Goal: Information Seeking & Learning: Check status

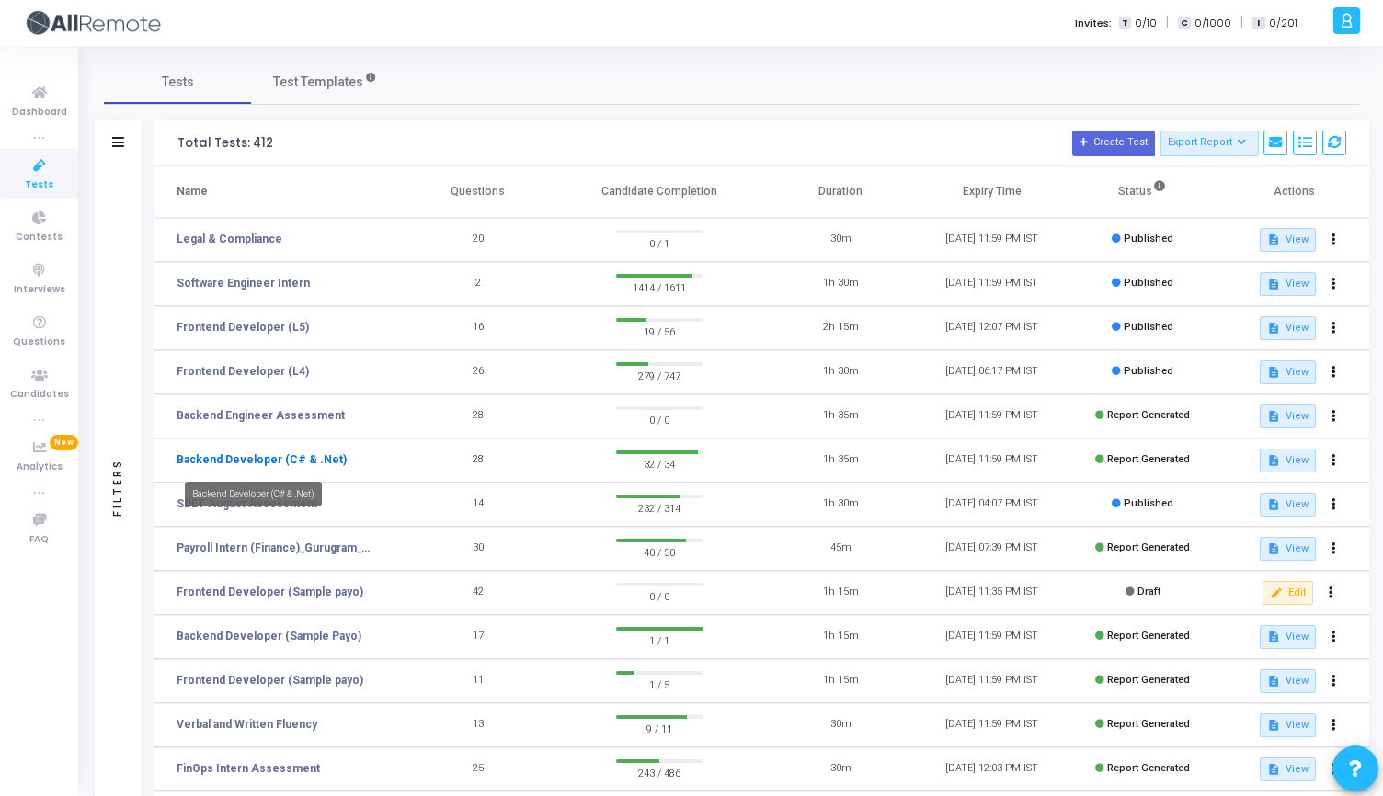
click at [264, 453] on link "Backend Developer (C# & .Net)" at bounding box center [262, 459] width 170 height 17
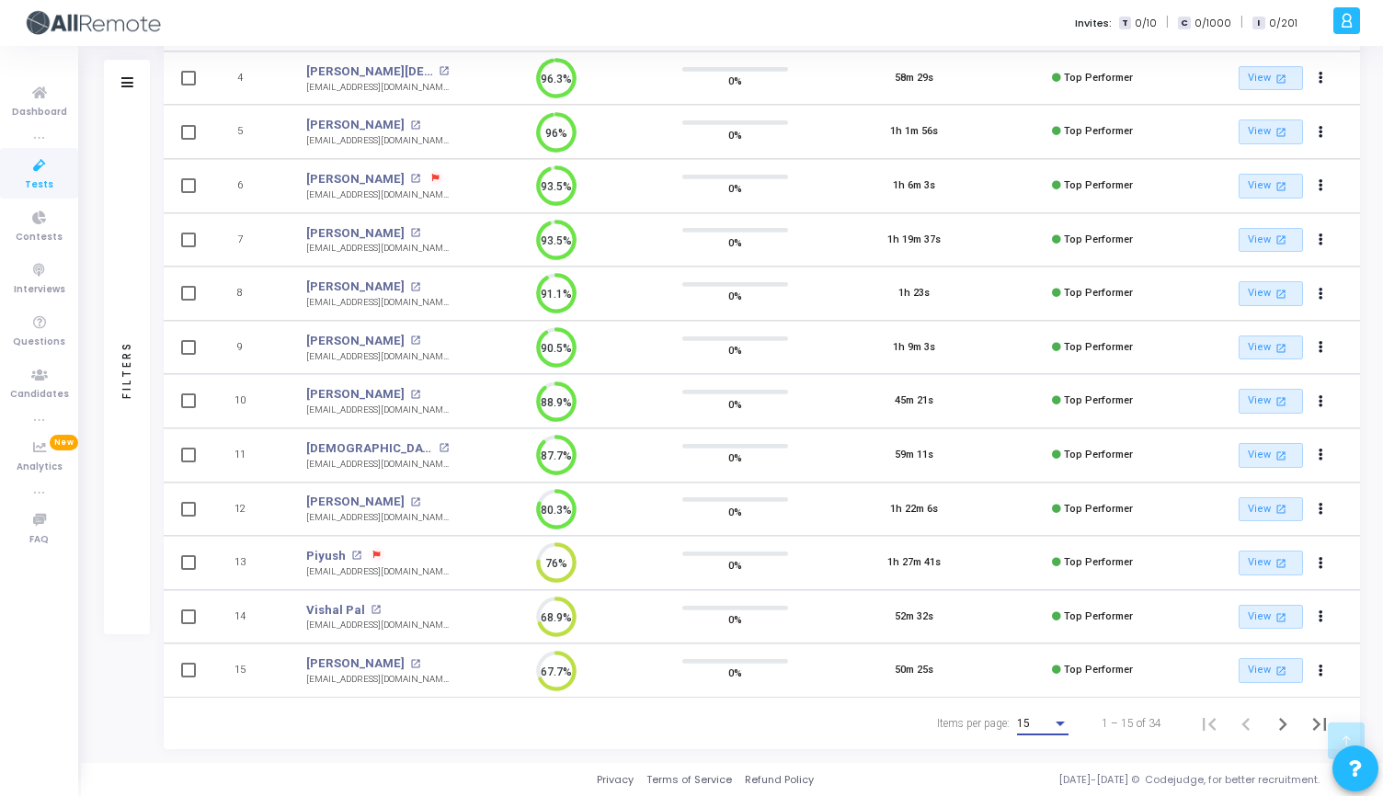
click at [1056, 729] on div "Items per page:" at bounding box center [1060, 723] width 17 height 15
click at [1042, 716] on span "50" at bounding box center [1043, 713] width 51 height 33
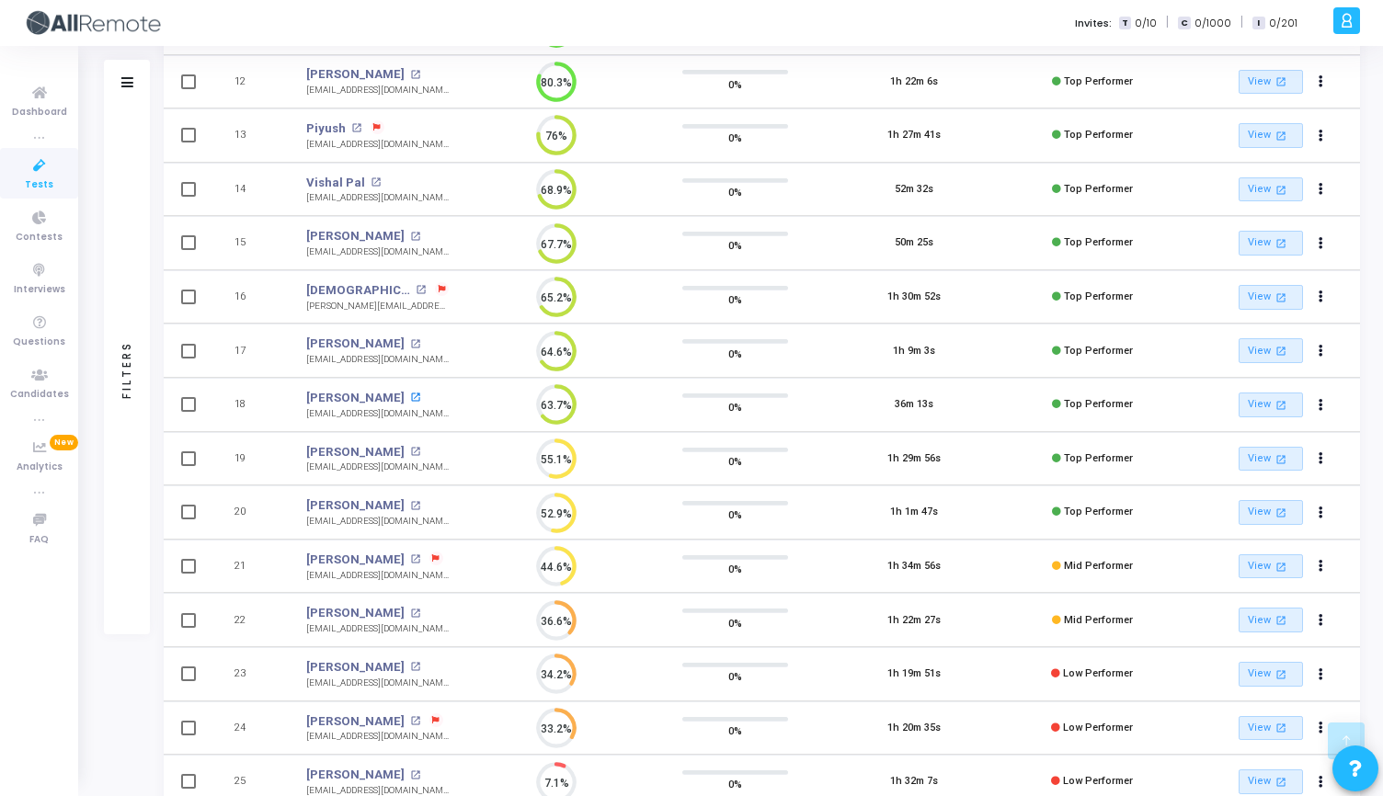
click at [410, 398] on mat-icon "open_in_new" at bounding box center [415, 398] width 10 height 10
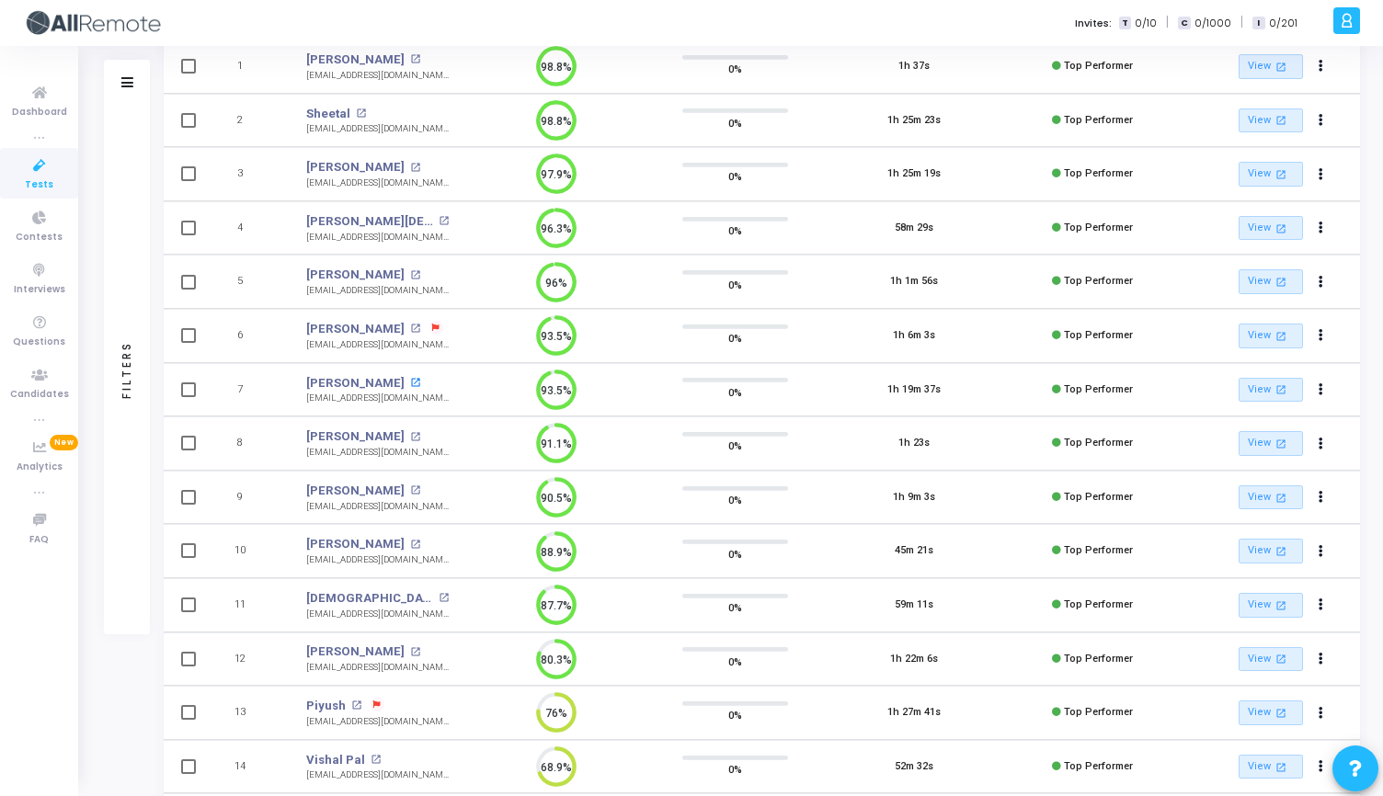
click at [410, 380] on mat-icon "open_in_new" at bounding box center [415, 383] width 10 height 10
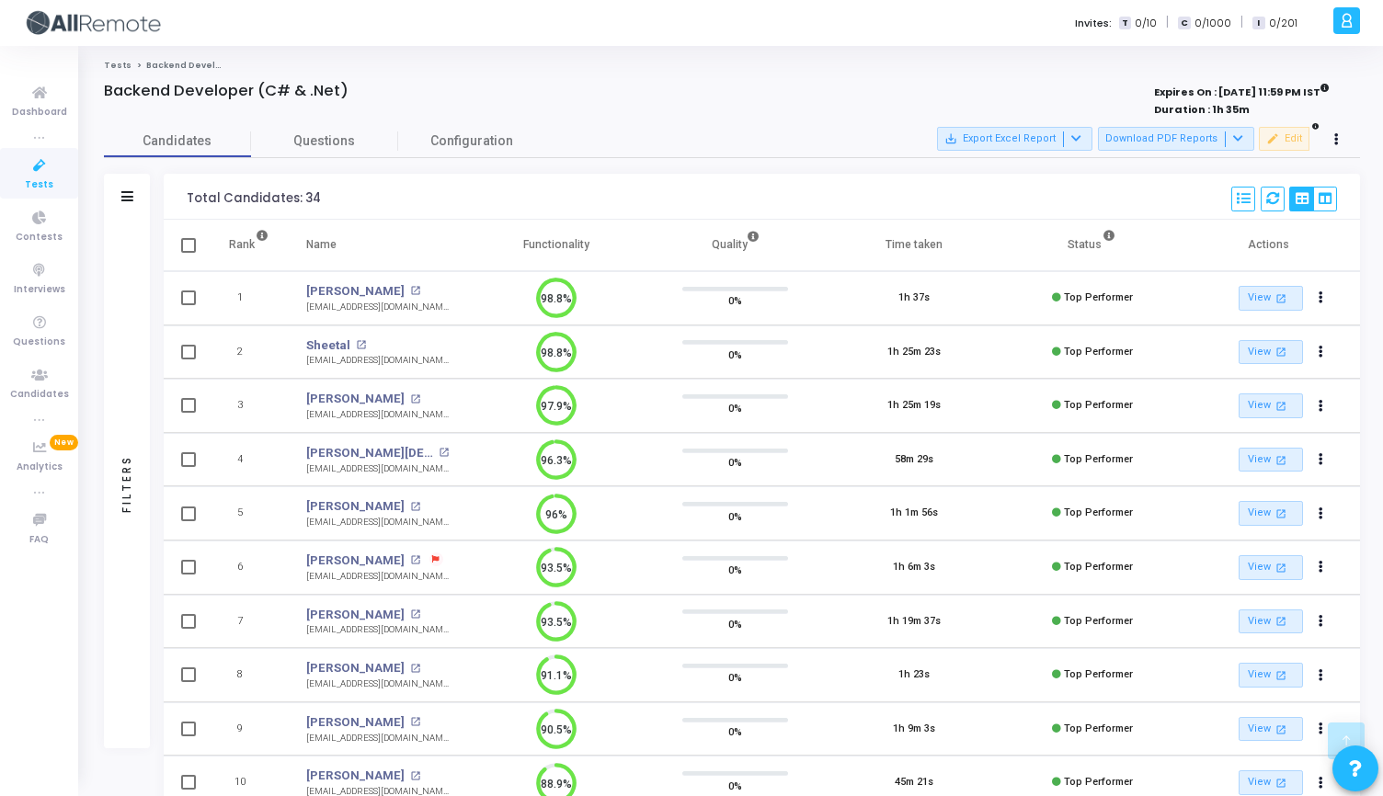
scroll to position [716, 0]
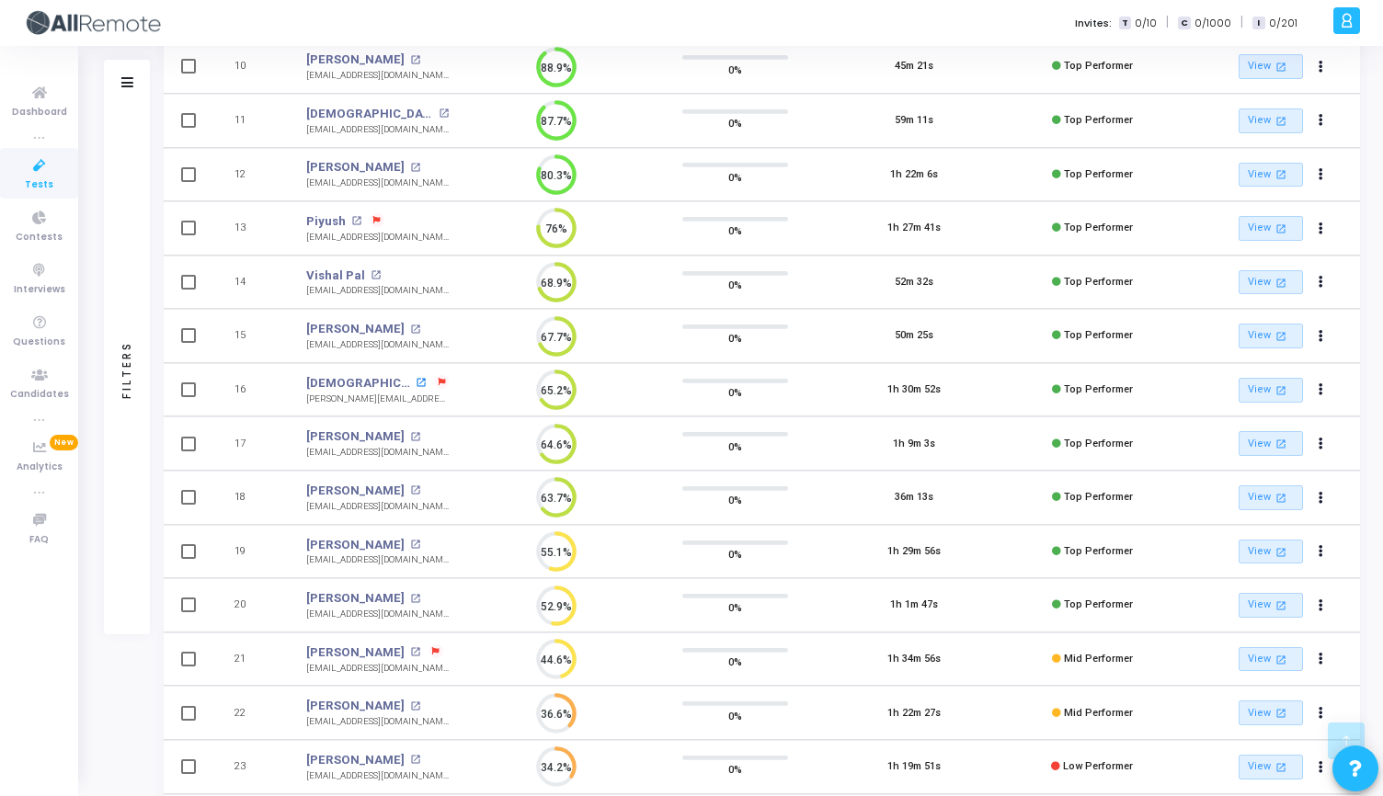
click at [416, 385] on mat-icon "open_in_new" at bounding box center [421, 383] width 10 height 10
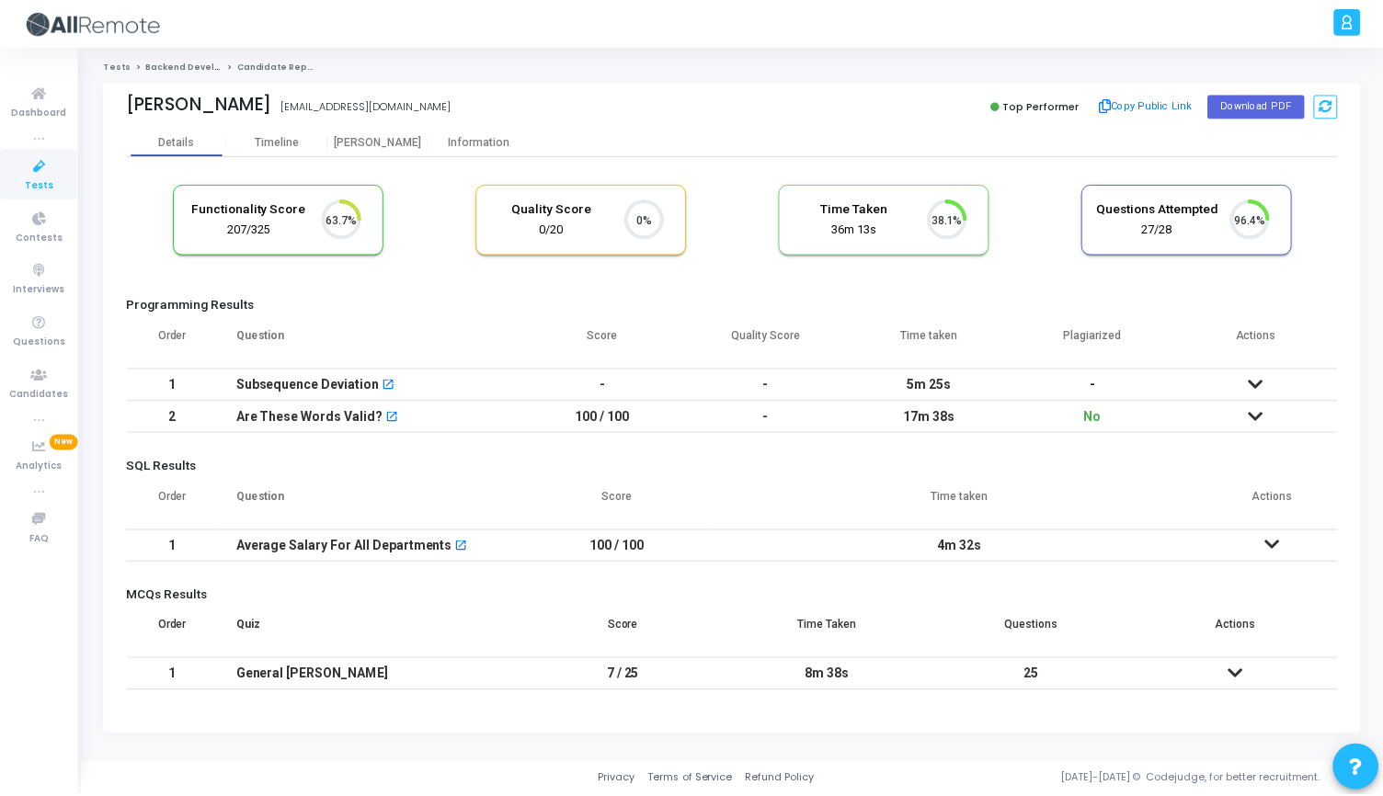
scroll to position [8, 8]
click at [1244, 669] on icon at bounding box center [1241, 675] width 15 height 13
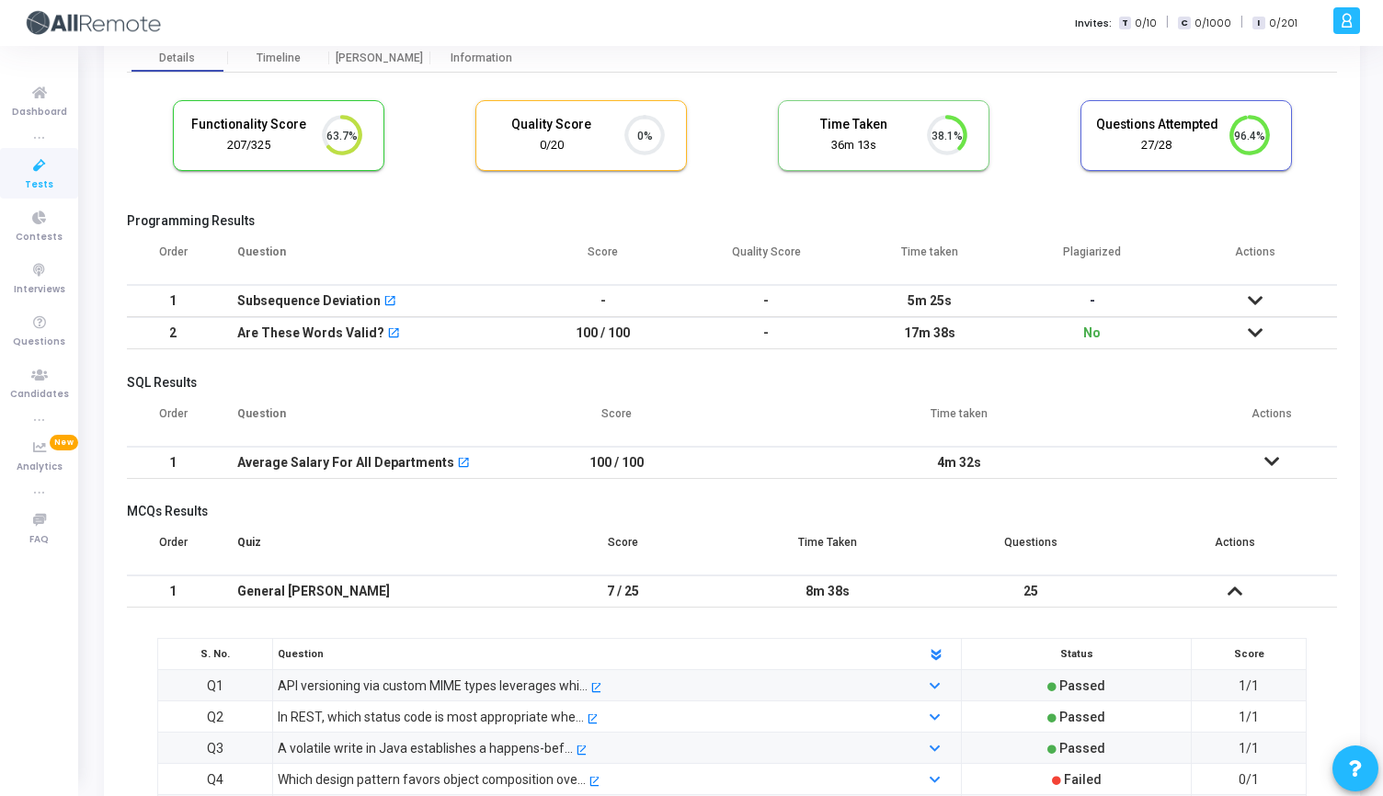
scroll to position [0, 0]
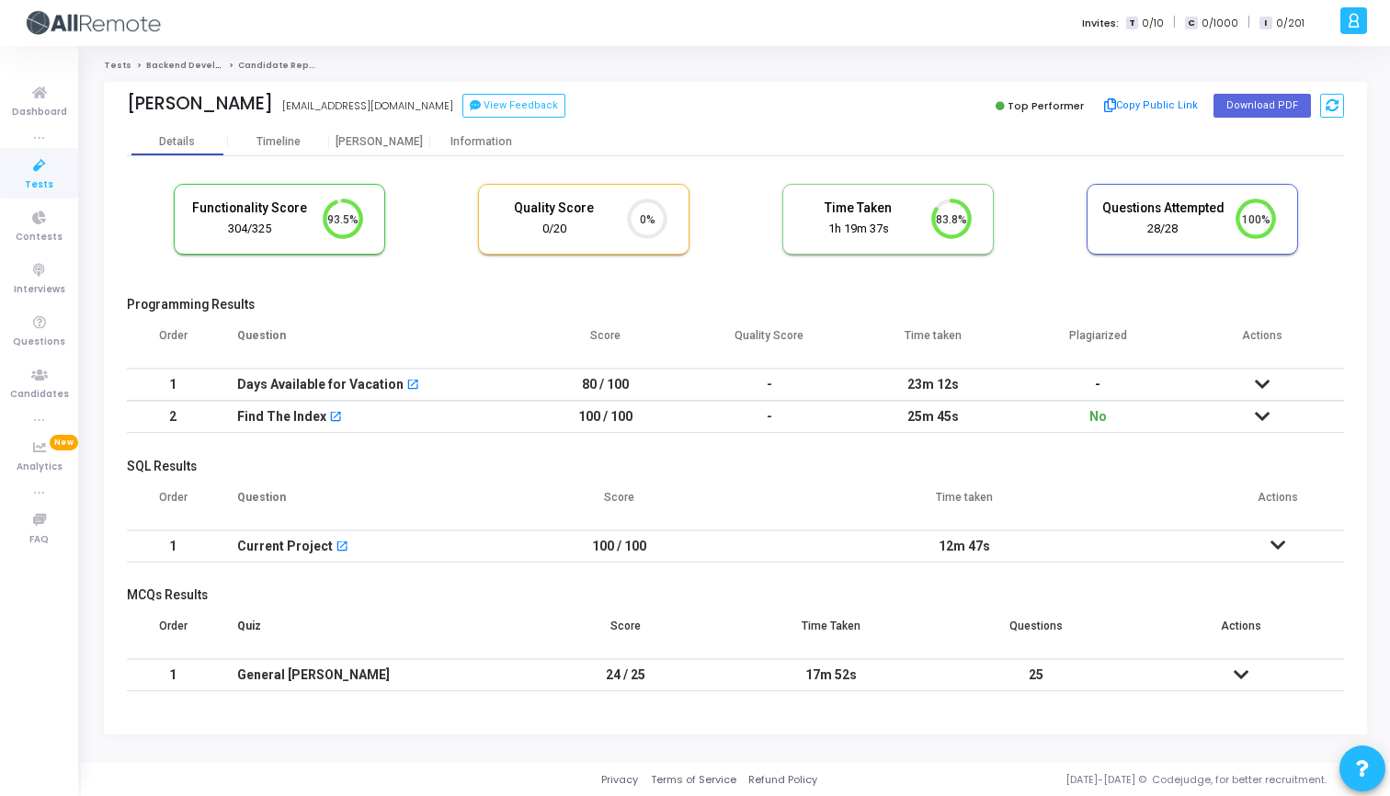
click at [1240, 674] on icon at bounding box center [1241, 675] width 15 height 13
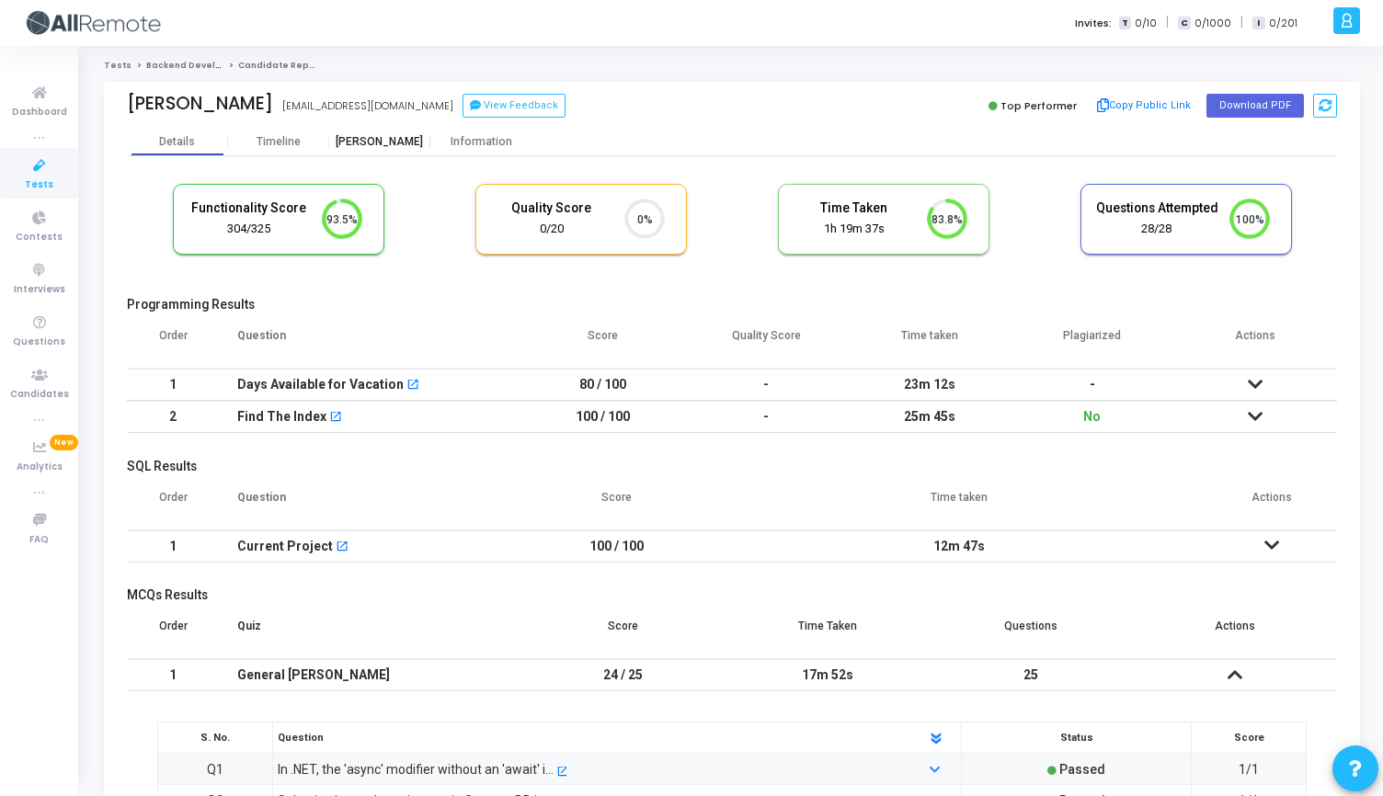
click at [381, 135] on div "[PERSON_NAME]" at bounding box center [379, 142] width 101 height 14
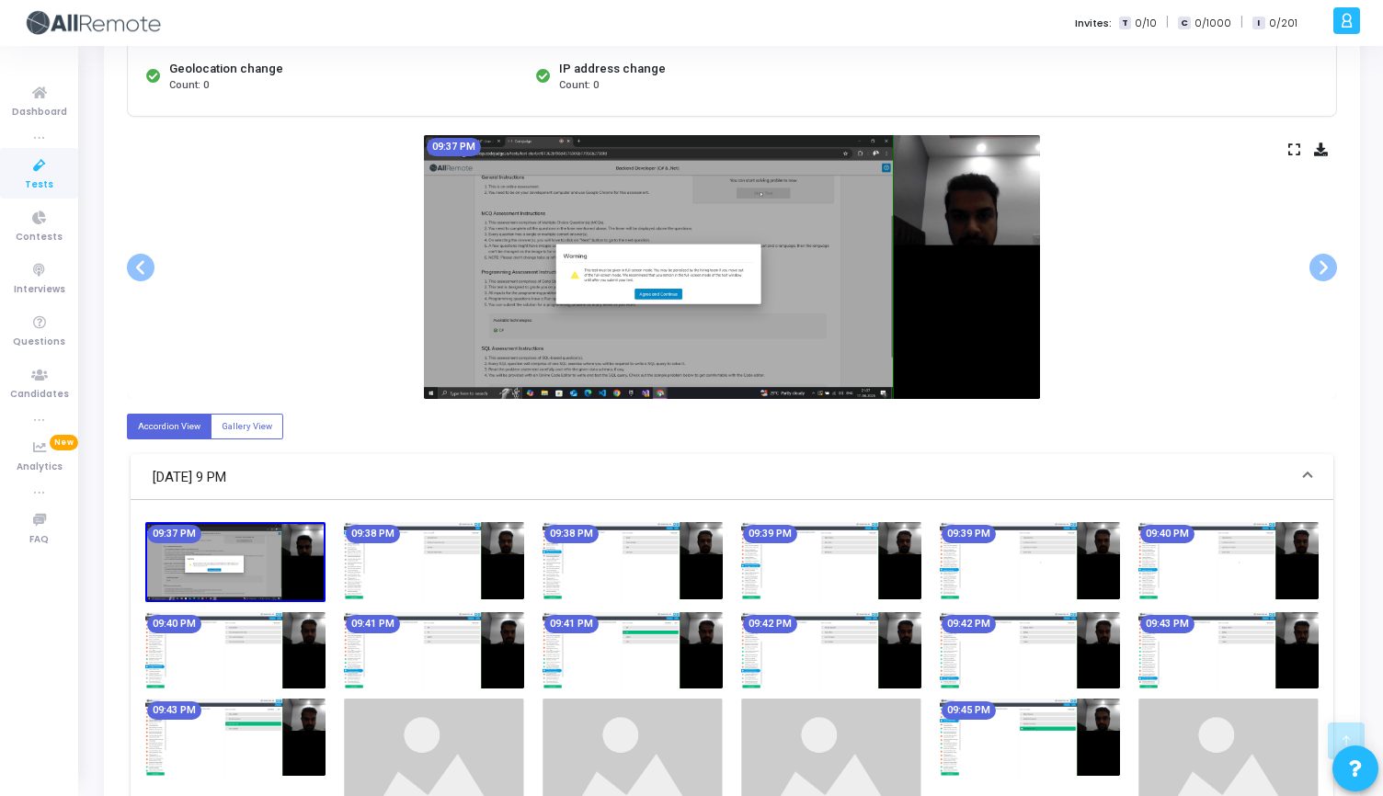
scroll to position [301, 0]
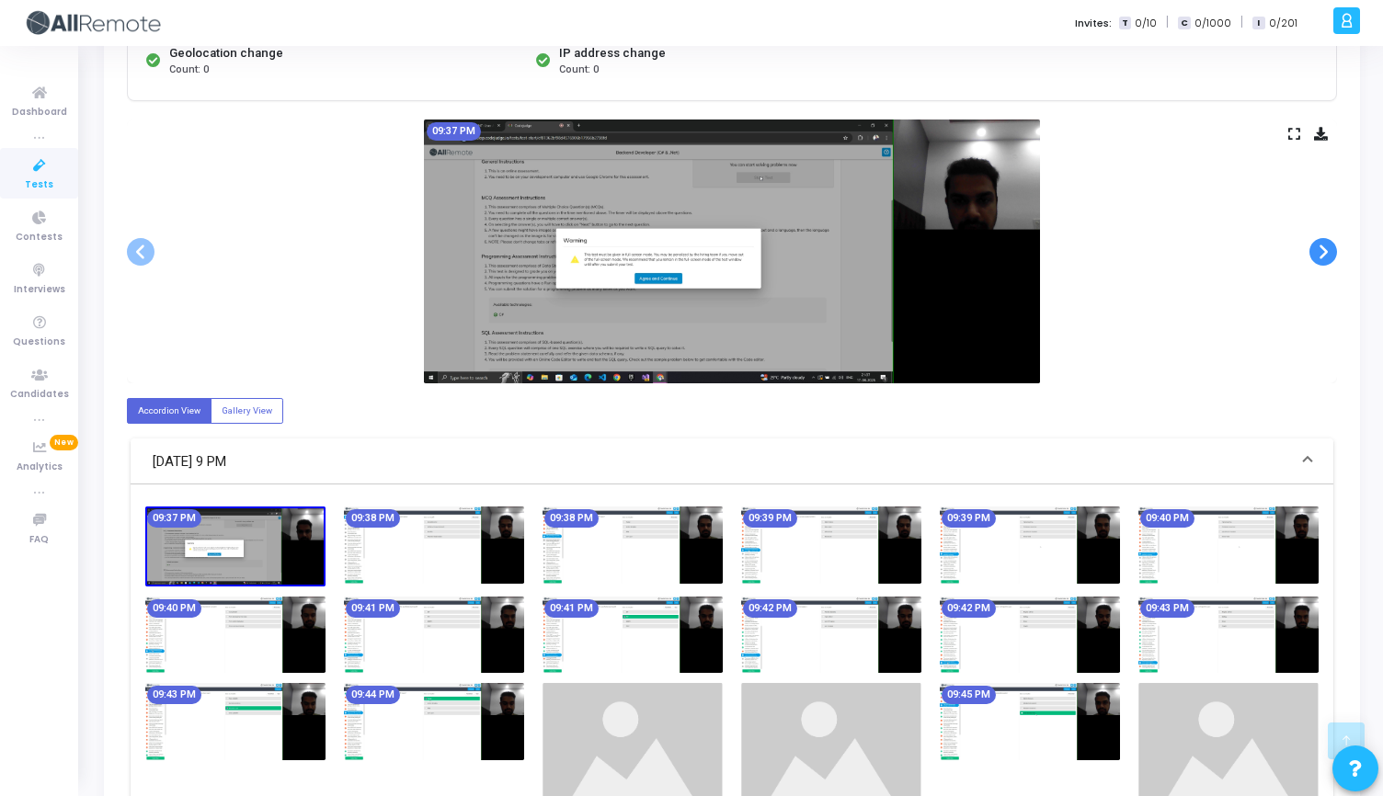
click at [1318, 254] on span at bounding box center [1323, 252] width 28 height 28
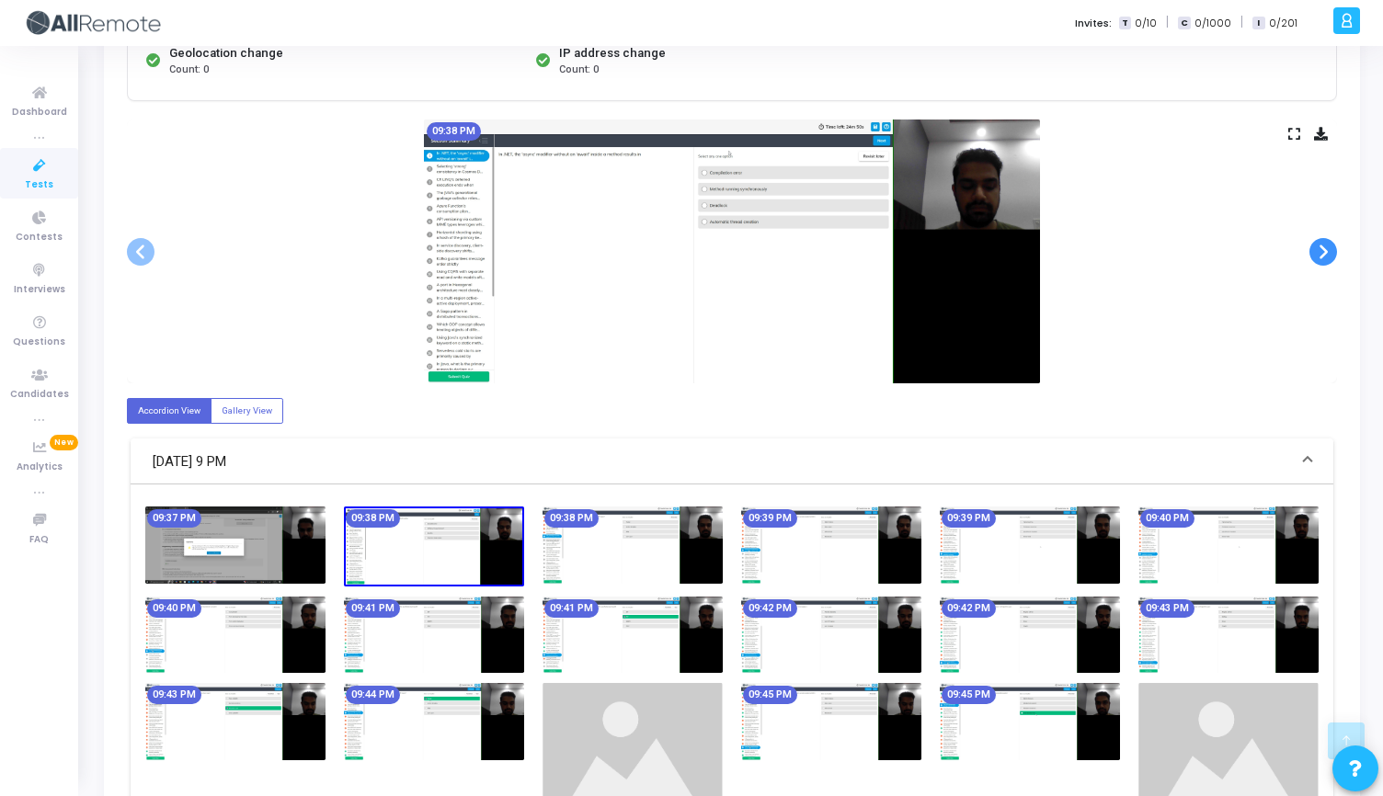
click at [1318, 254] on span at bounding box center [1323, 252] width 28 height 28
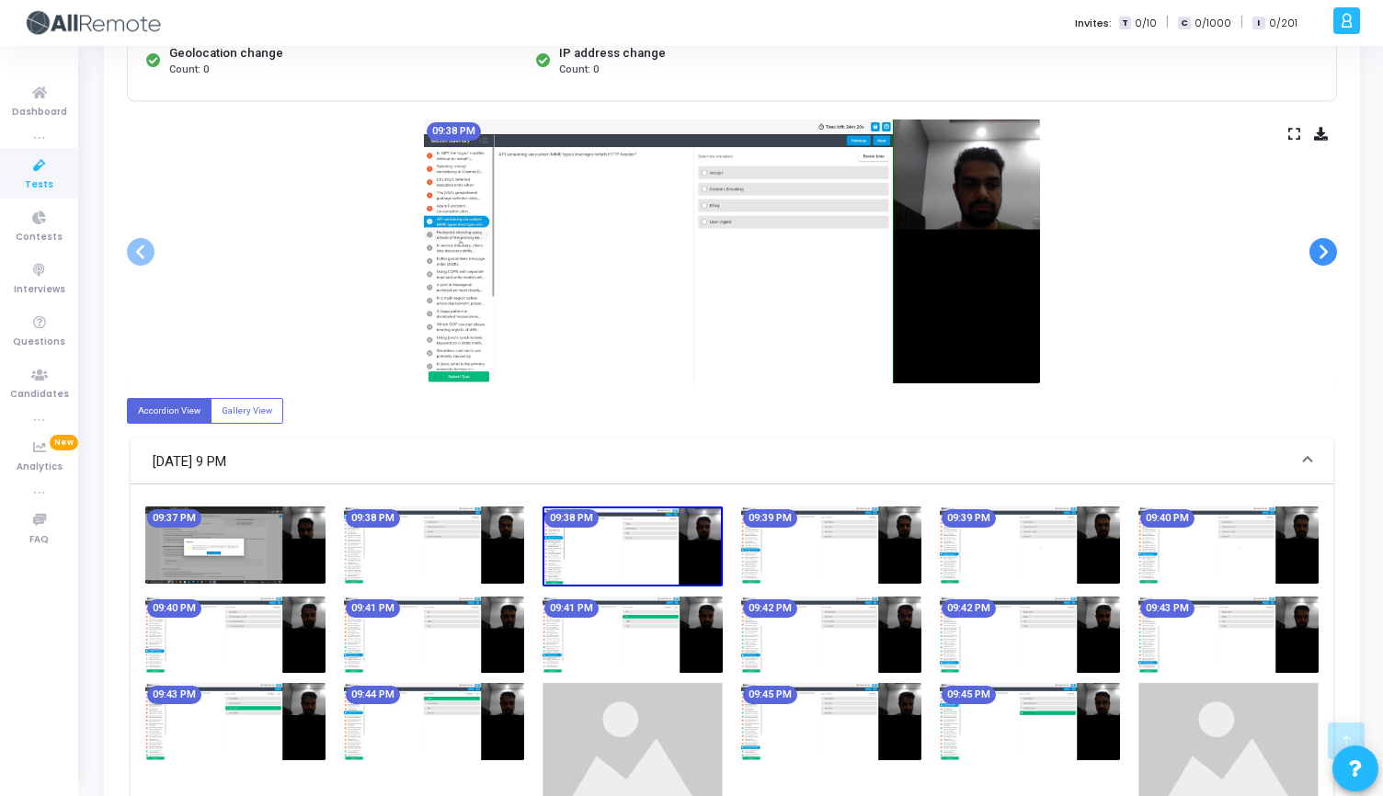
click at [1318, 254] on span at bounding box center [1323, 252] width 28 height 28
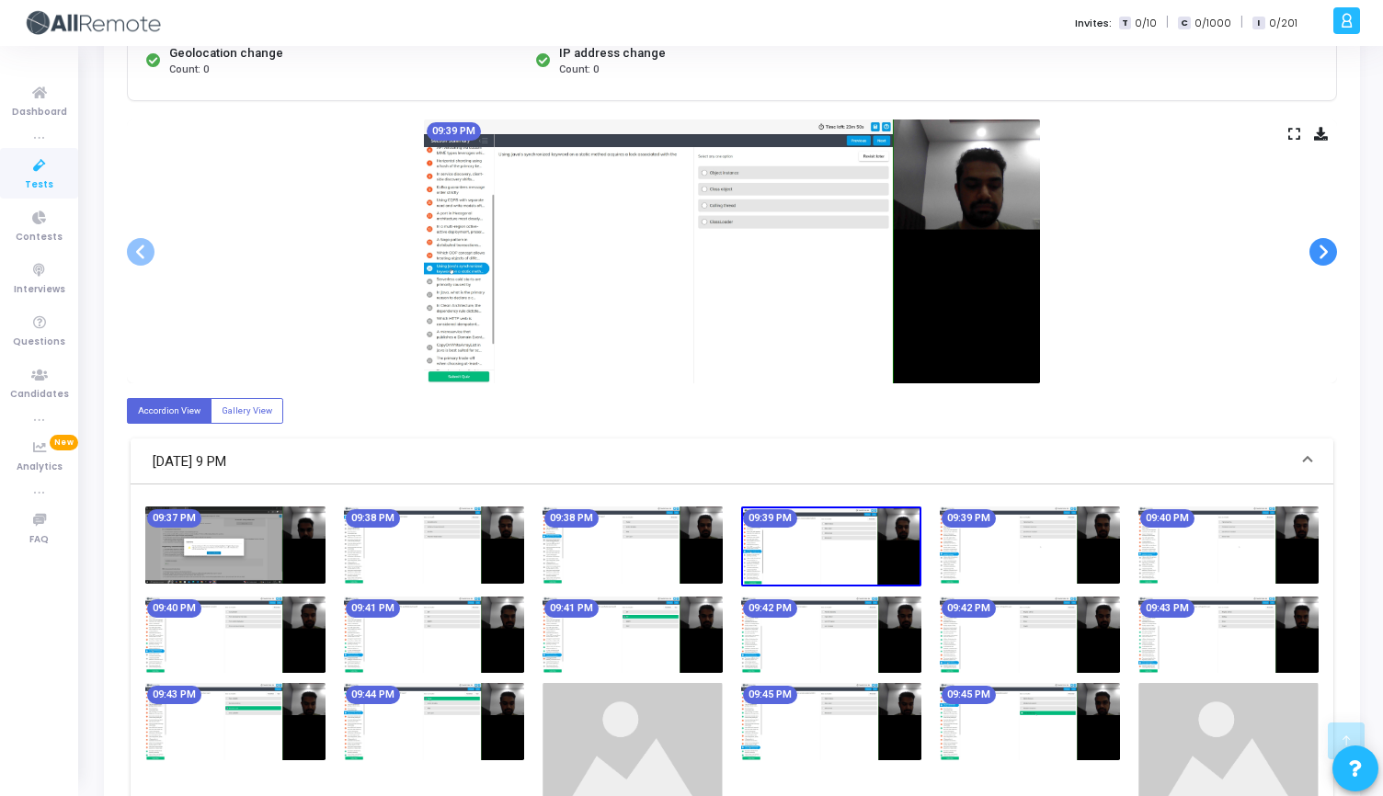
click at [1318, 254] on span at bounding box center [1323, 252] width 28 height 28
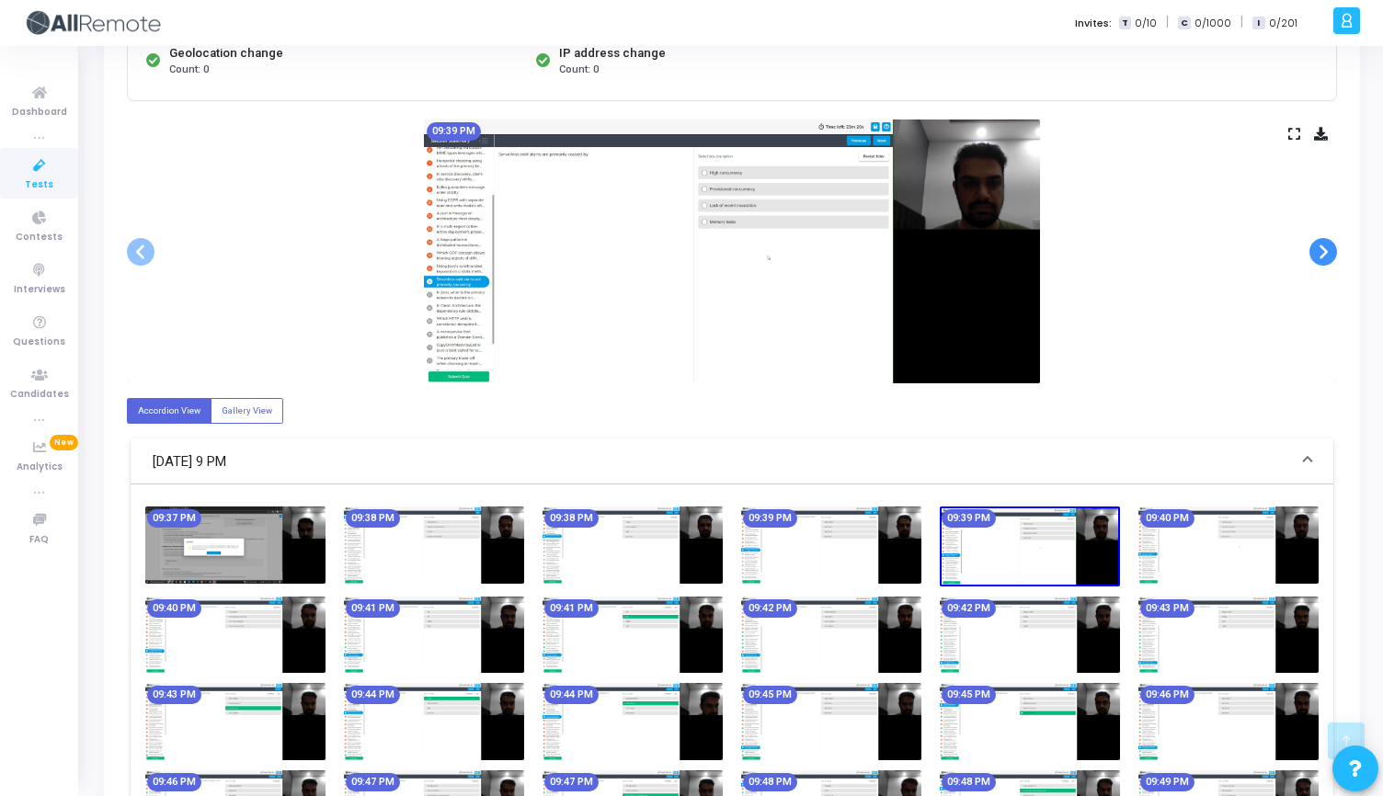
click at [1318, 254] on span at bounding box center [1323, 252] width 28 height 28
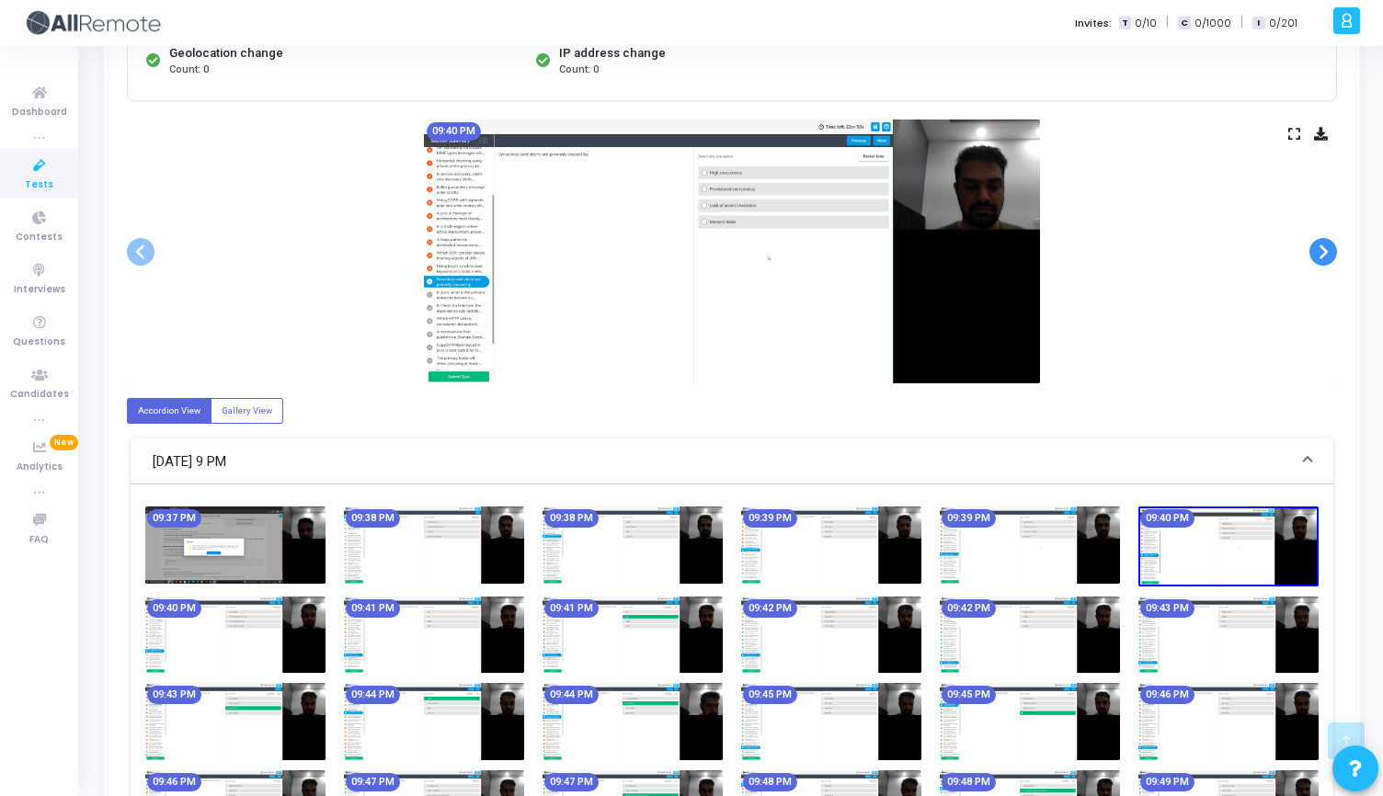
click at [1318, 254] on span at bounding box center [1323, 252] width 28 height 28
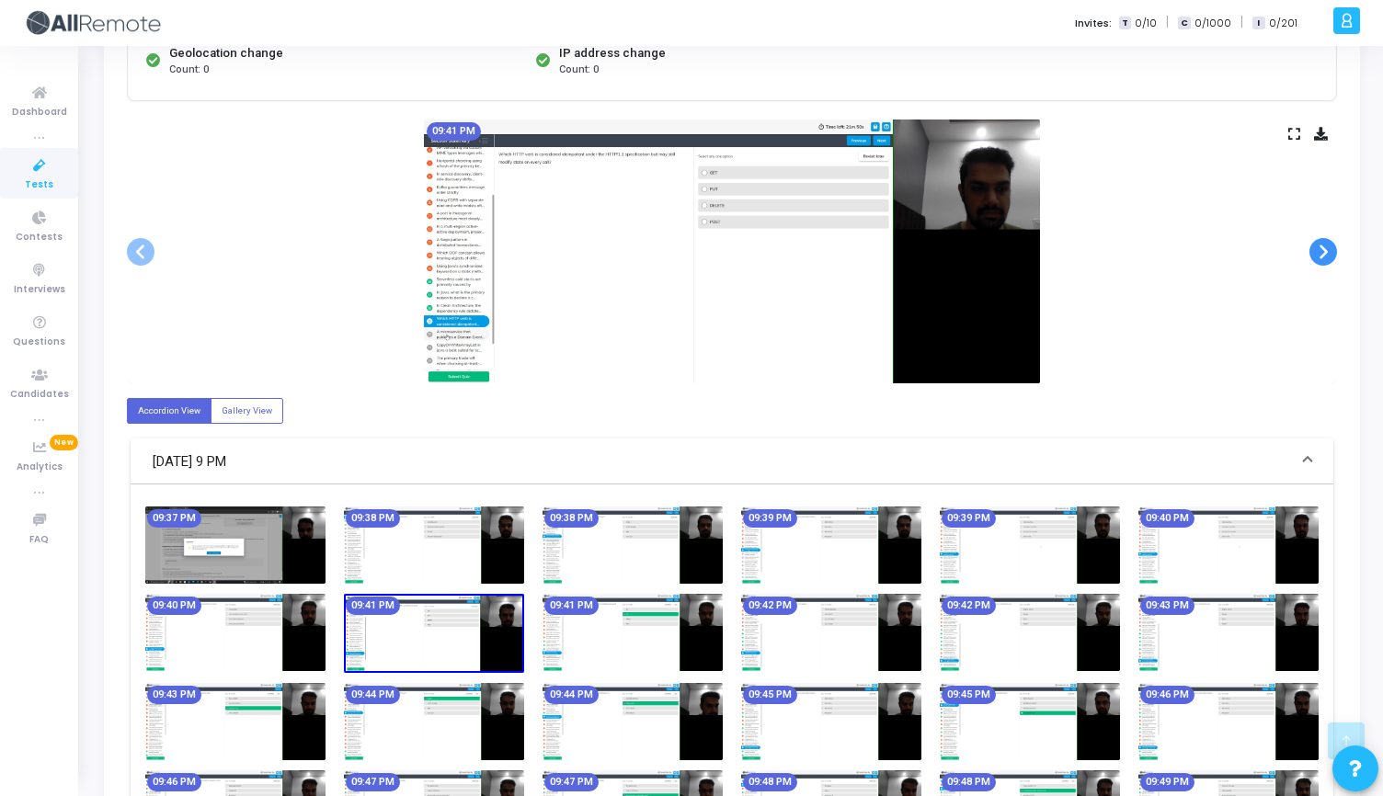
click at [1318, 254] on span at bounding box center [1323, 252] width 28 height 28
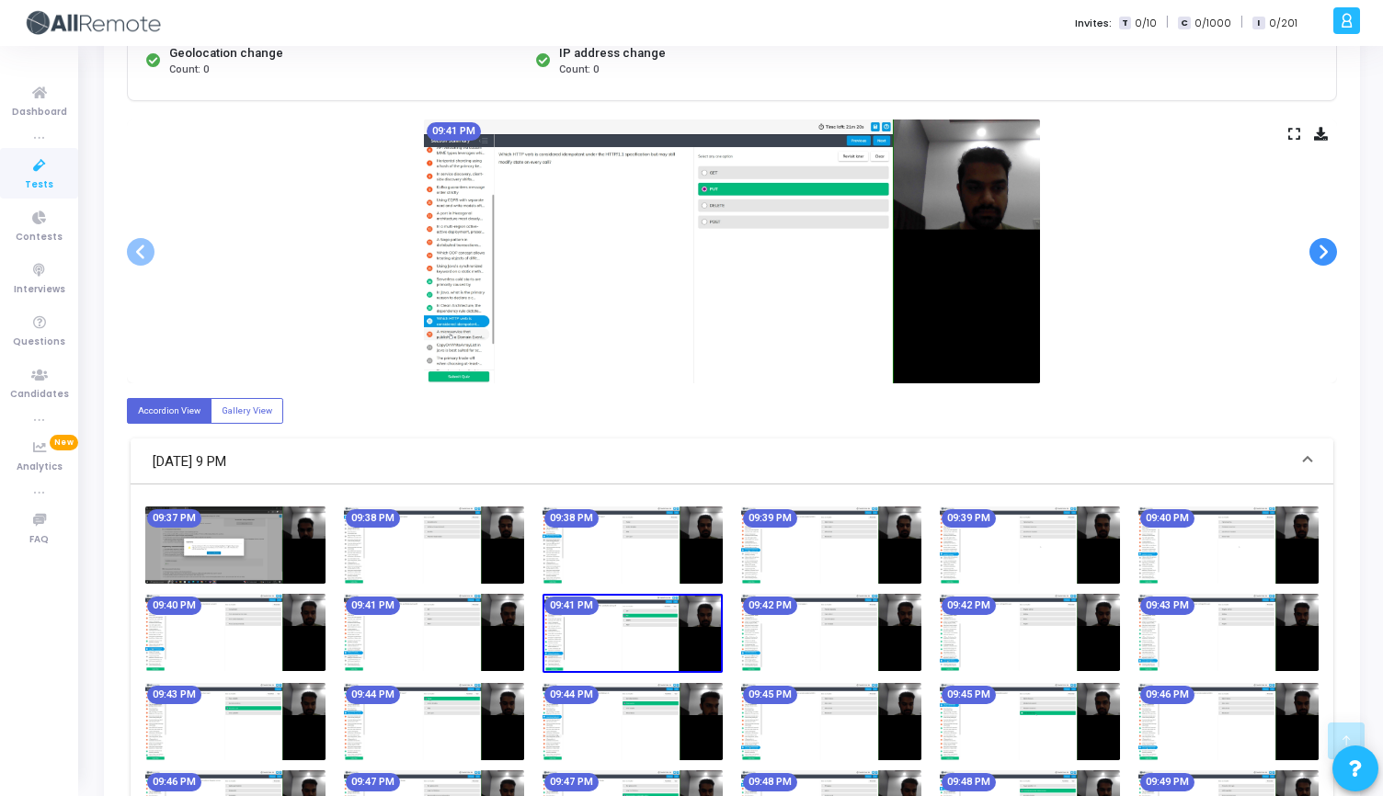
click at [1318, 254] on span at bounding box center [1323, 252] width 28 height 28
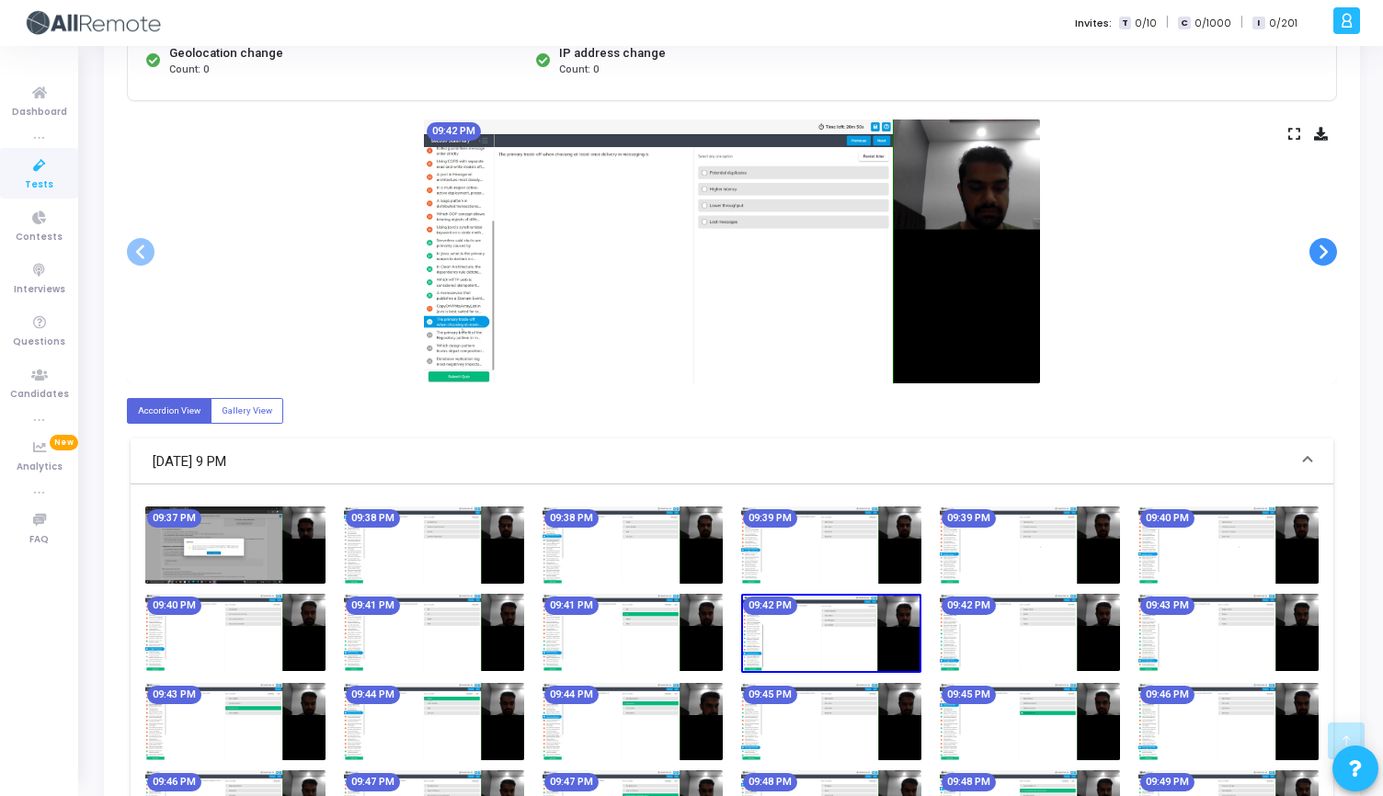
click at [1318, 254] on span at bounding box center [1323, 252] width 28 height 28
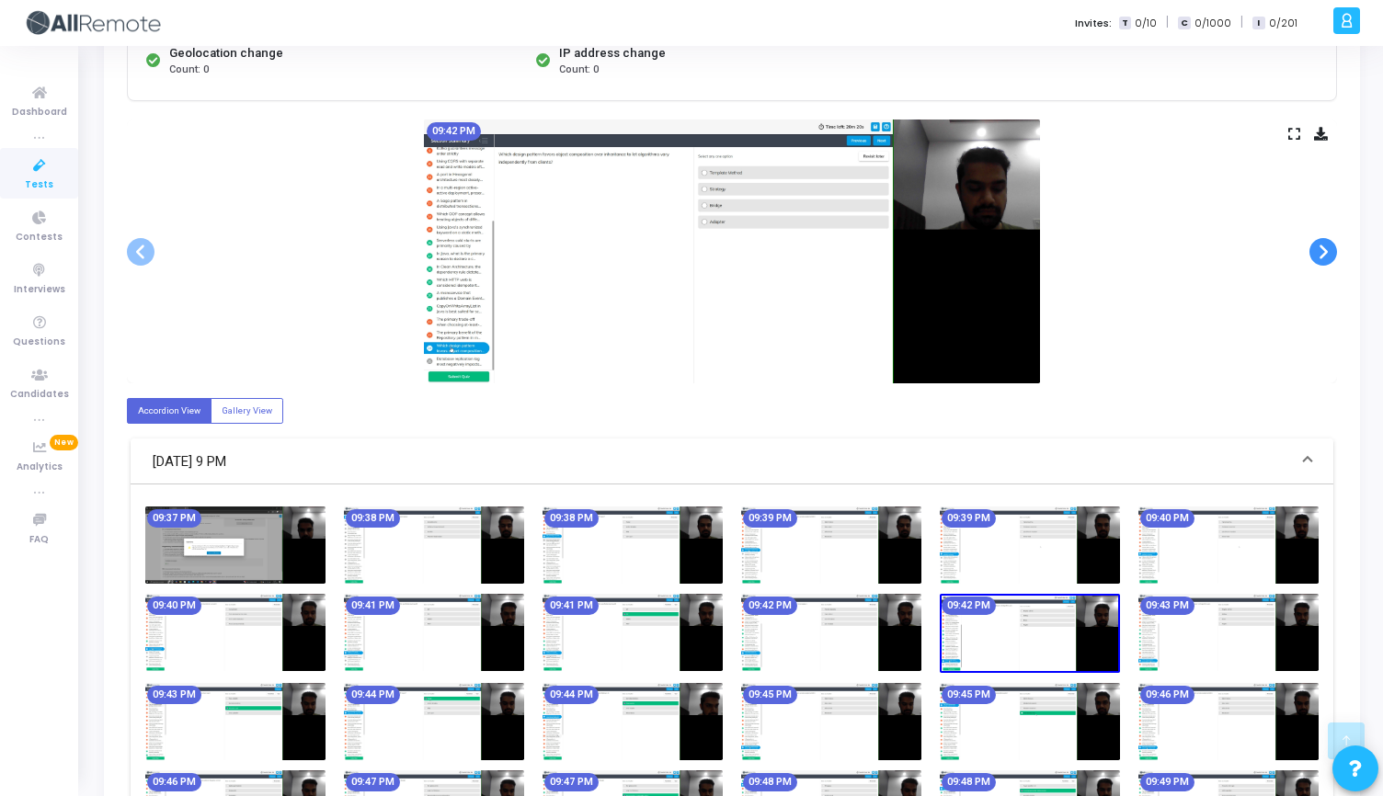
click at [1318, 254] on span at bounding box center [1323, 252] width 28 height 28
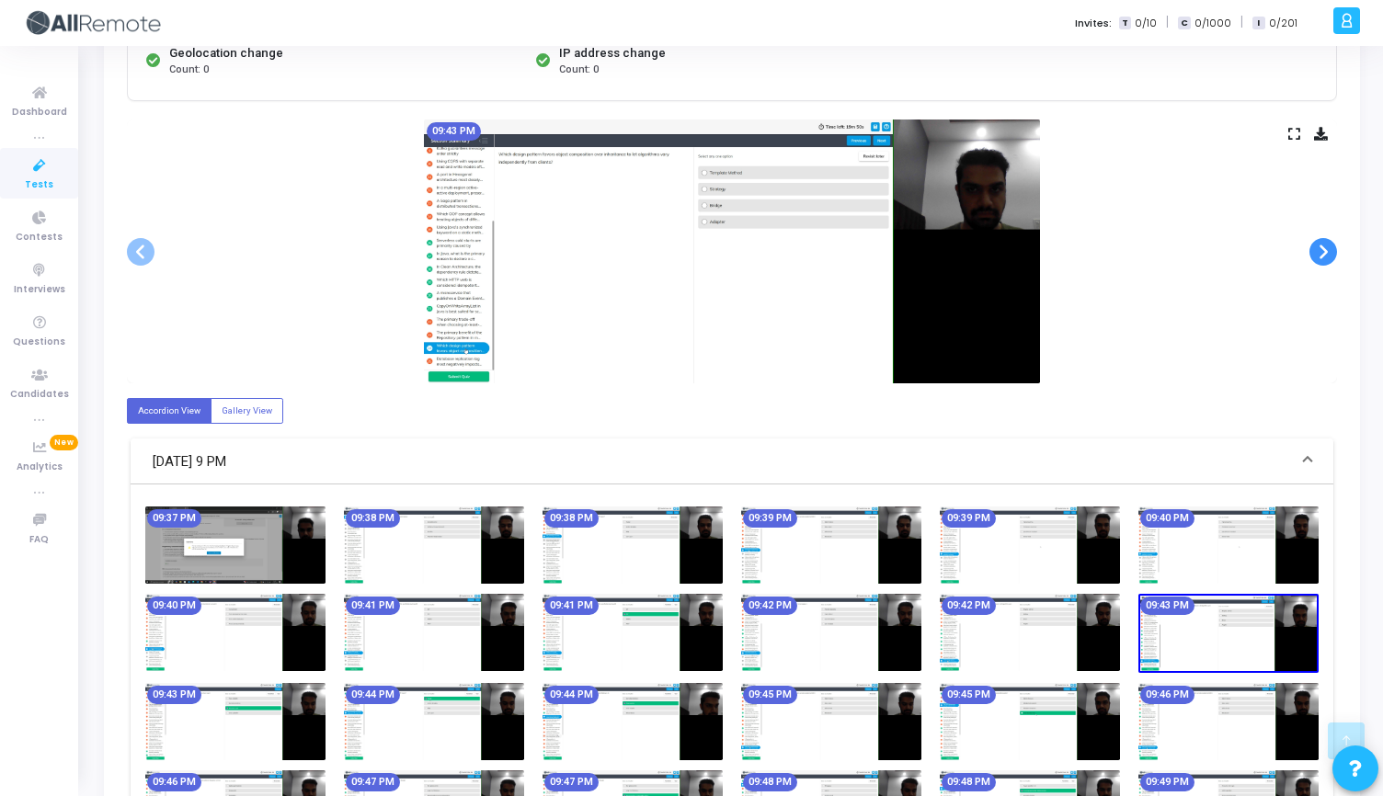
click at [1318, 254] on span at bounding box center [1323, 252] width 28 height 28
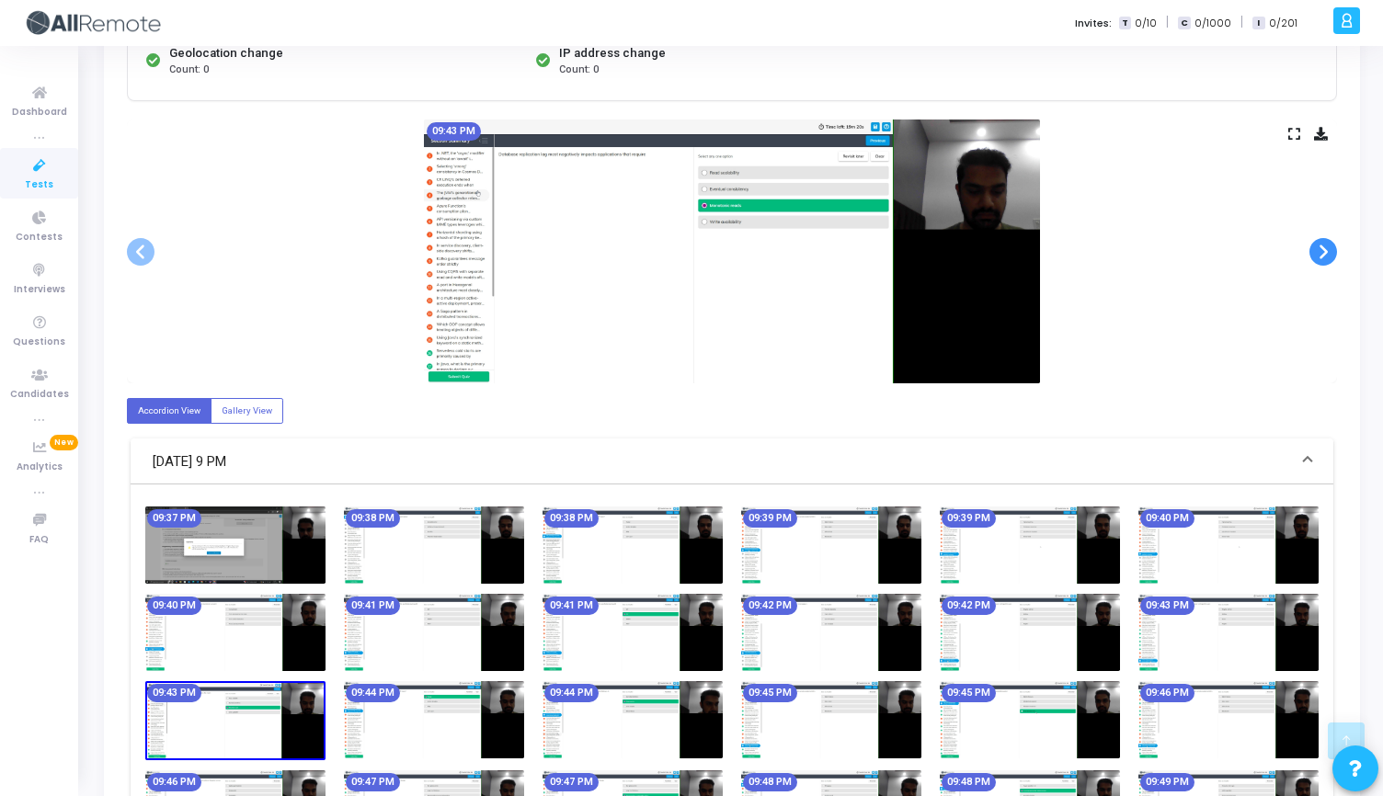
click at [1318, 254] on span at bounding box center [1323, 252] width 28 height 28
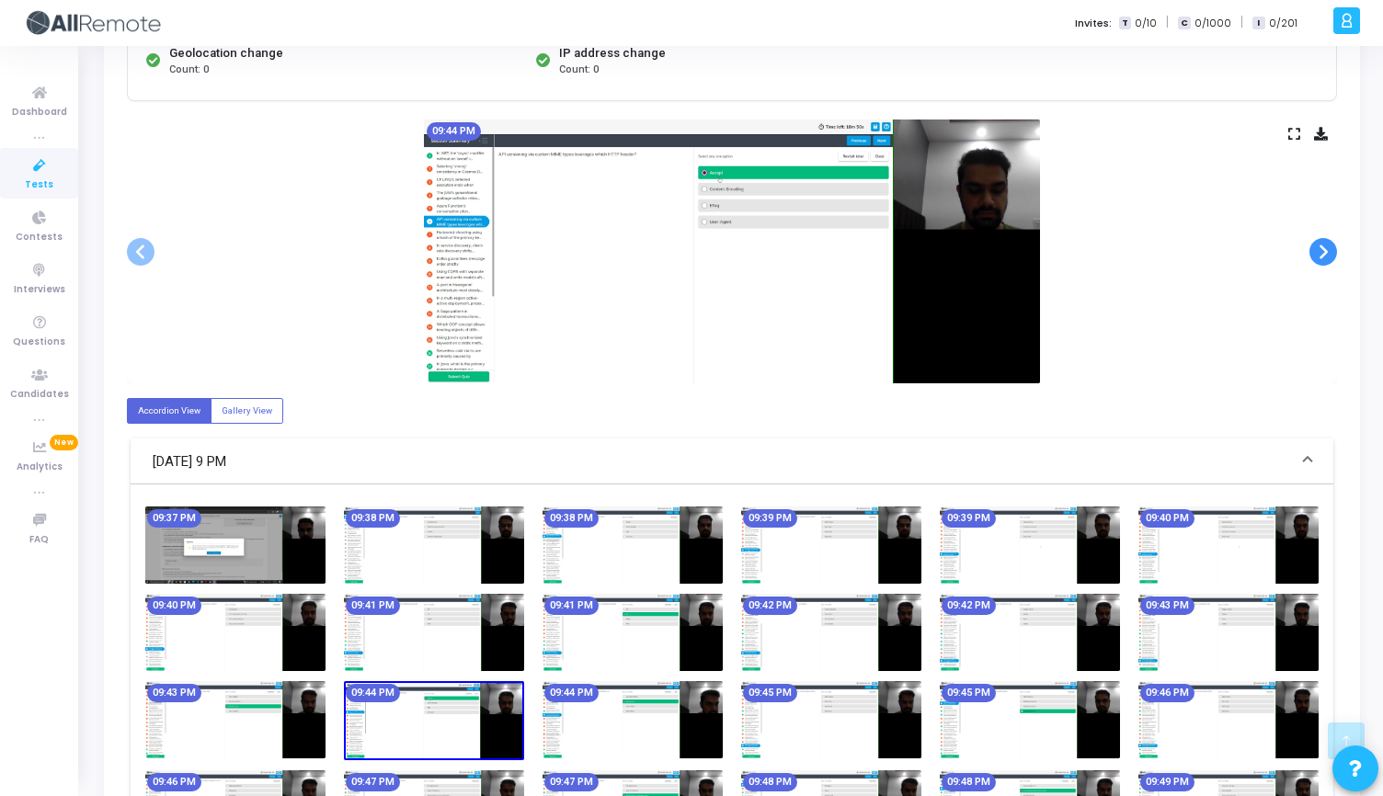
click at [1318, 254] on span at bounding box center [1323, 252] width 28 height 28
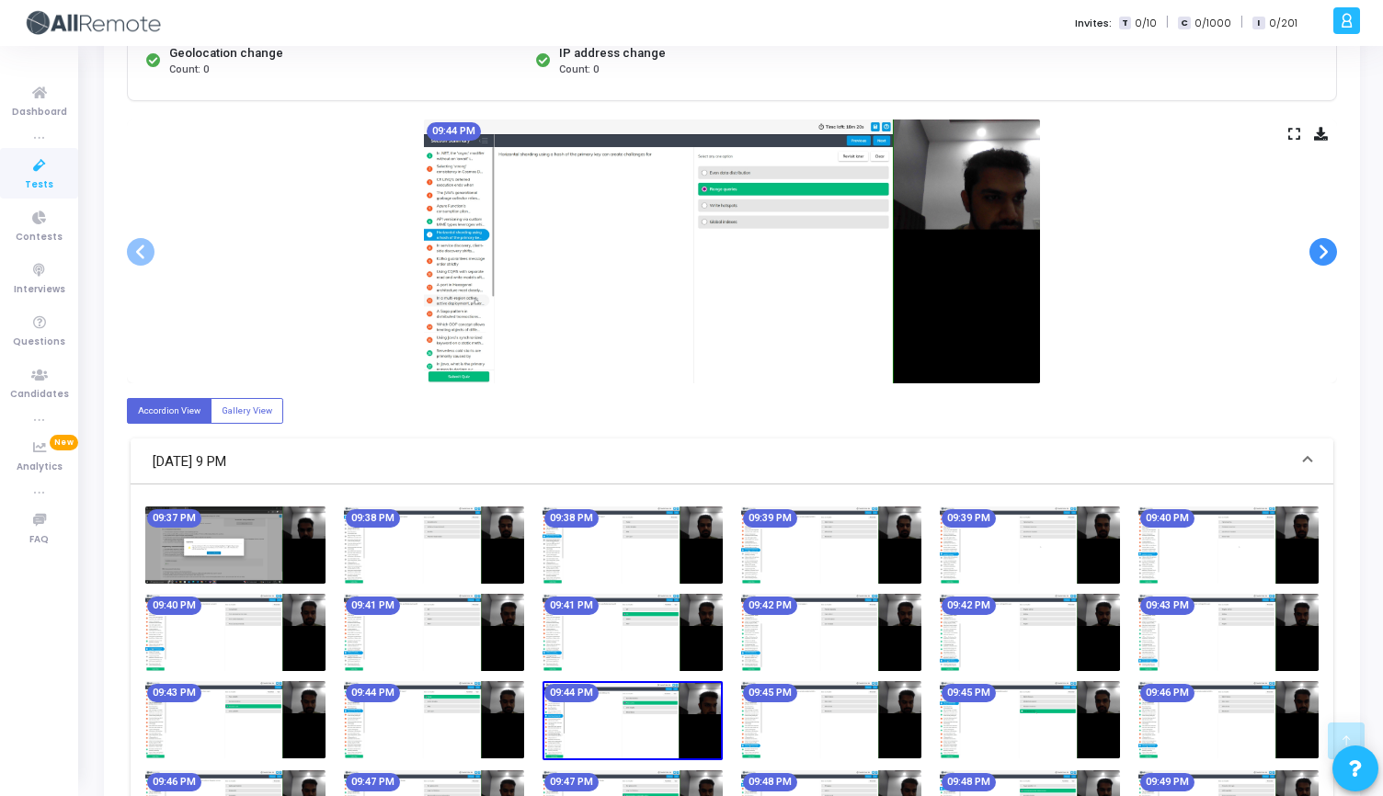
click at [1318, 254] on span at bounding box center [1323, 252] width 28 height 28
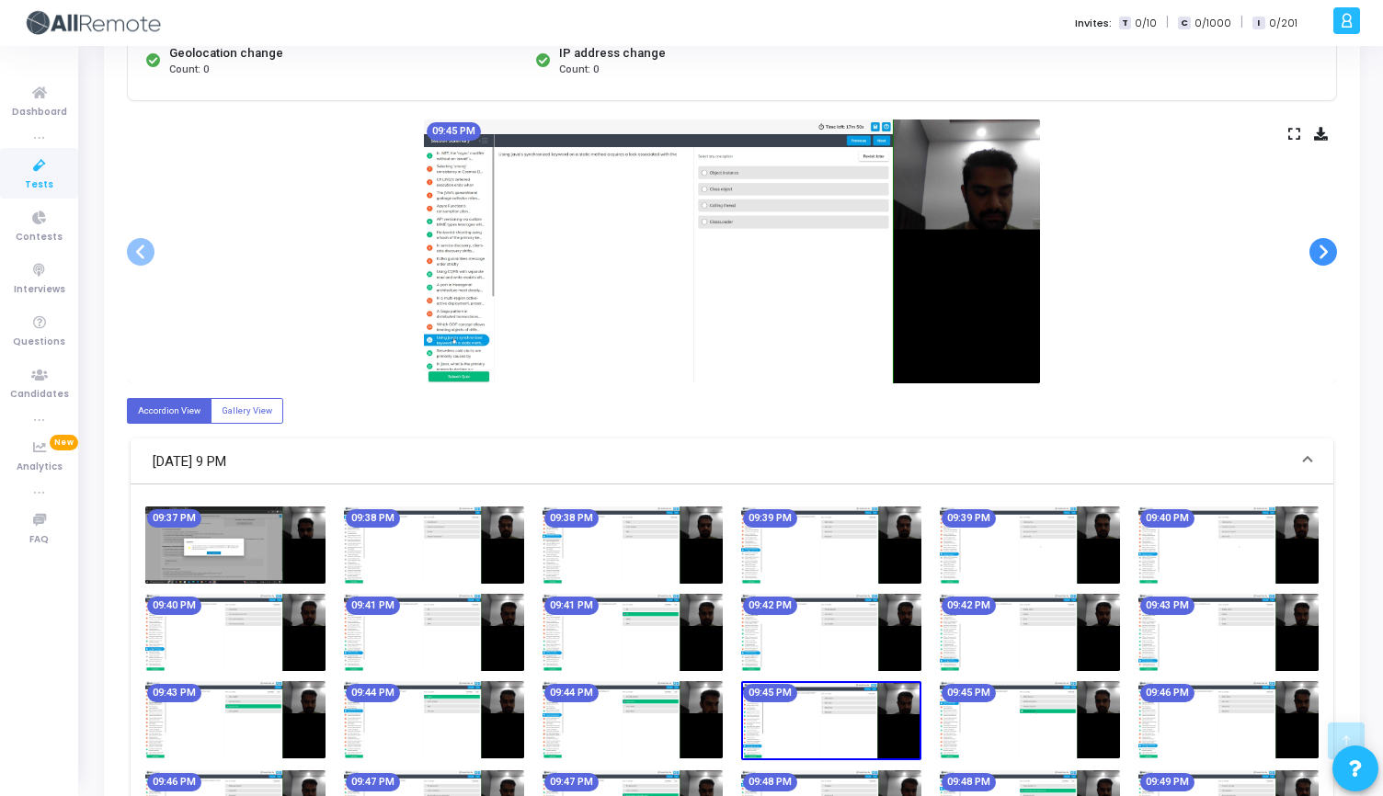
click at [1318, 254] on span at bounding box center [1323, 252] width 28 height 28
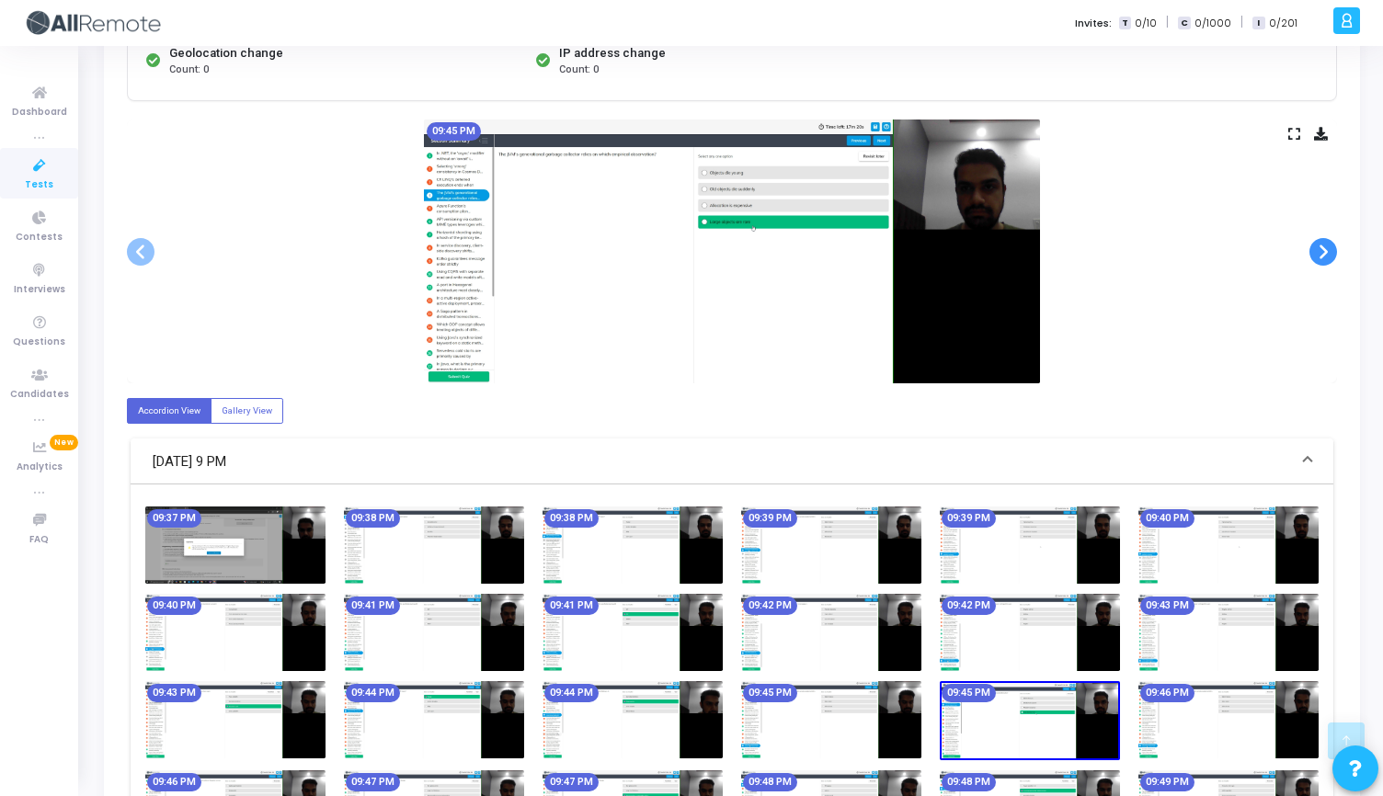
click at [1318, 254] on span at bounding box center [1323, 252] width 28 height 28
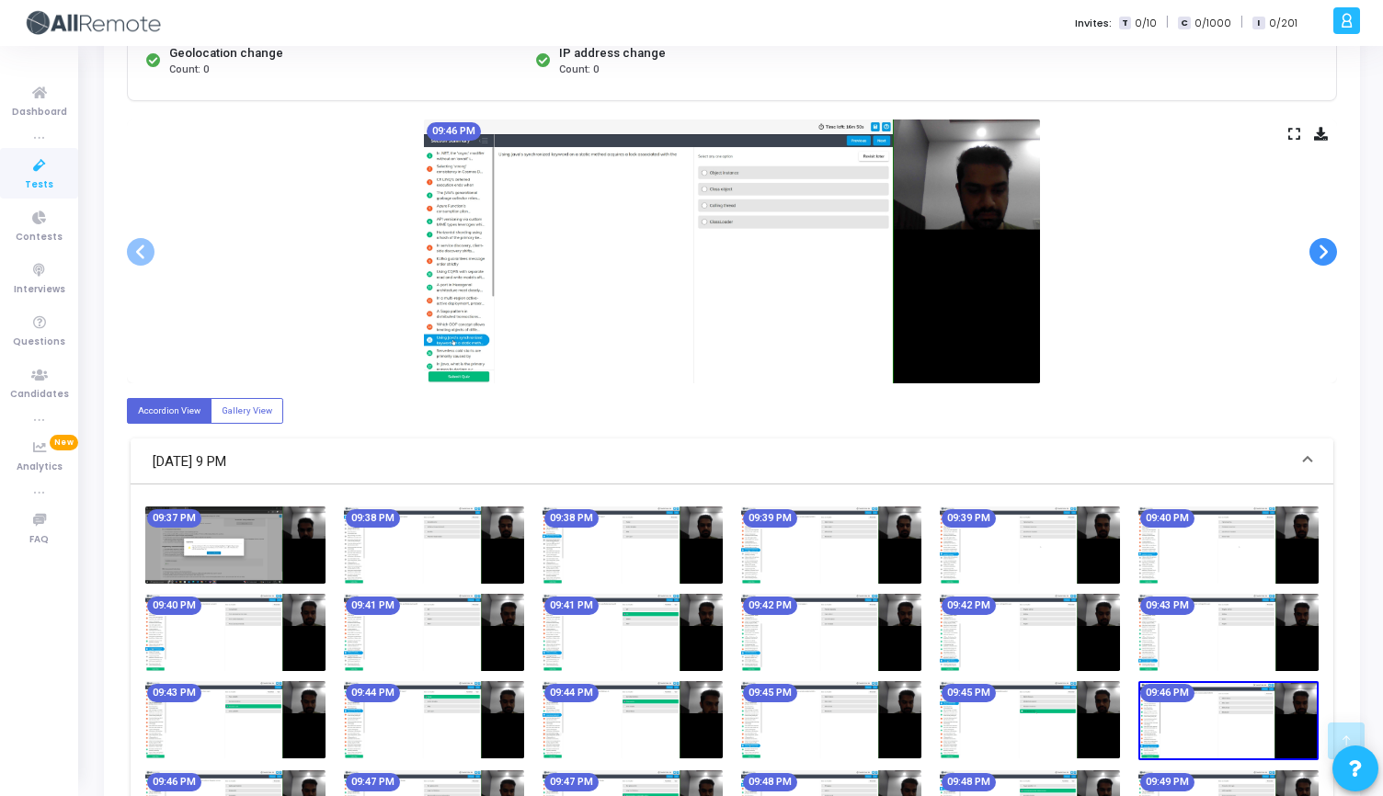
click at [1318, 254] on span at bounding box center [1323, 252] width 28 height 28
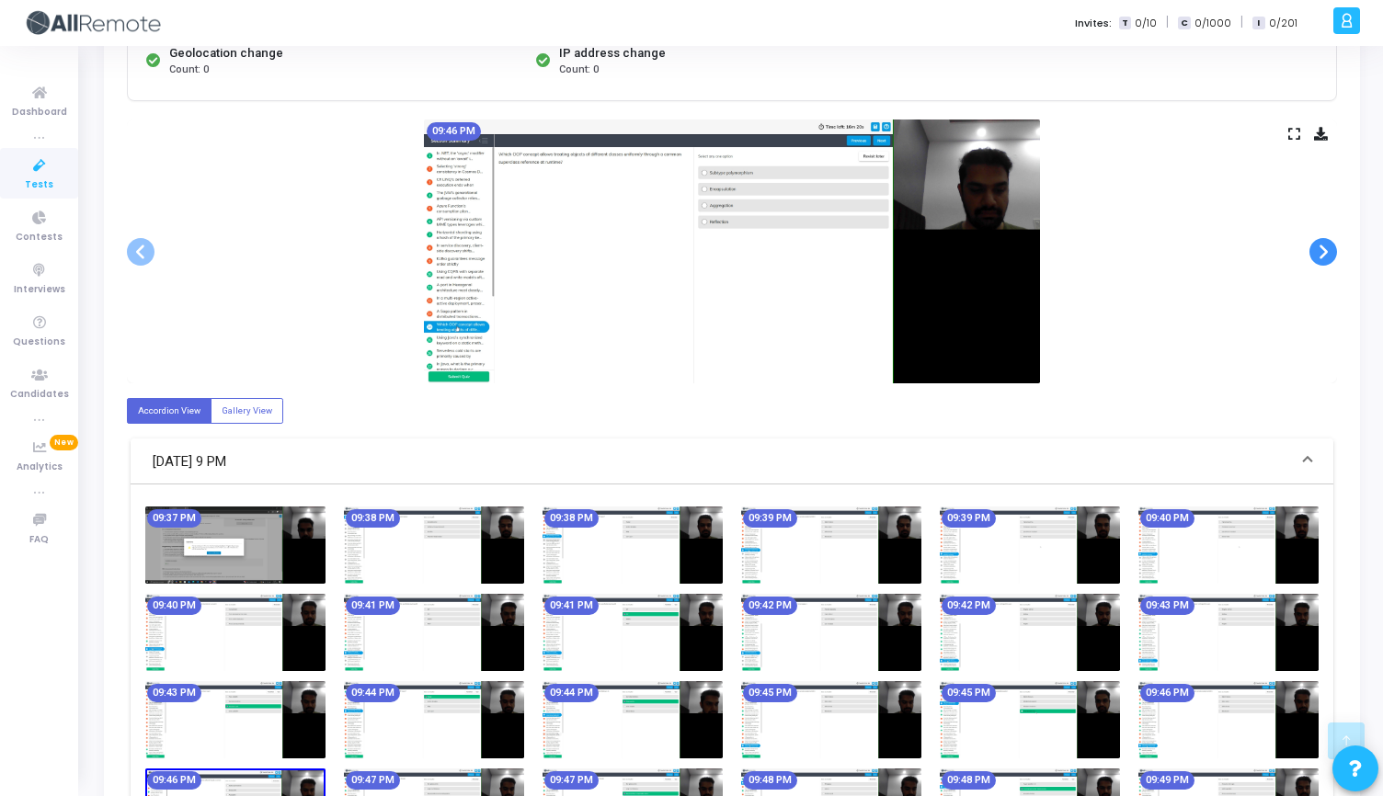
click at [1318, 254] on span at bounding box center [1323, 252] width 28 height 28
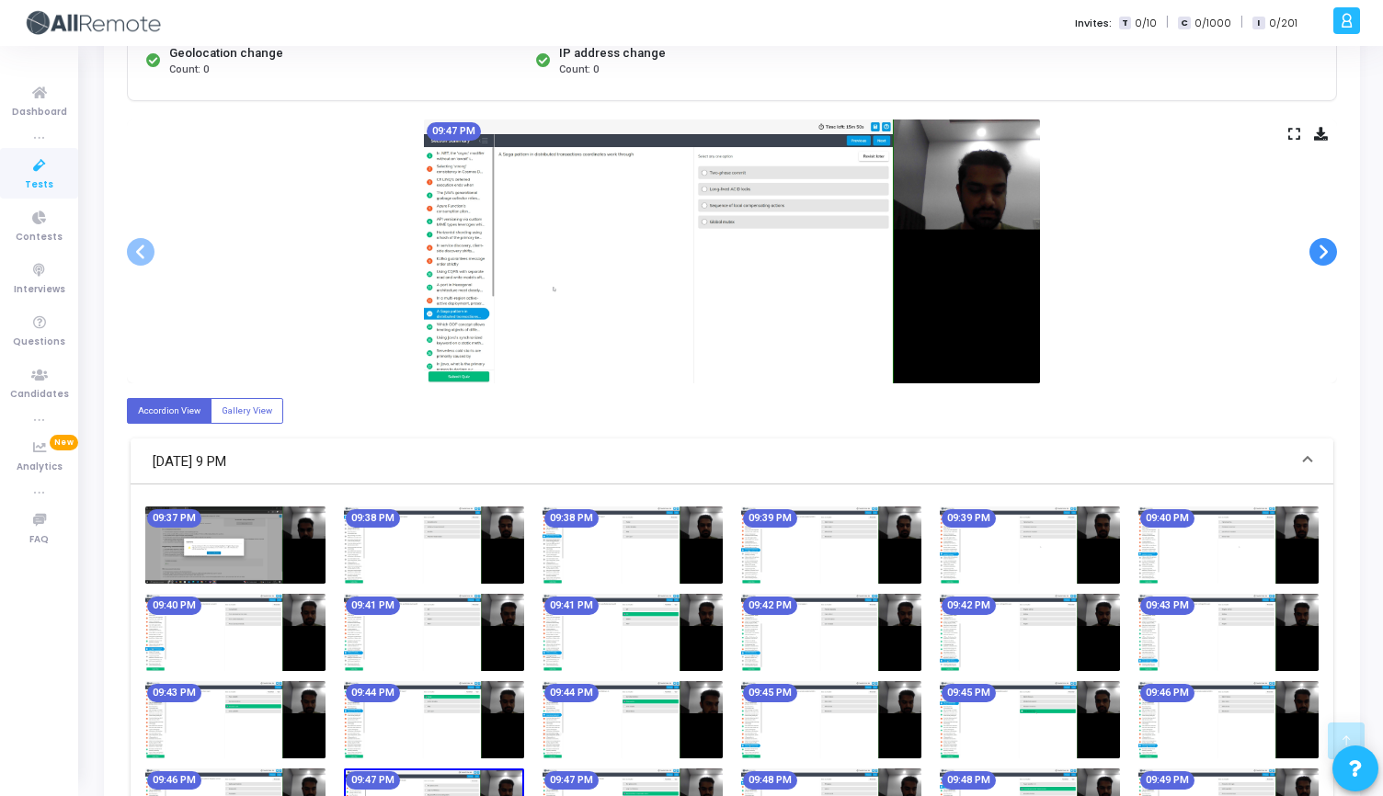
click at [1318, 254] on span at bounding box center [1323, 252] width 28 height 28
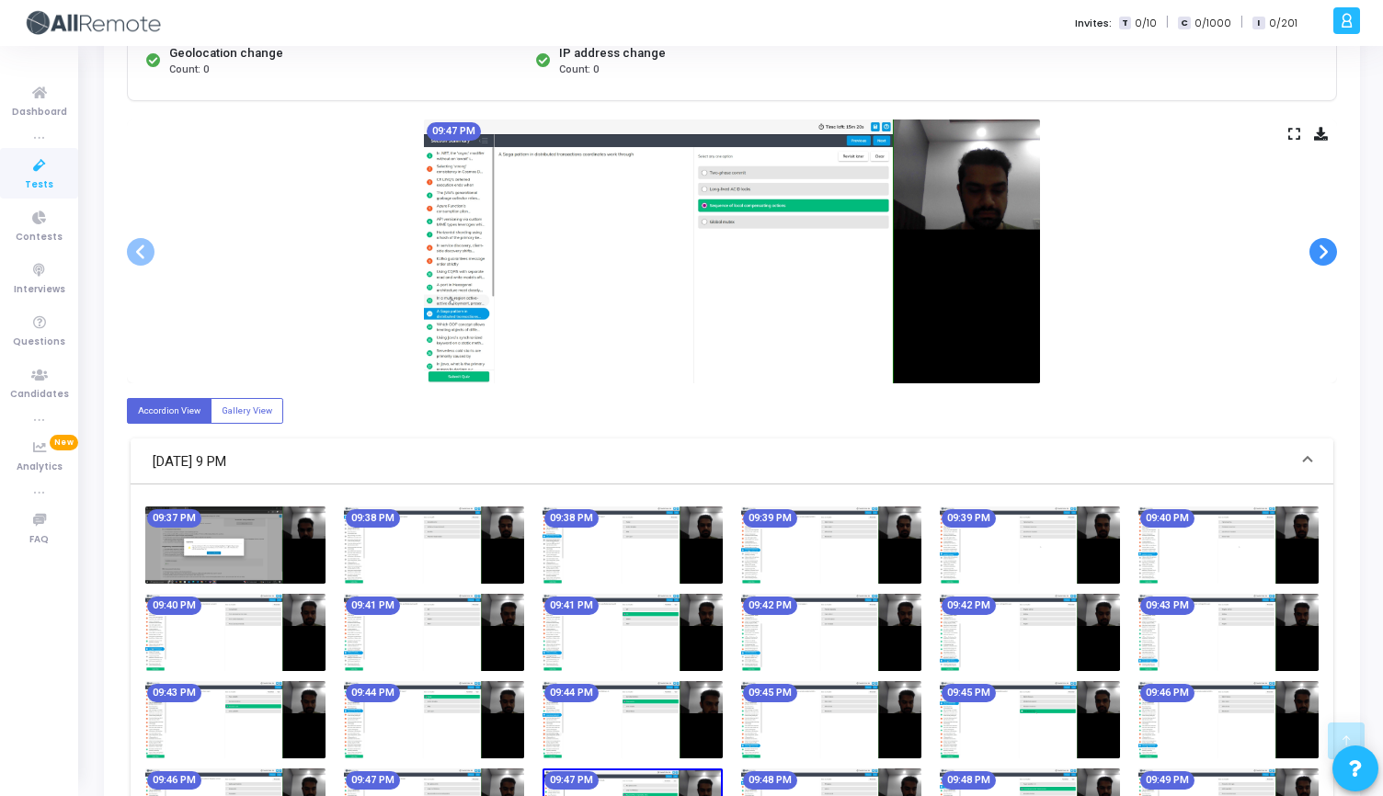
click at [1318, 254] on span at bounding box center [1323, 252] width 28 height 28
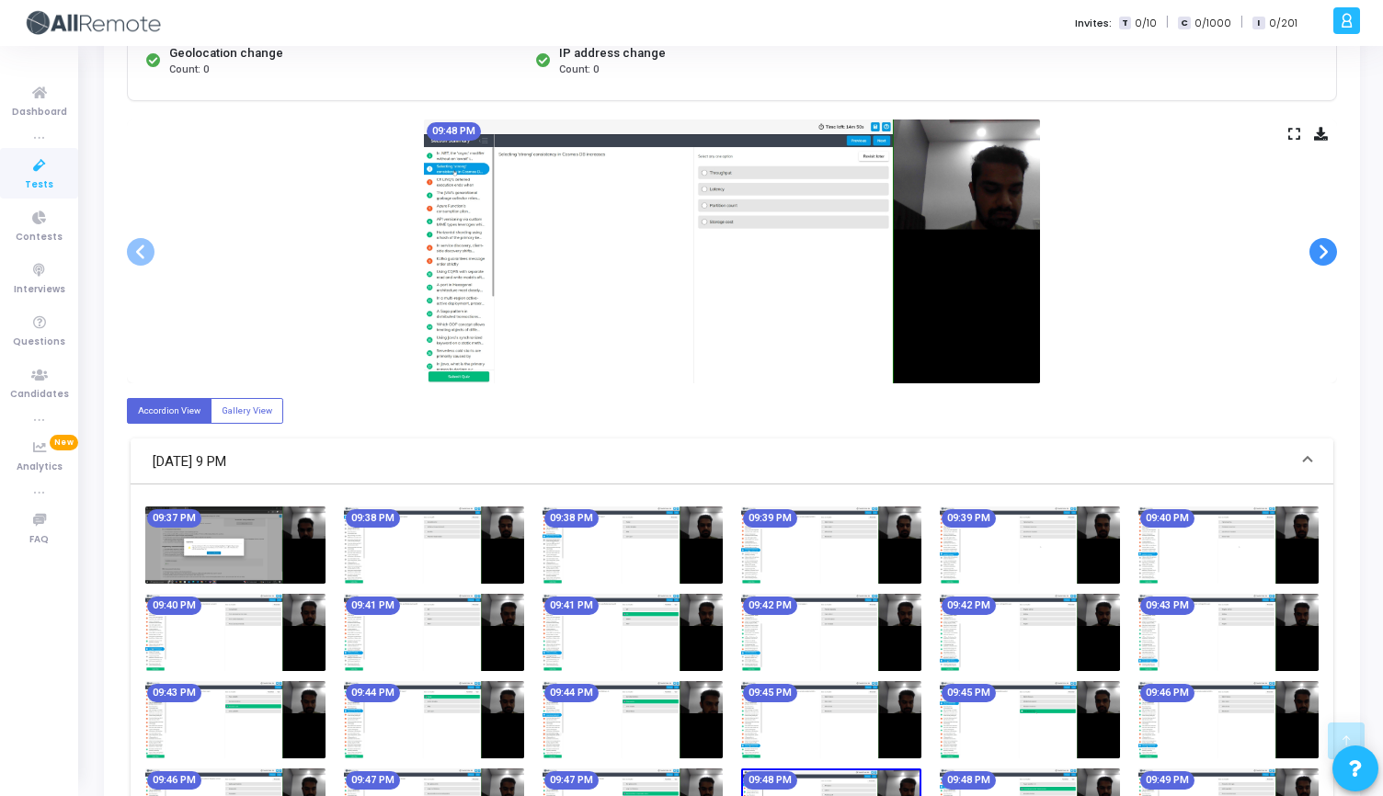
click at [1318, 254] on span at bounding box center [1323, 252] width 28 height 28
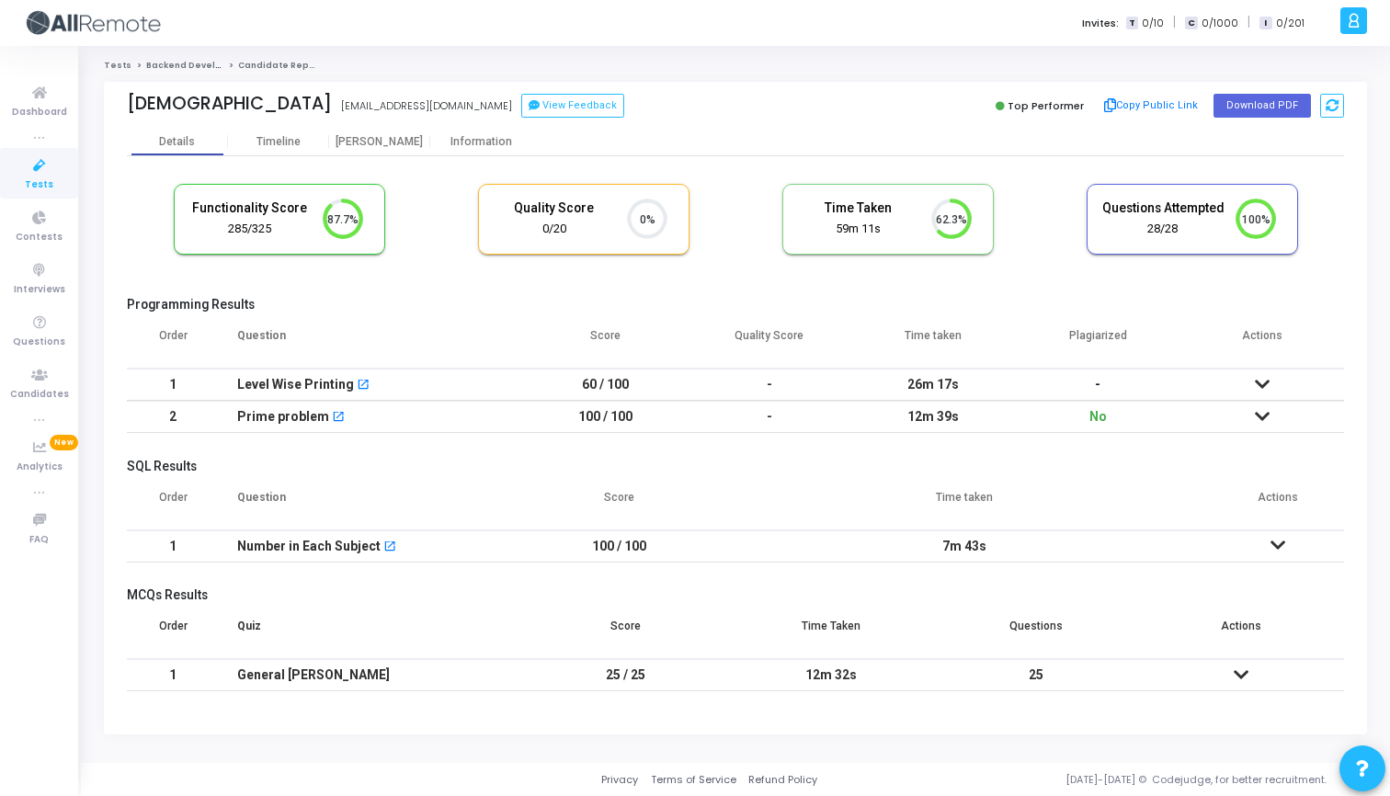
scroll to position [39, 47]
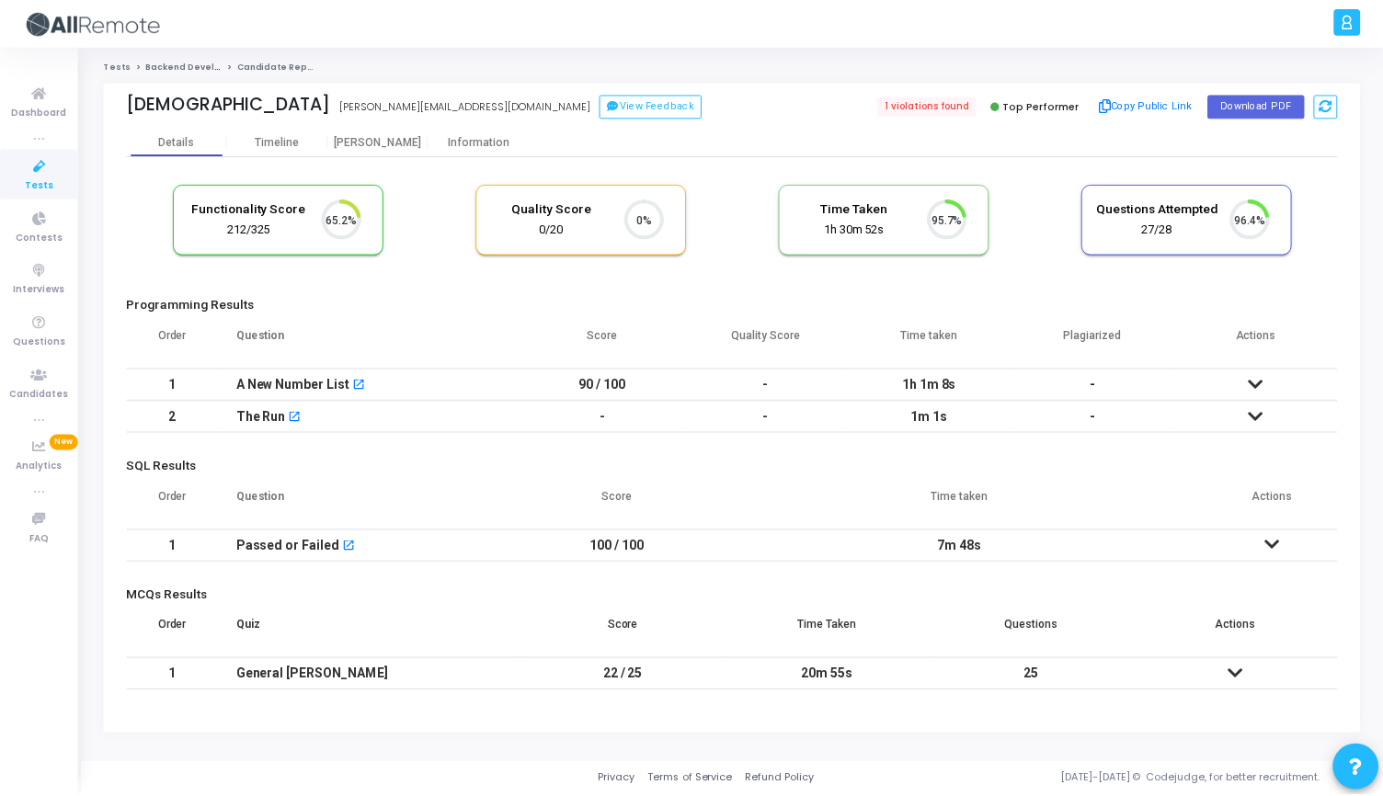
scroll to position [8, 8]
click at [368, 146] on div "[PERSON_NAME]" at bounding box center [379, 142] width 101 height 14
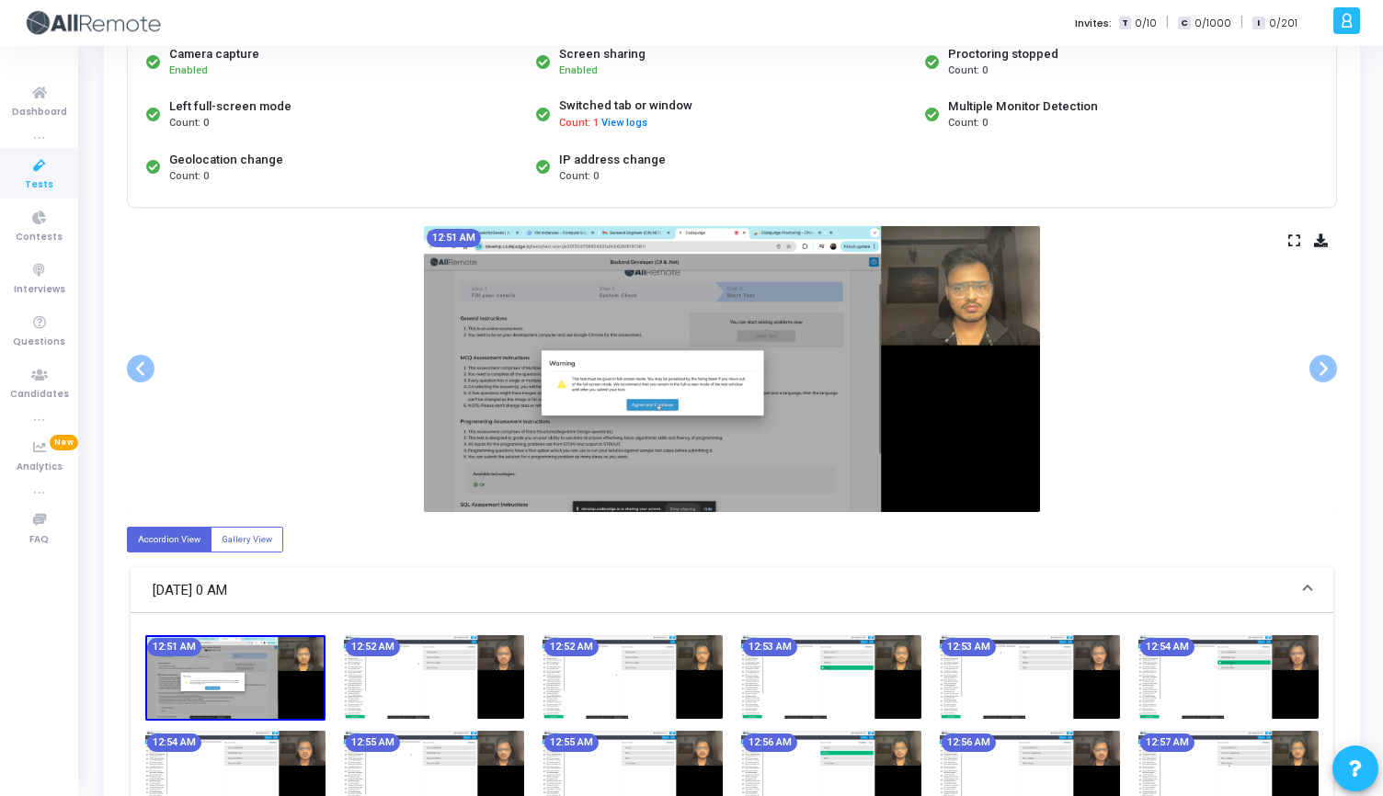
scroll to position [194, 0]
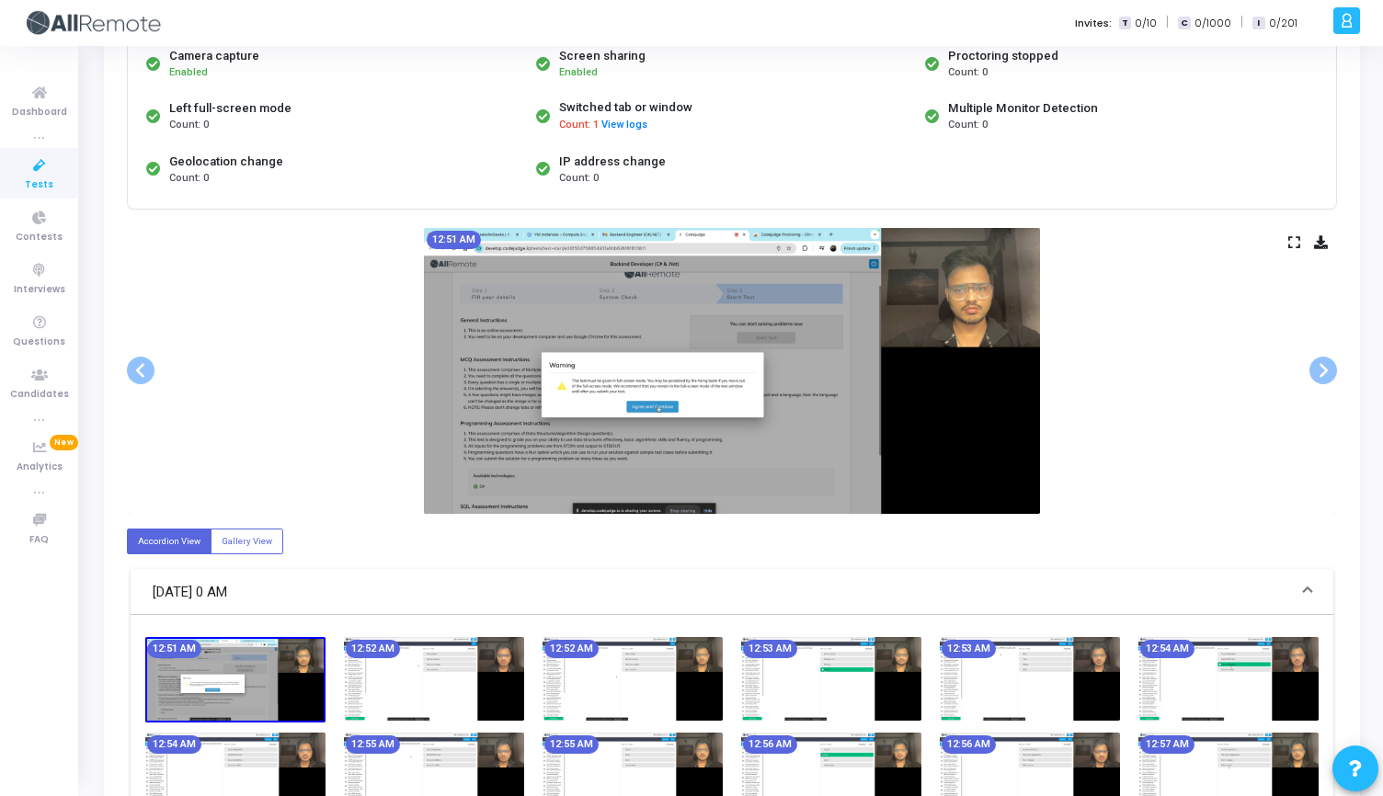
click at [1291, 238] on icon at bounding box center [1294, 242] width 12 height 10
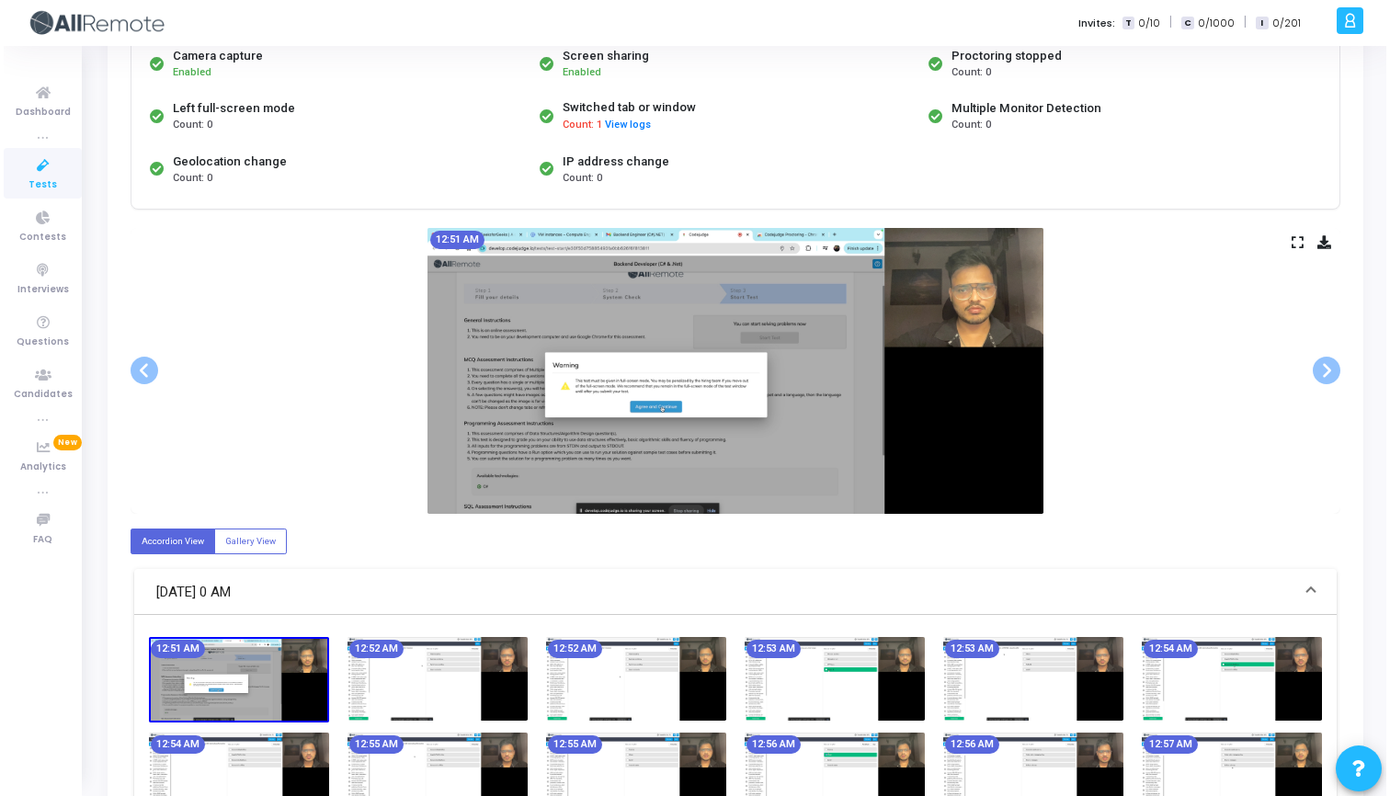
scroll to position [0, 0]
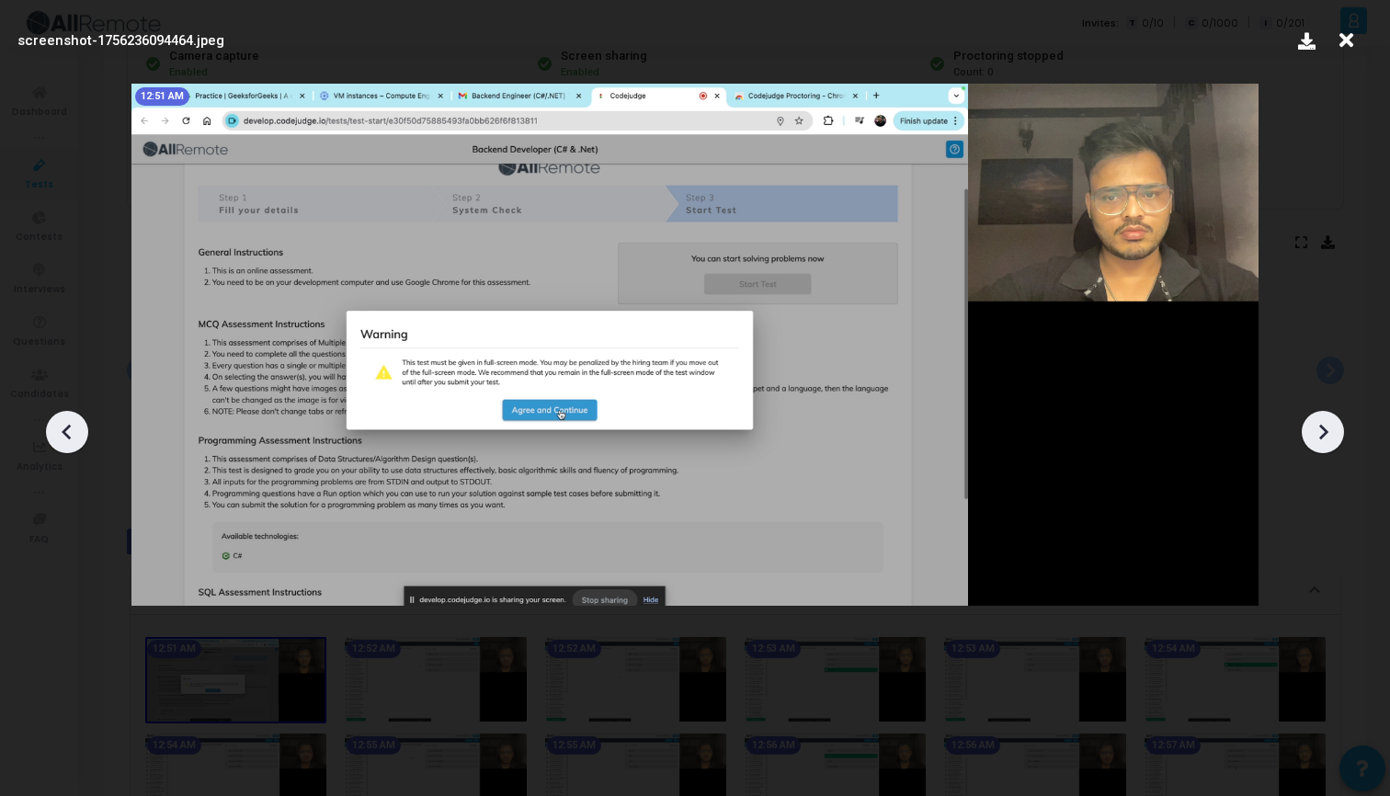
click at [1321, 430] on icon at bounding box center [1323, 432] width 28 height 28
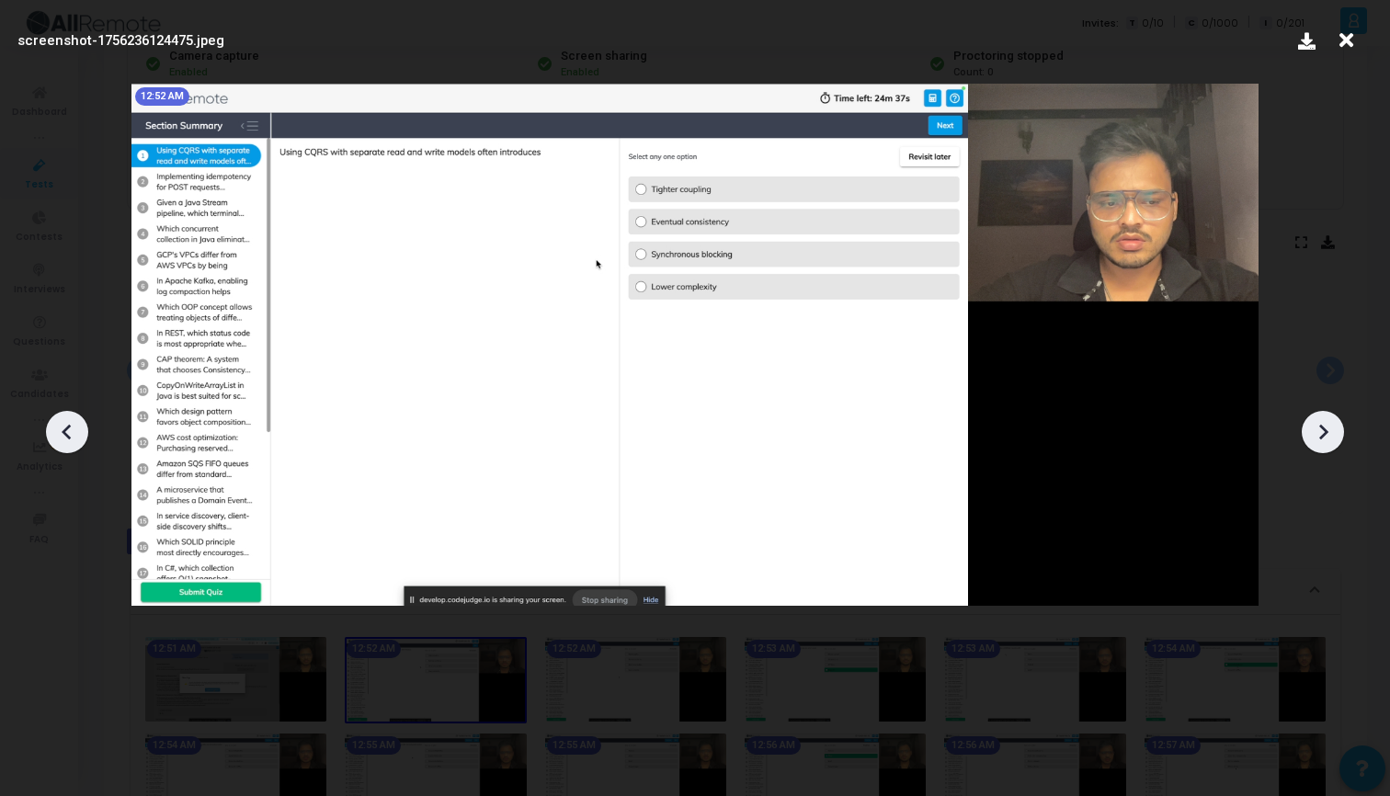
click at [1321, 430] on icon at bounding box center [1323, 432] width 28 height 28
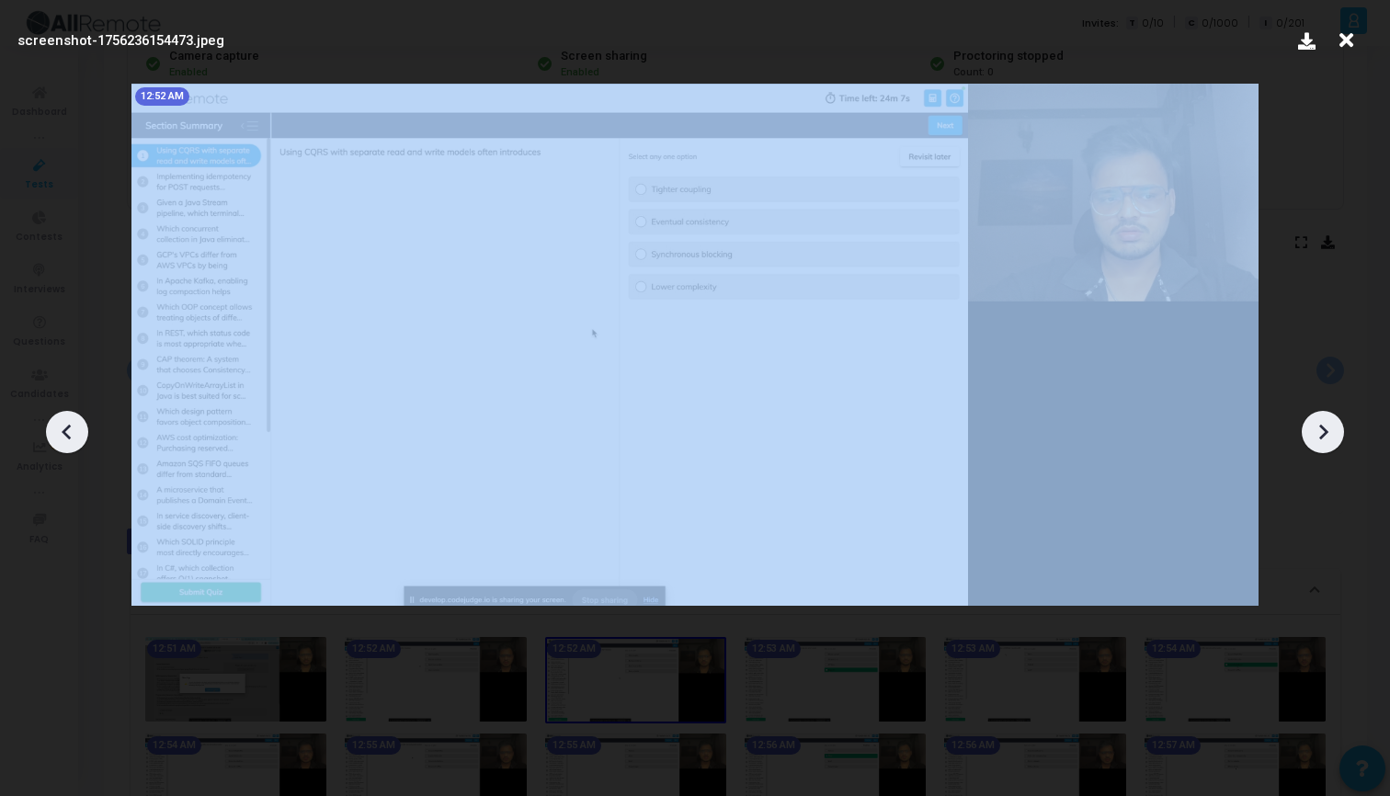
click at [1321, 430] on icon at bounding box center [1323, 432] width 28 height 28
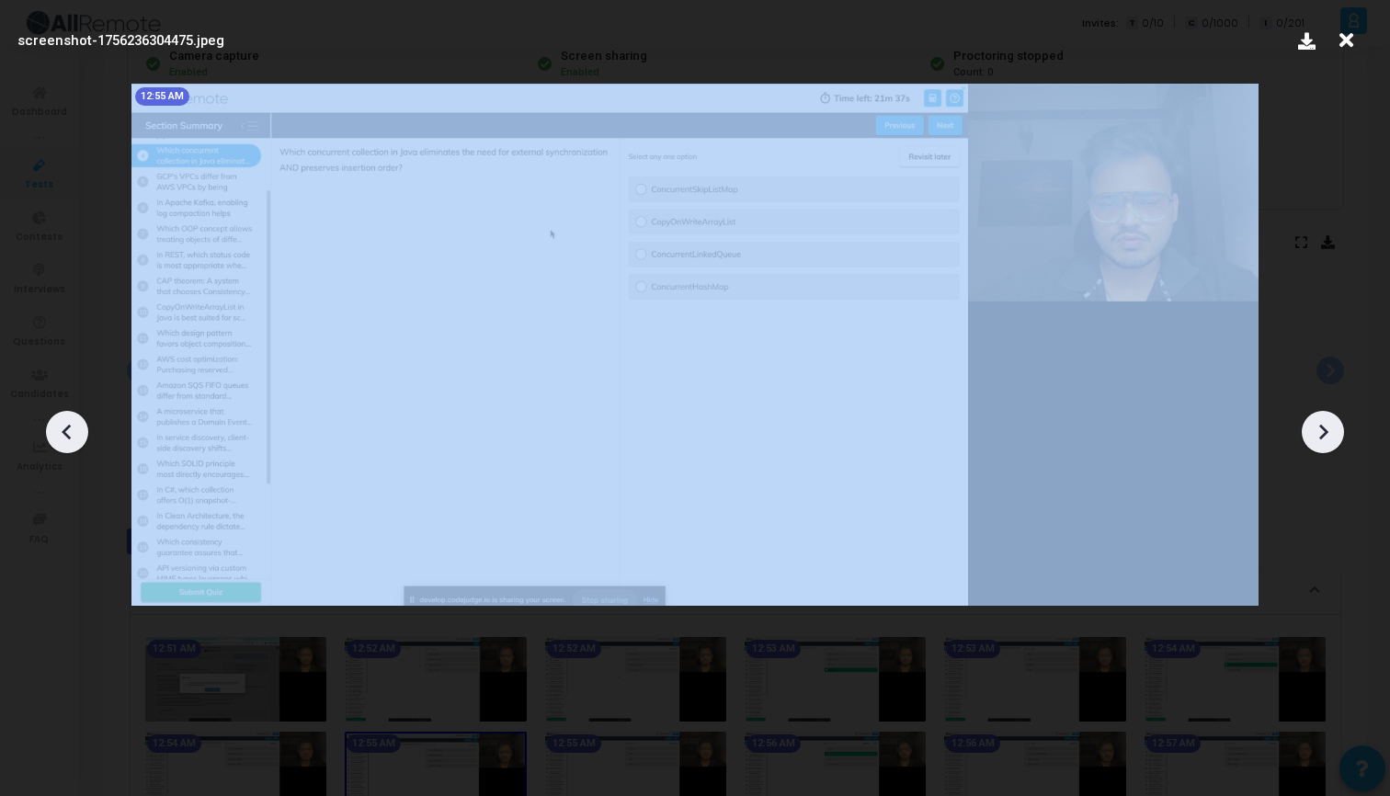
click at [1321, 430] on icon at bounding box center [1323, 432] width 28 height 28
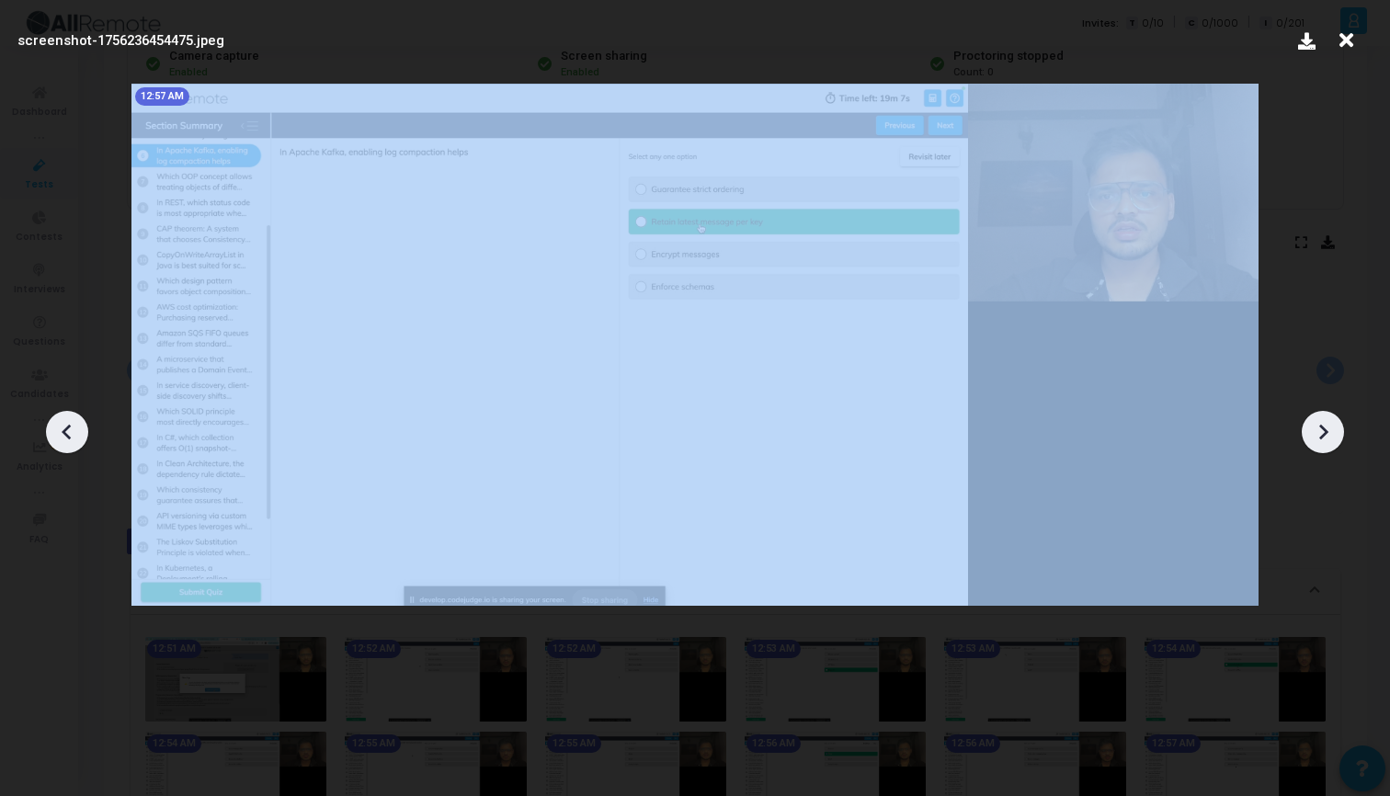
click at [1321, 430] on icon at bounding box center [1323, 432] width 28 height 28
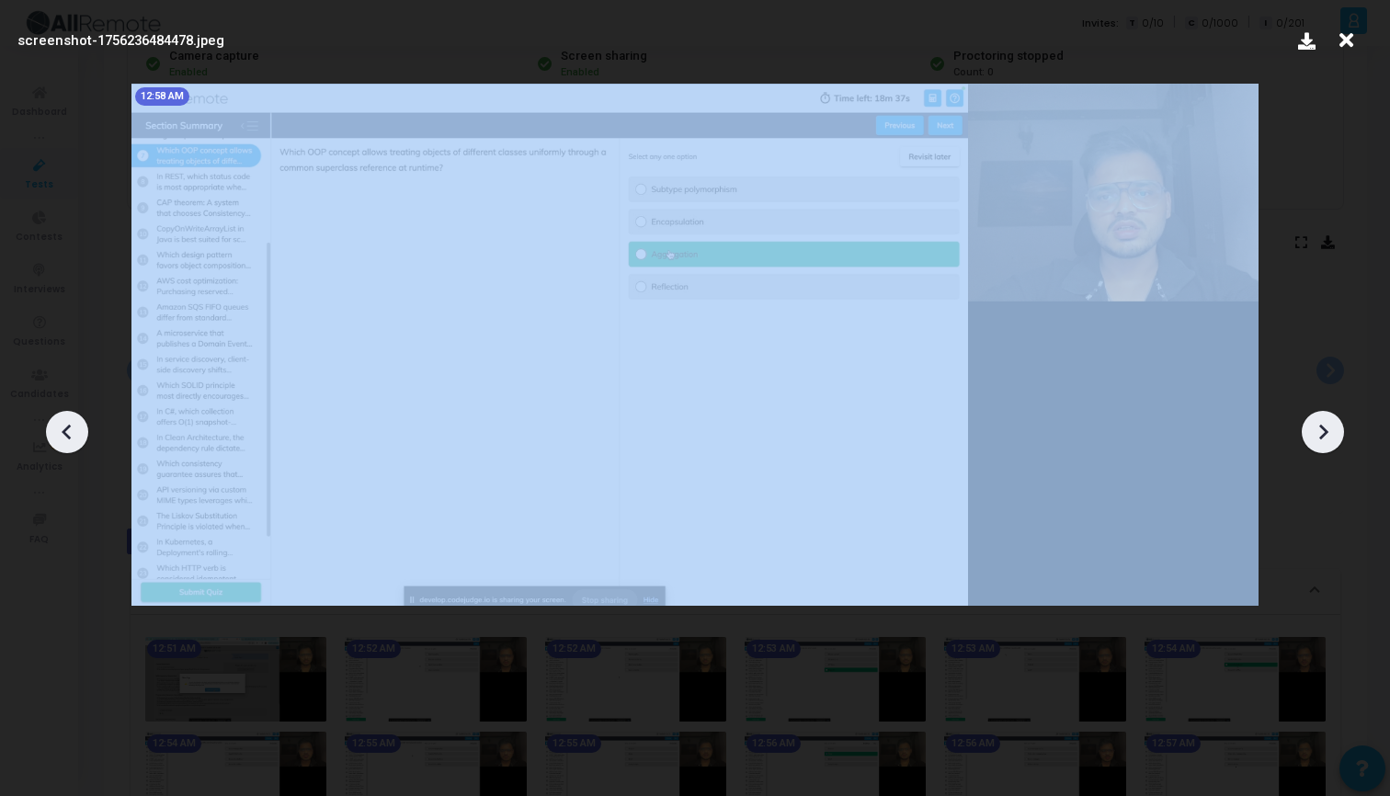
click at [1321, 430] on icon at bounding box center [1323, 432] width 28 height 28
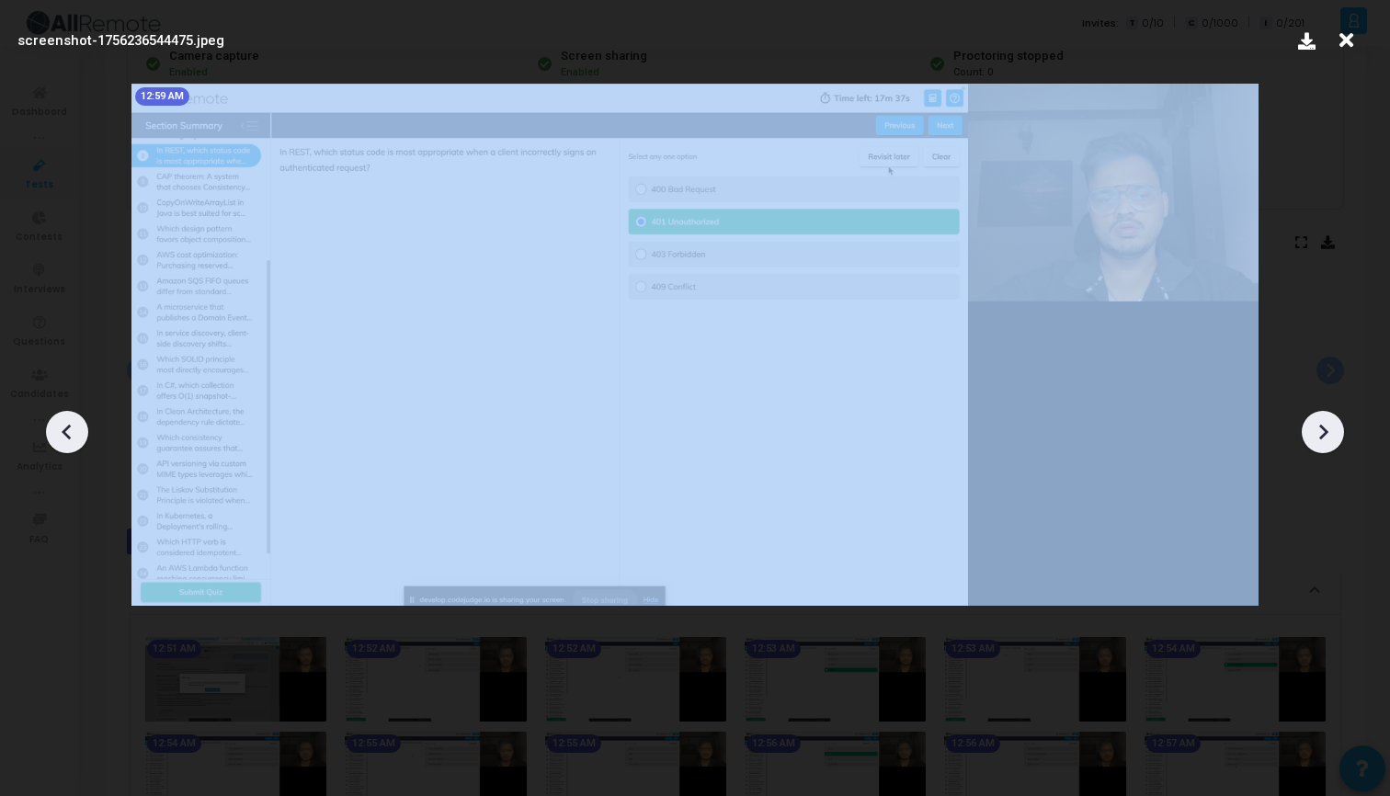
click at [1321, 430] on icon at bounding box center [1323, 432] width 28 height 28
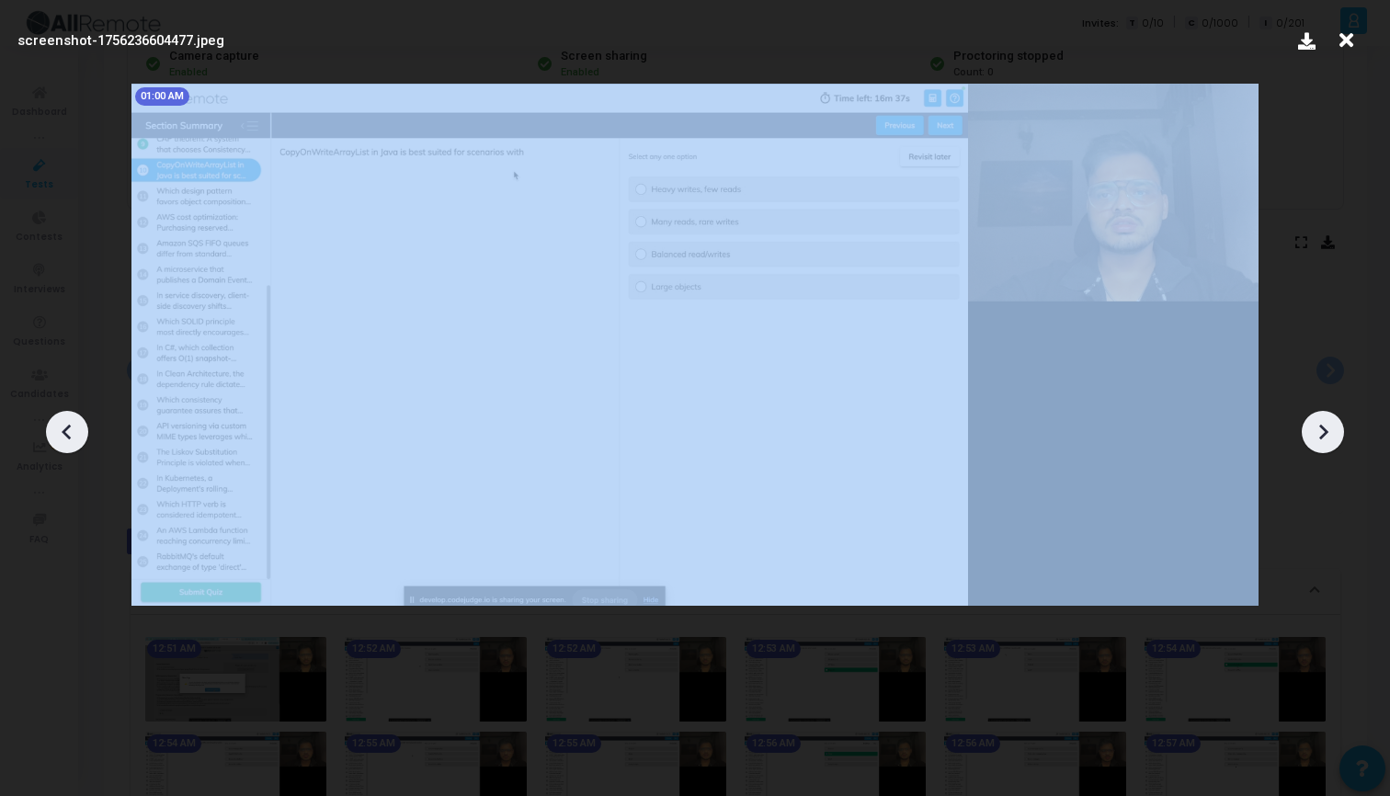
click at [1321, 430] on icon at bounding box center [1323, 432] width 28 height 28
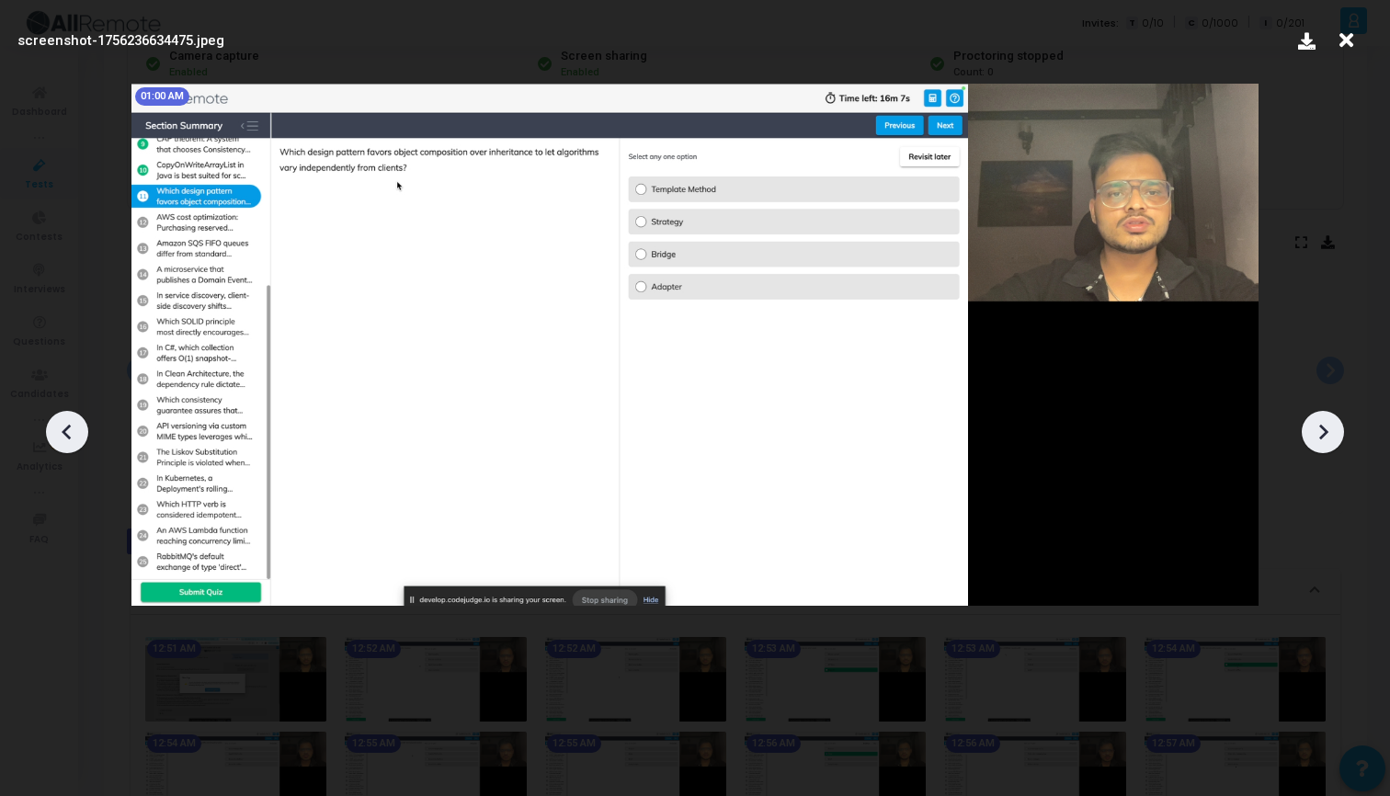
click at [1323, 429] on icon at bounding box center [1324, 433] width 9 height 16
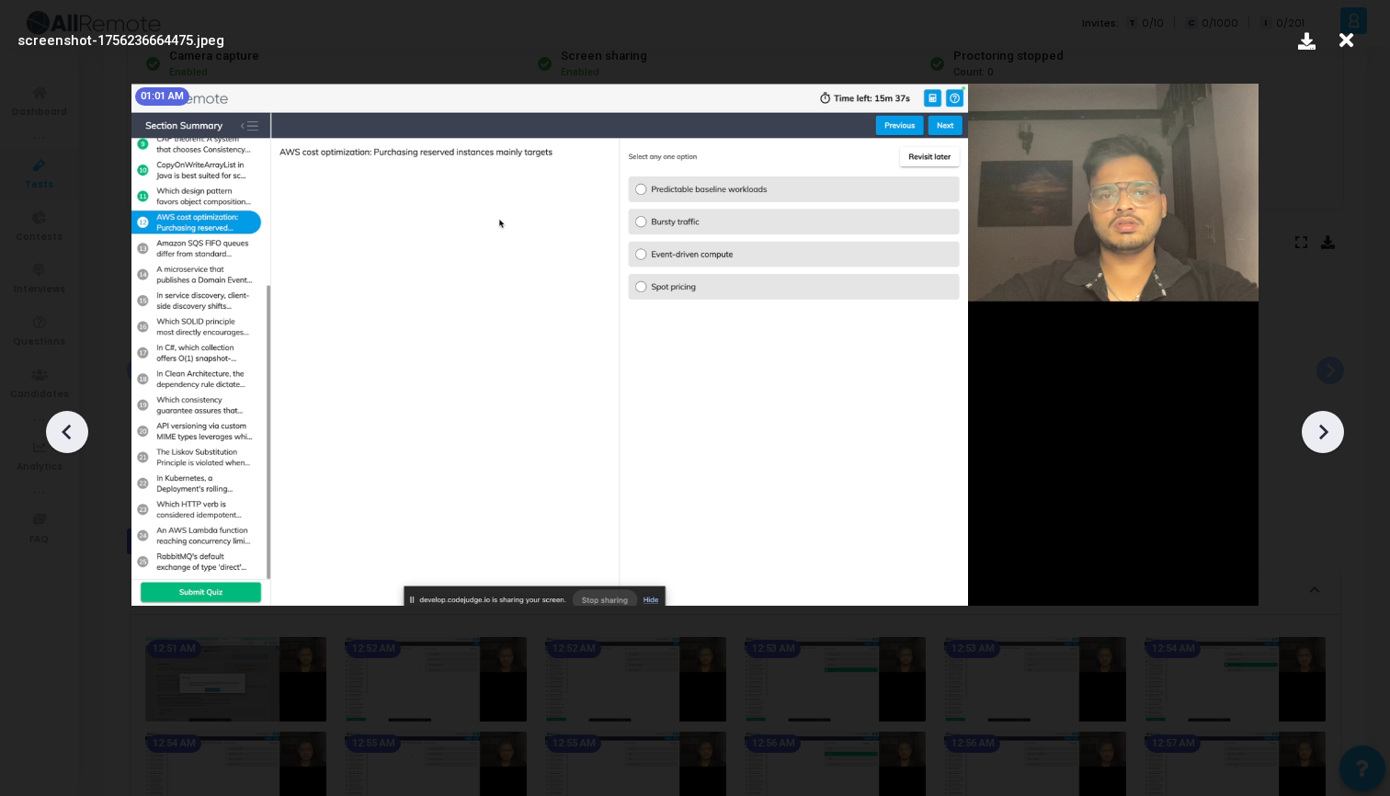
click at [1323, 429] on icon at bounding box center [1324, 433] width 9 height 16
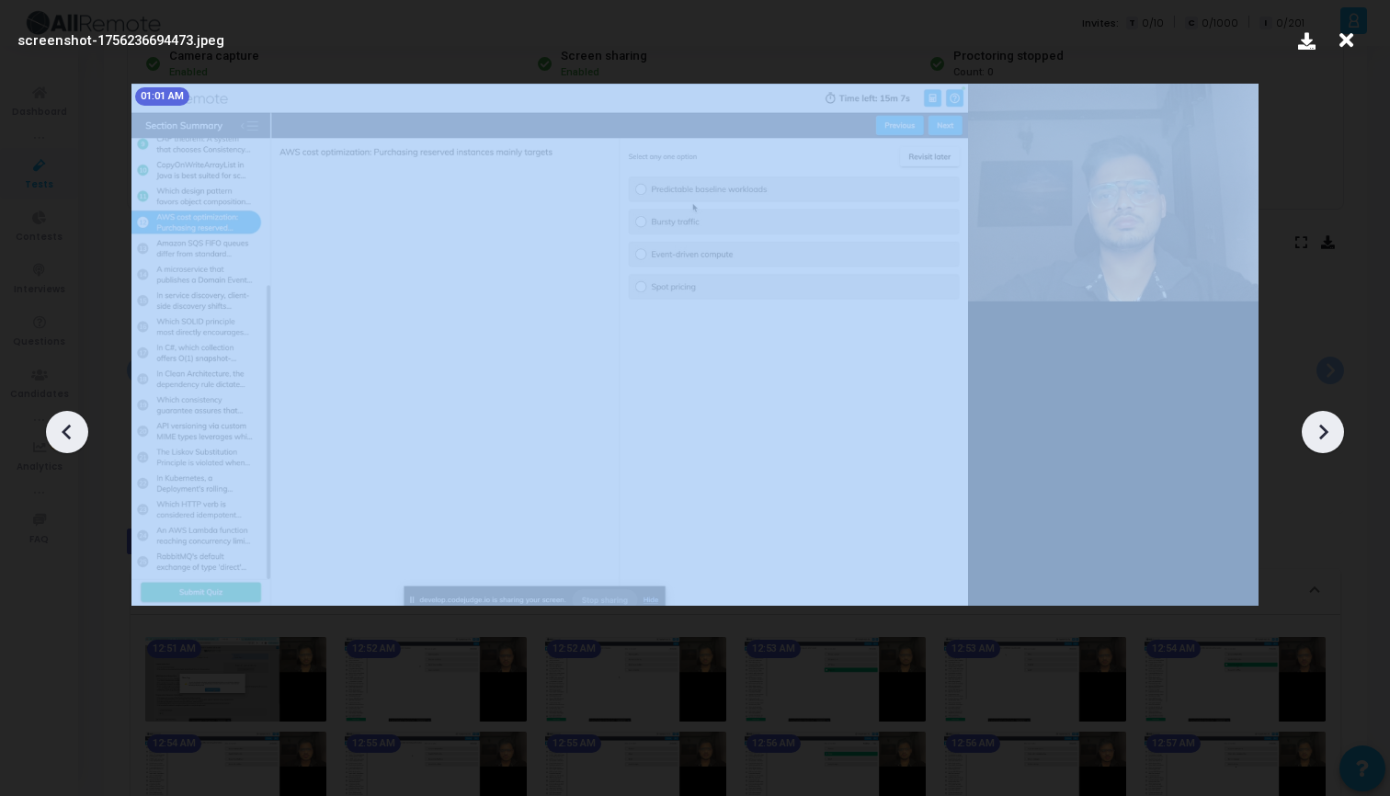
click at [1323, 429] on icon at bounding box center [1324, 433] width 9 height 16
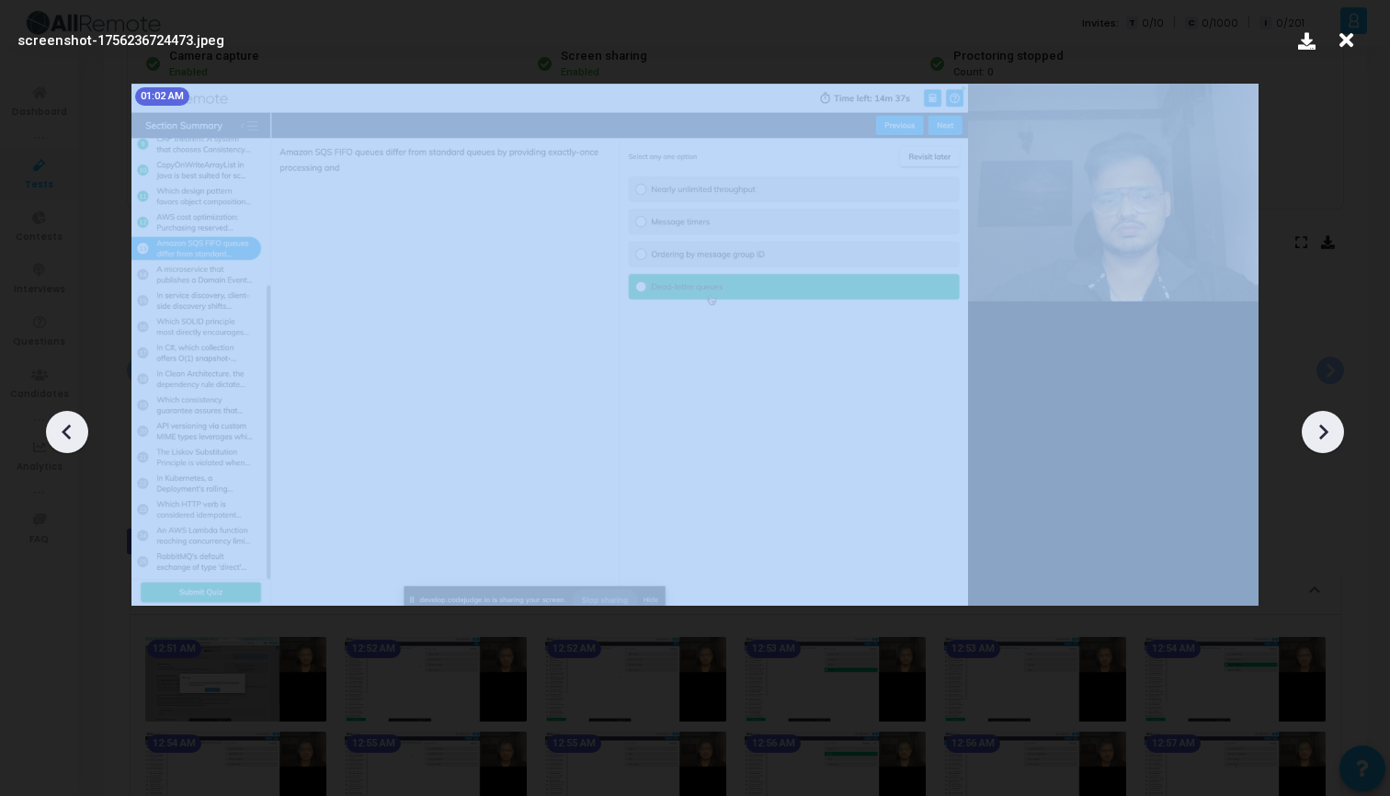
click at [1323, 429] on icon at bounding box center [1324, 433] width 9 height 16
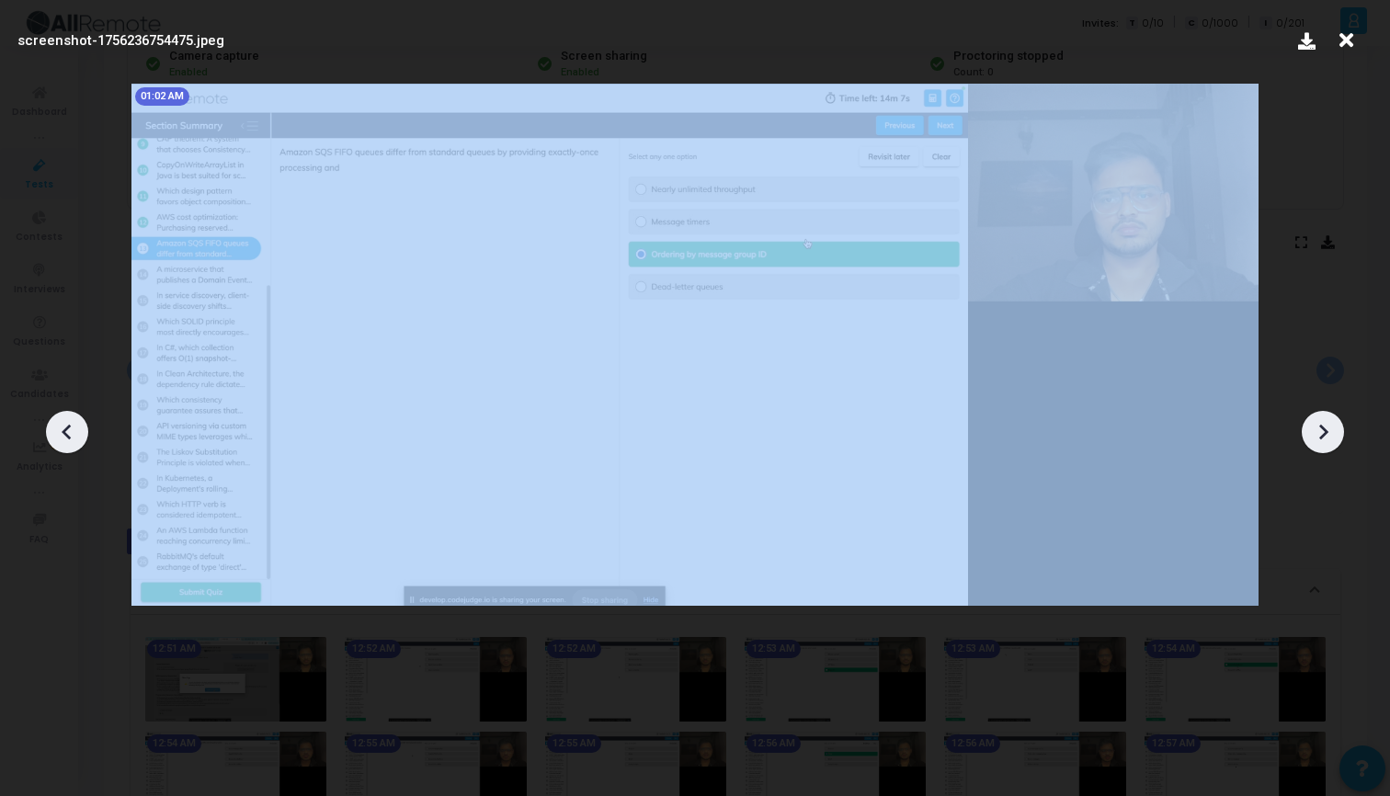
click at [1323, 429] on icon at bounding box center [1324, 433] width 9 height 16
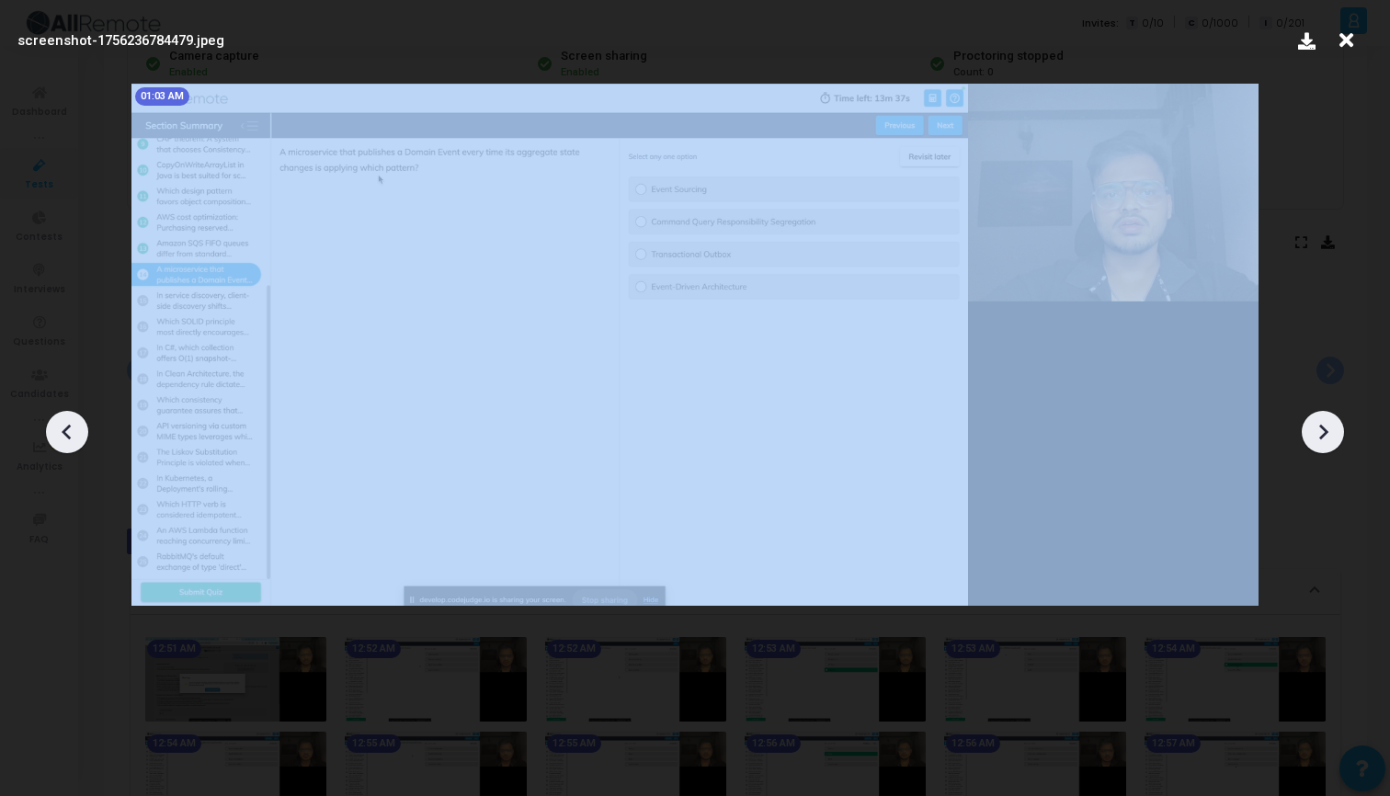
click at [1323, 429] on icon at bounding box center [1324, 433] width 9 height 16
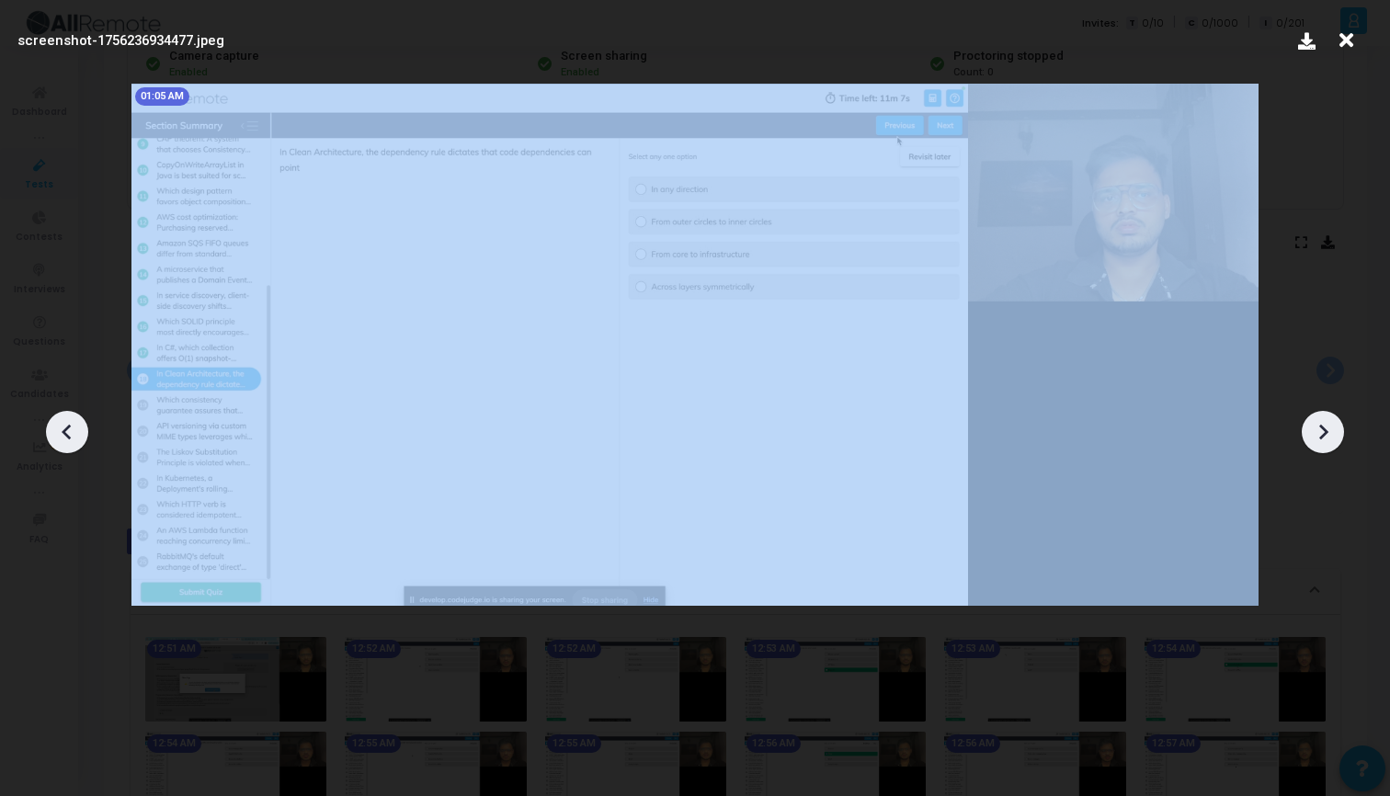
click at [1323, 429] on icon at bounding box center [1324, 433] width 9 height 16
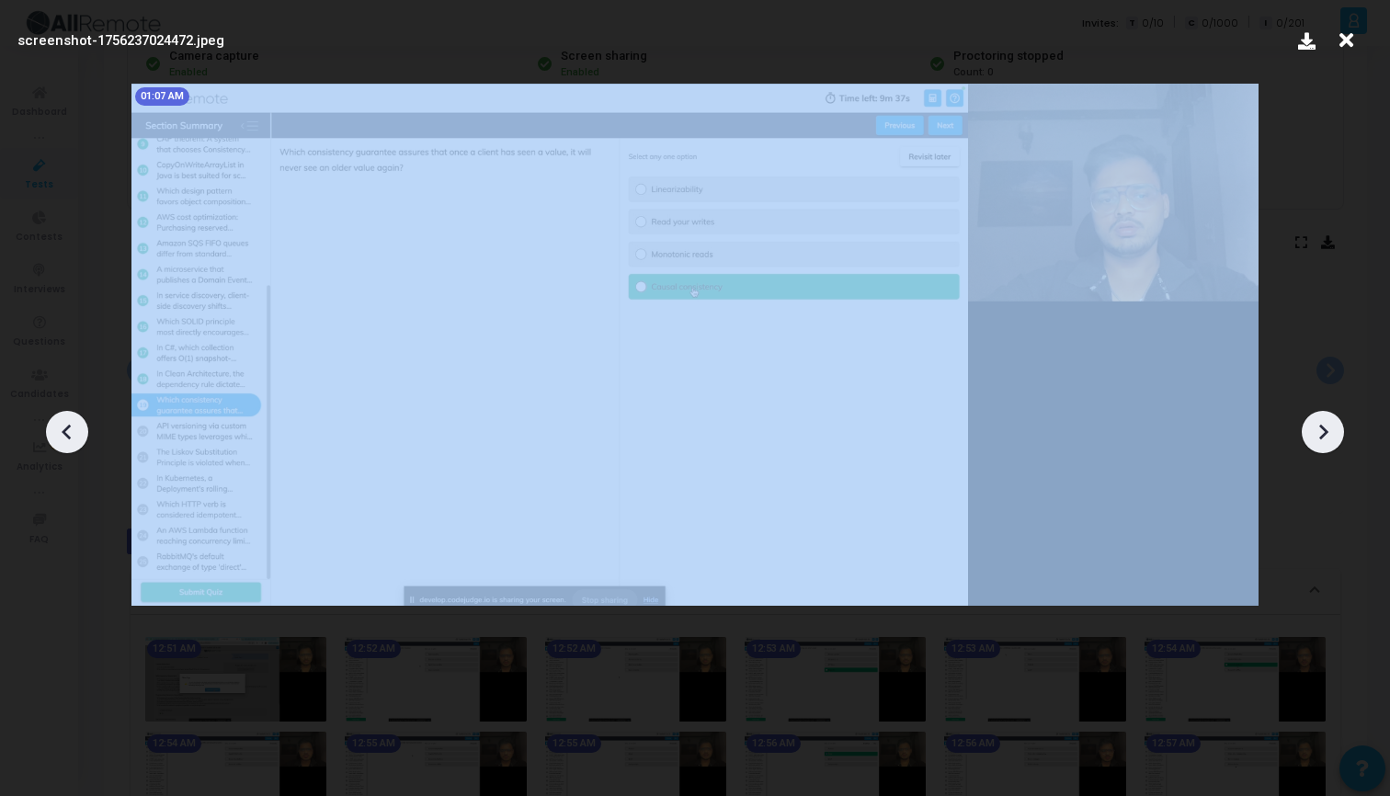
click at [1323, 429] on icon at bounding box center [1324, 433] width 9 height 16
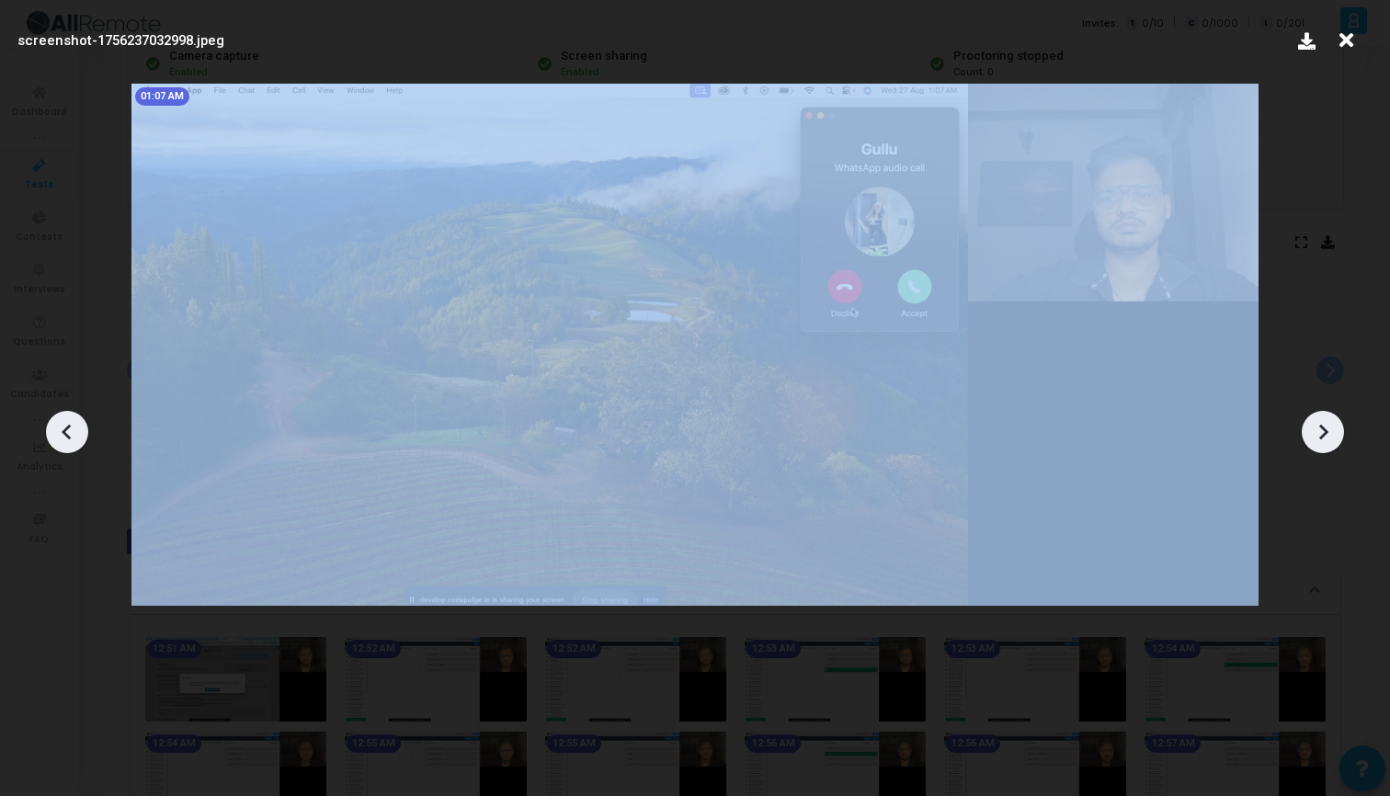
click at [1323, 429] on icon at bounding box center [1324, 433] width 9 height 16
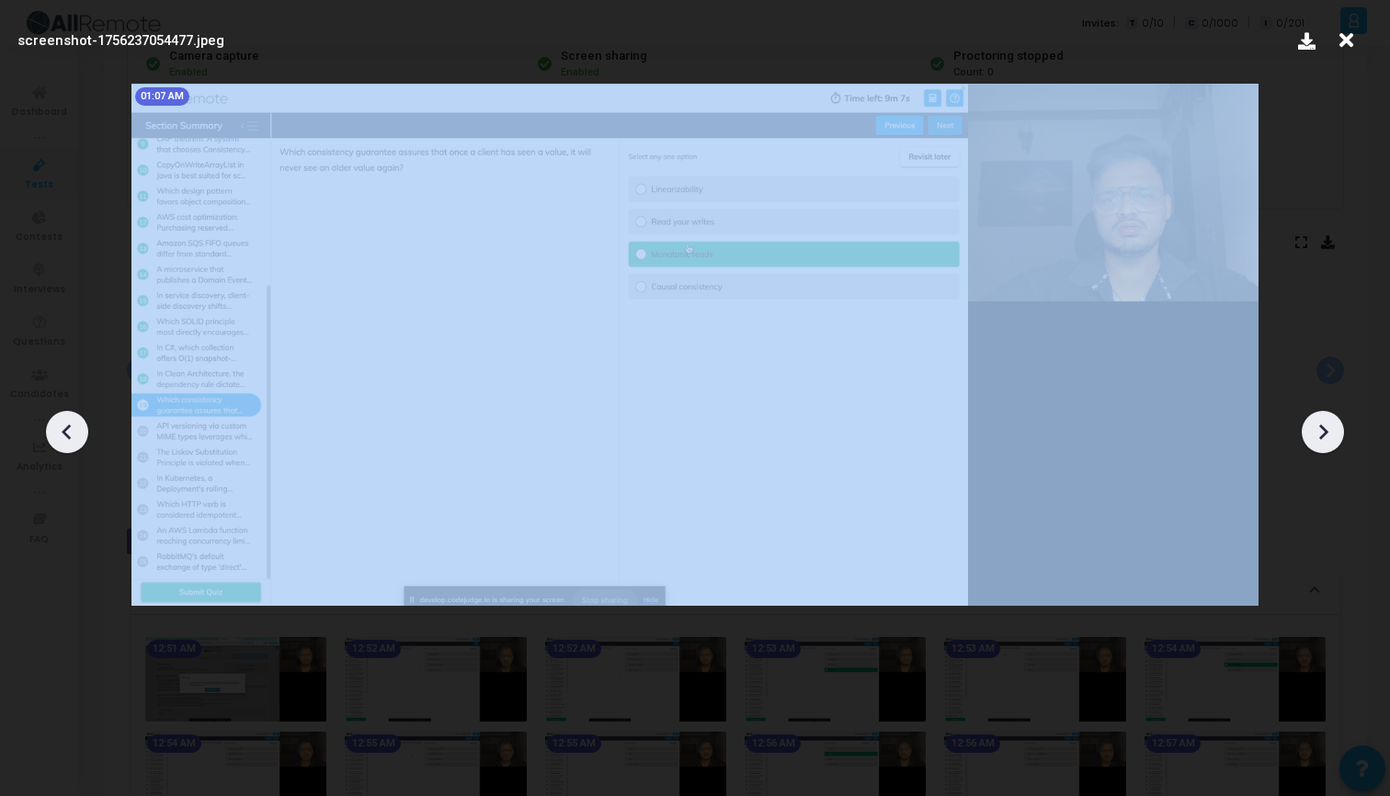
click at [1323, 429] on icon at bounding box center [1324, 433] width 9 height 16
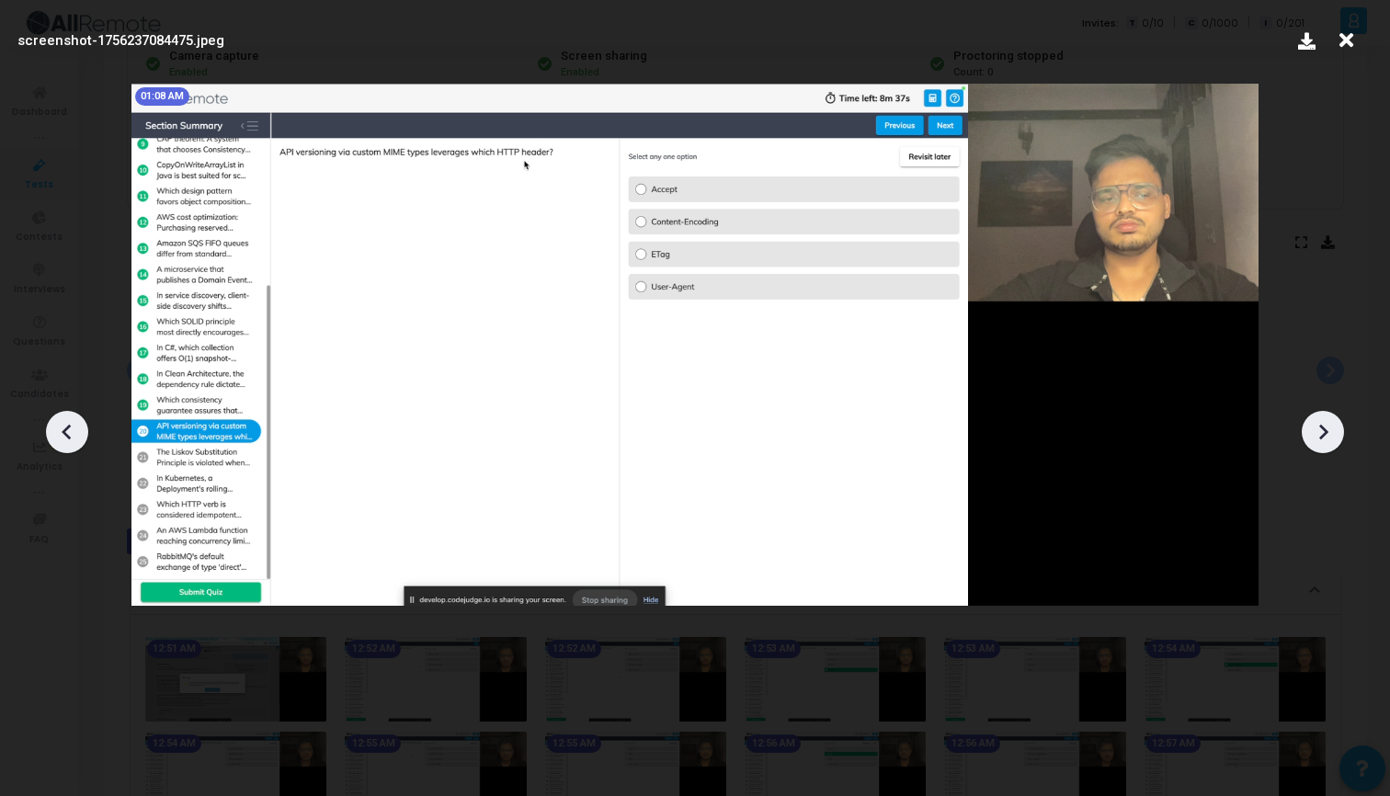
click at [58, 437] on icon at bounding box center [67, 432] width 28 height 28
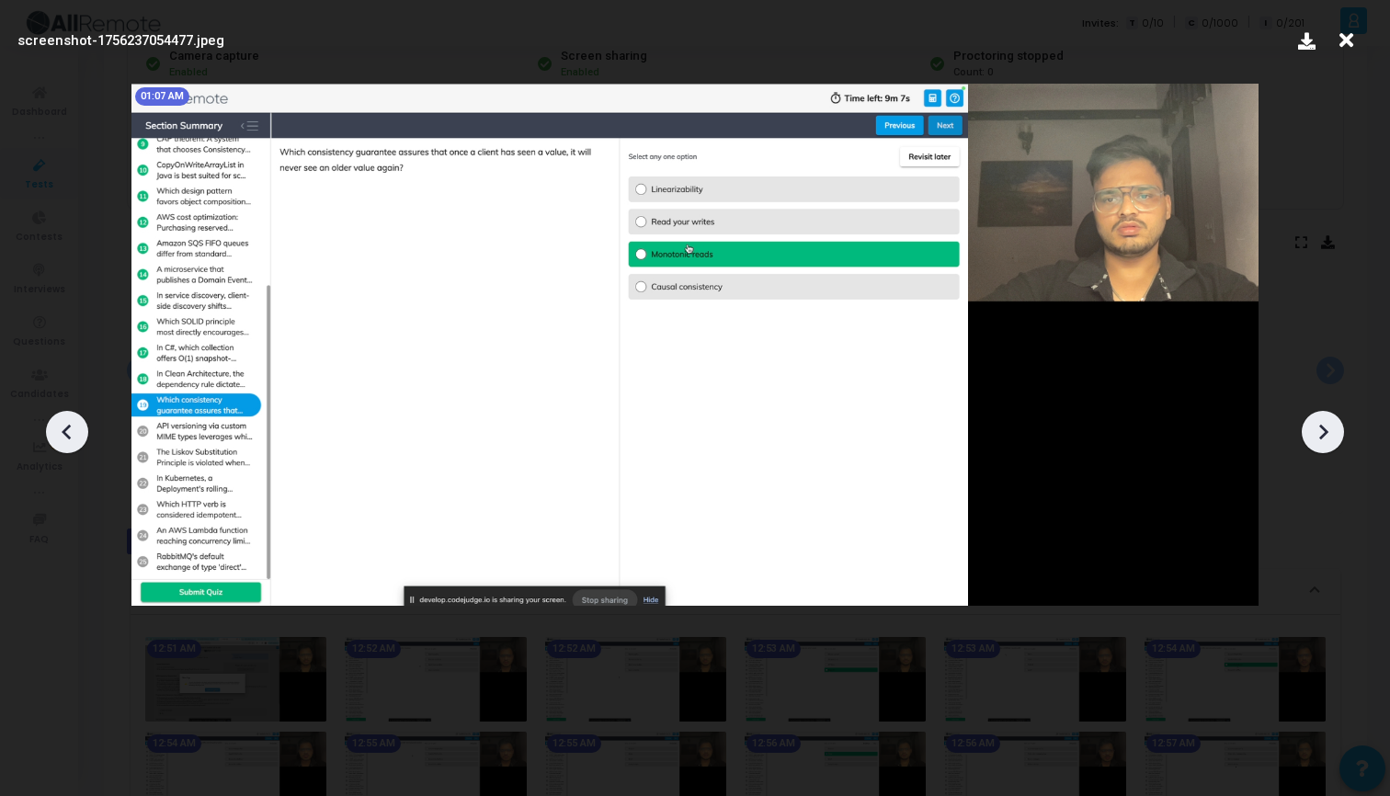
click at [58, 437] on icon at bounding box center [67, 432] width 28 height 28
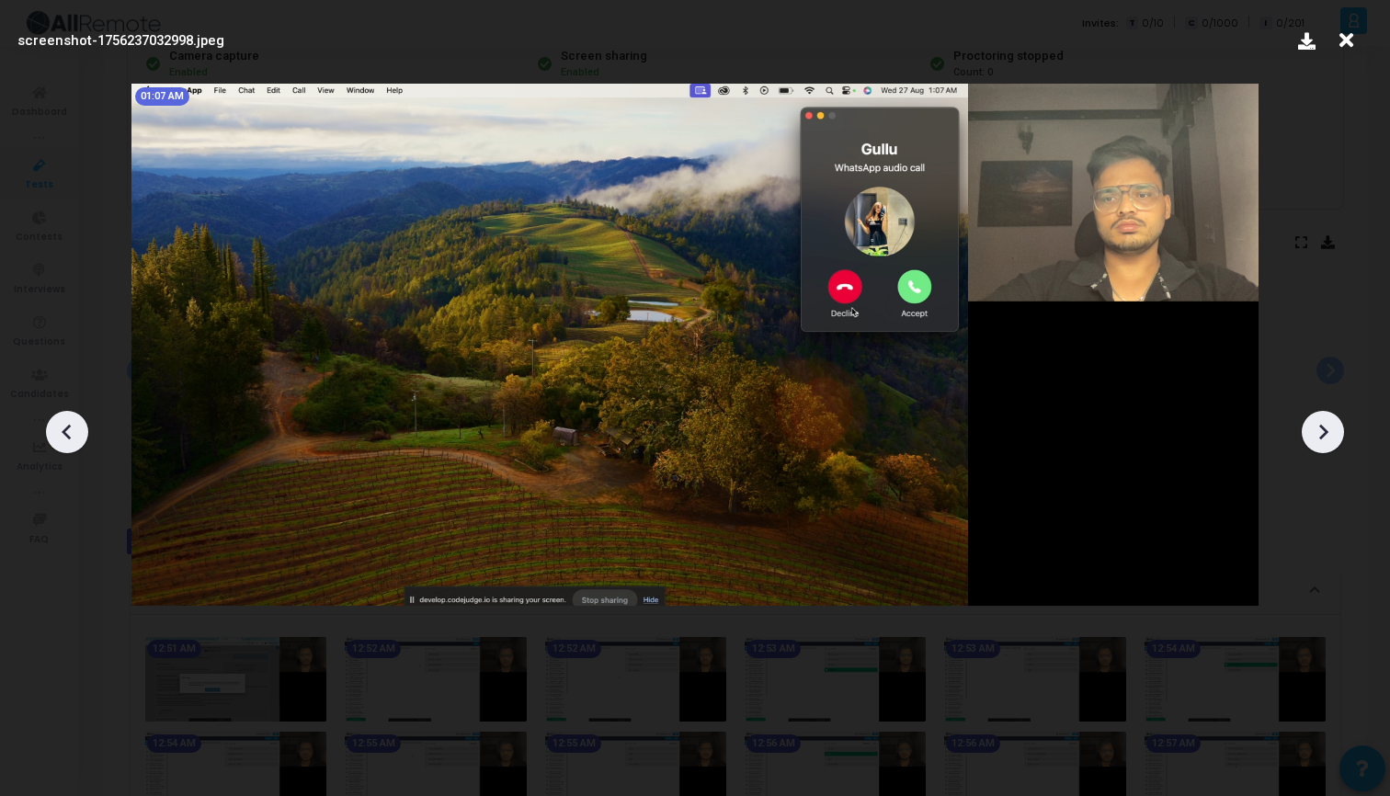
click at [1313, 441] on icon at bounding box center [1323, 432] width 28 height 28
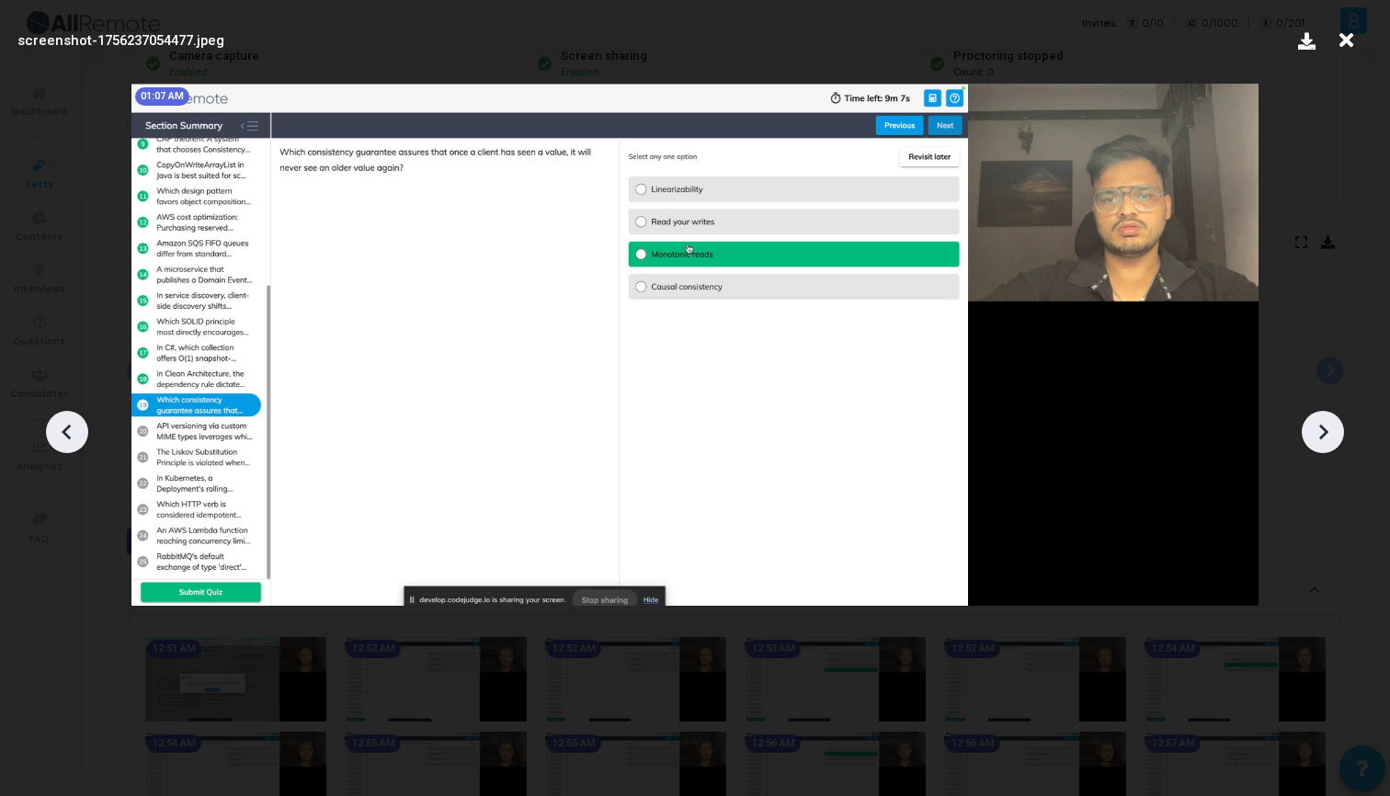
click at [1313, 441] on icon at bounding box center [1323, 432] width 28 height 28
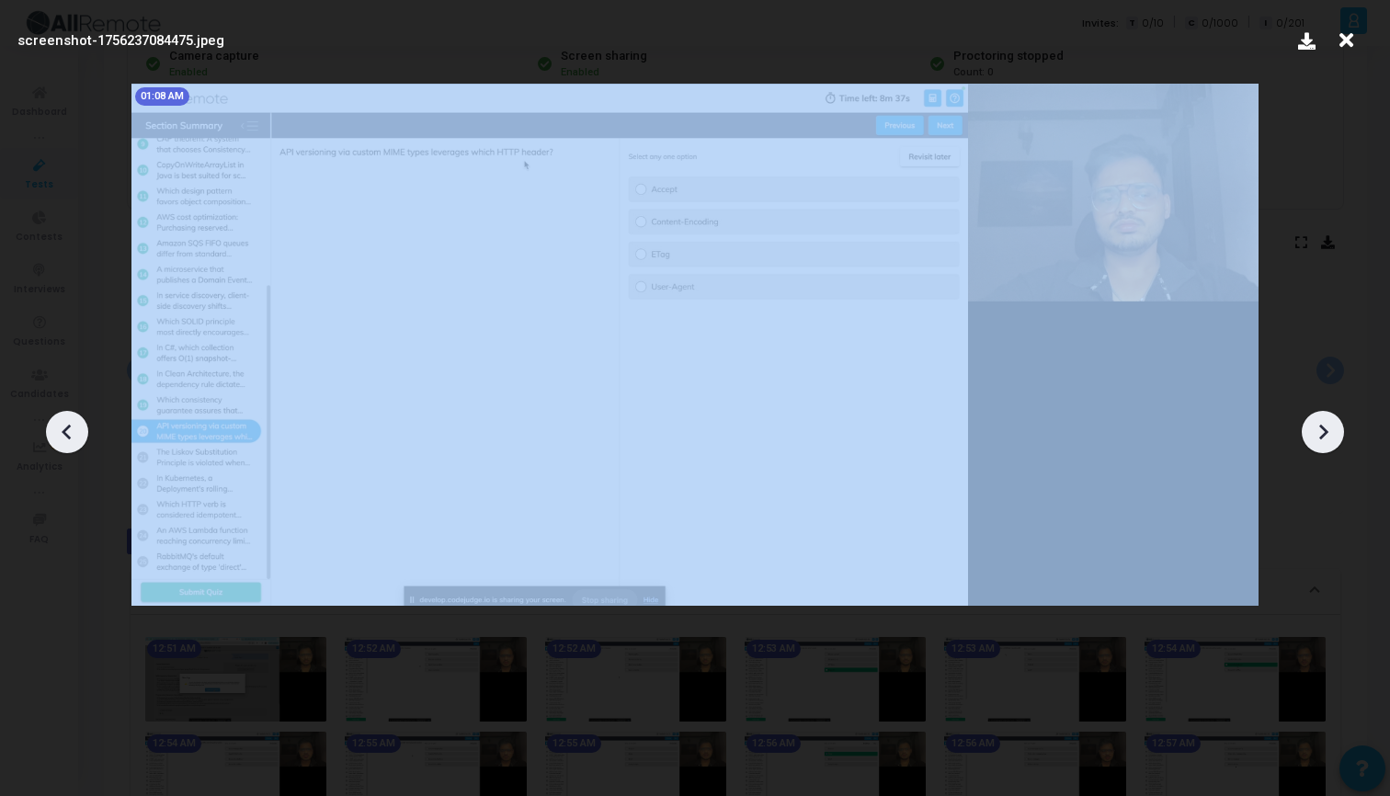
click at [1313, 441] on icon at bounding box center [1323, 432] width 28 height 28
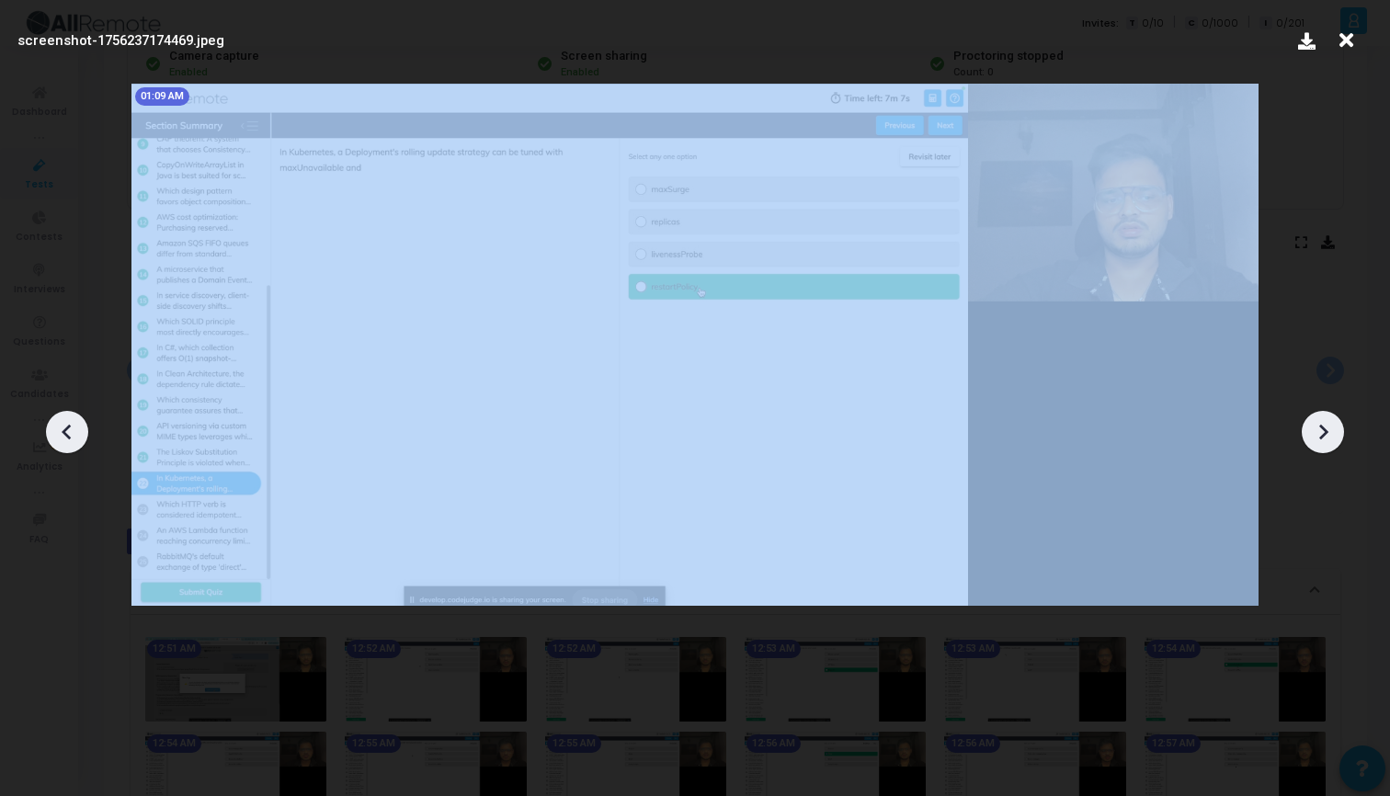
click at [1313, 441] on icon at bounding box center [1323, 432] width 28 height 28
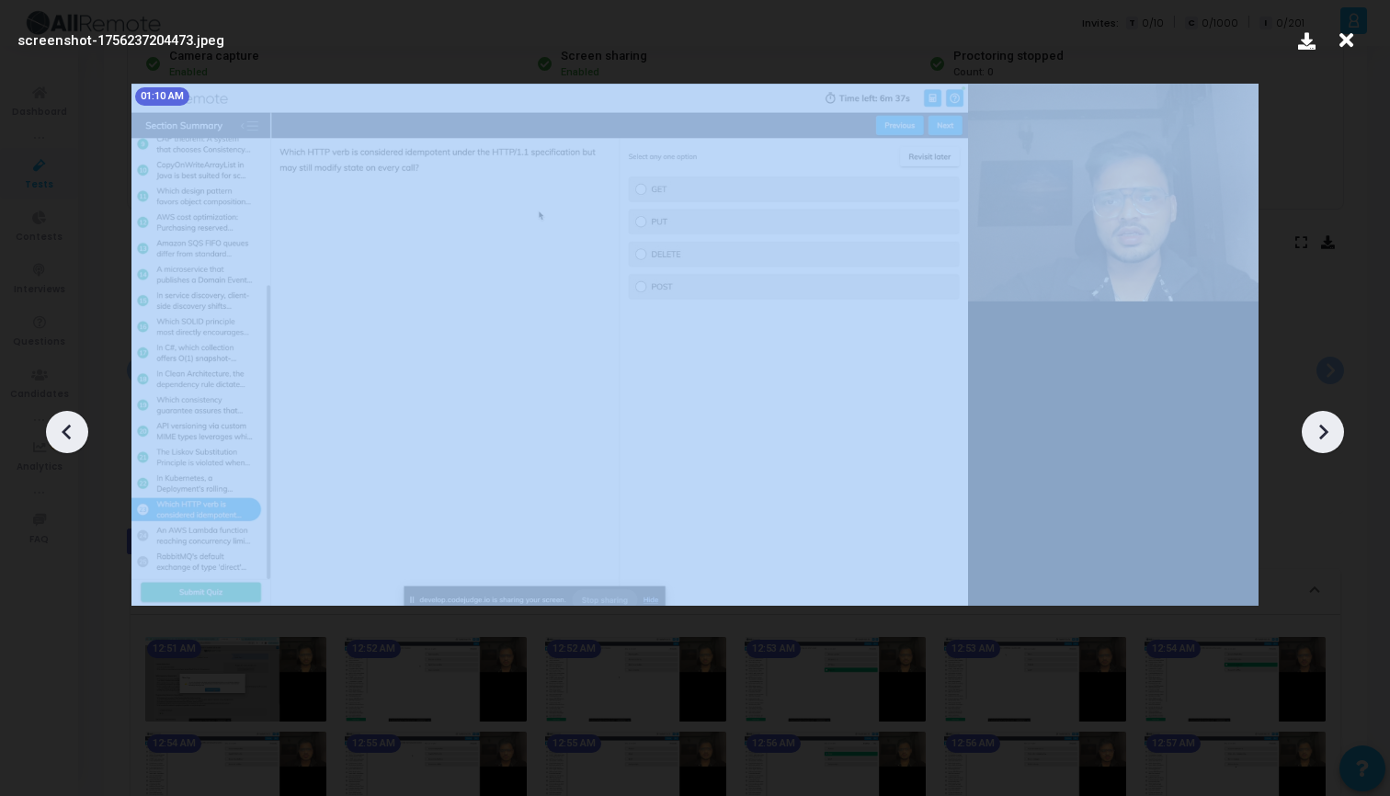
click at [1313, 441] on icon at bounding box center [1323, 432] width 28 height 28
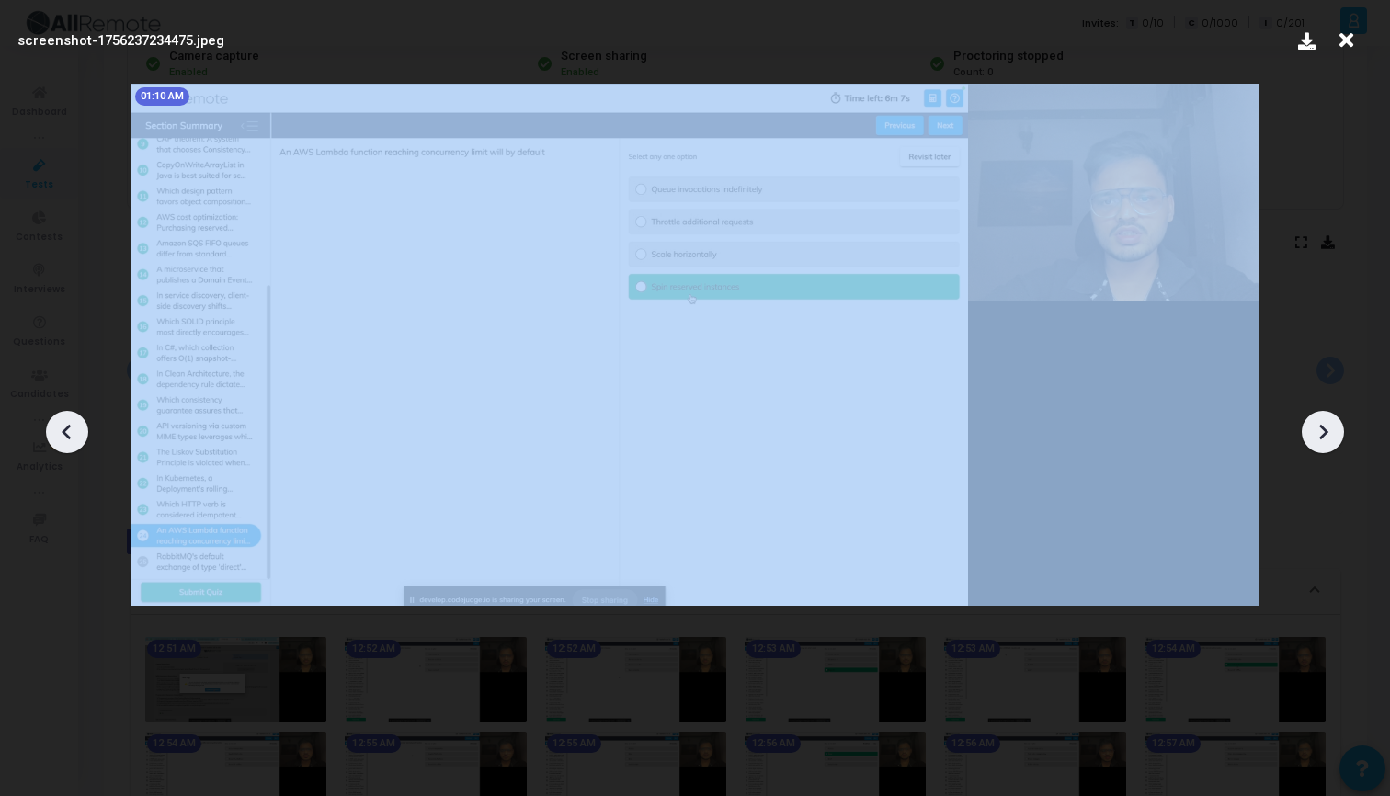
click at [1313, 441] on icon at bounding box center [1323, 432] width 28 height 28
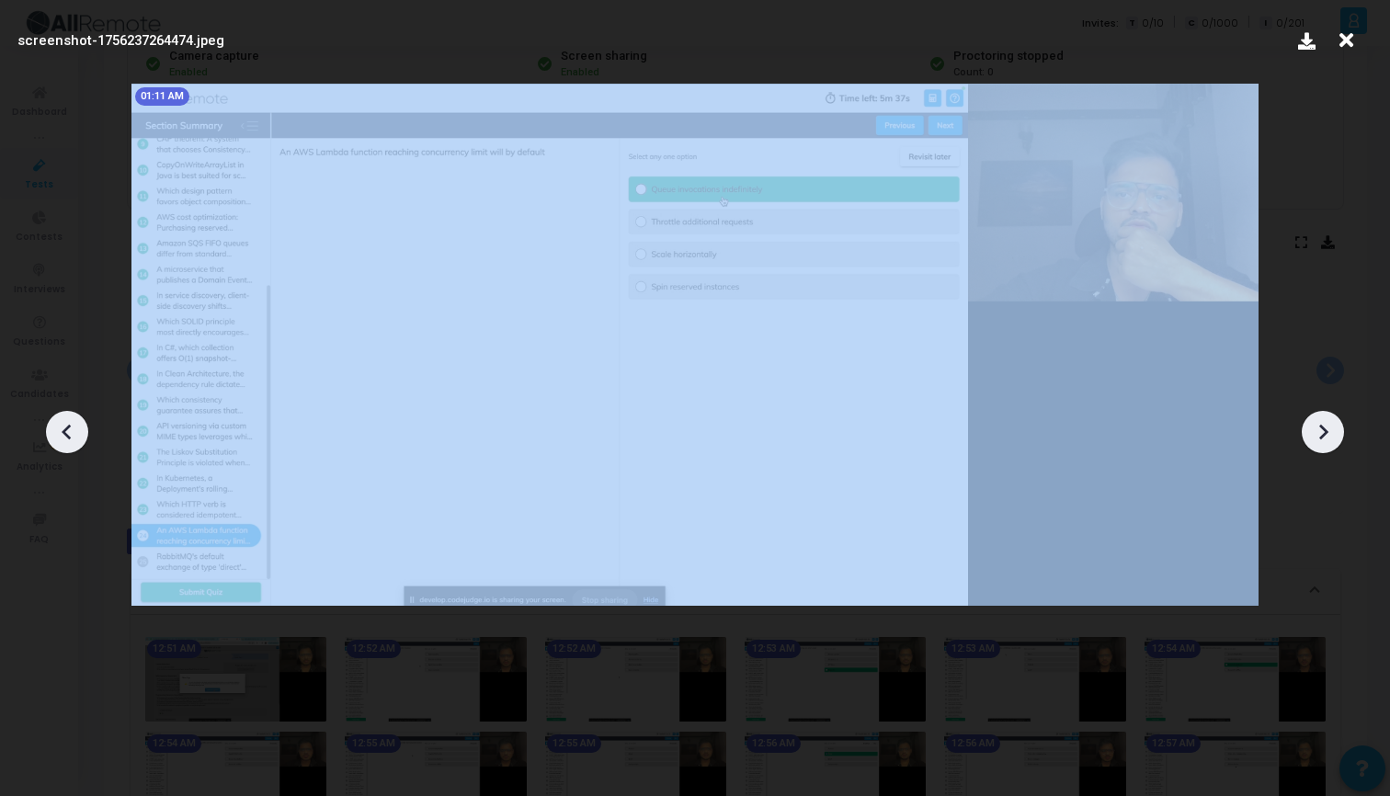
click at [1313, 441] on icon at bounding box center [1323, 432] width 28 height 28
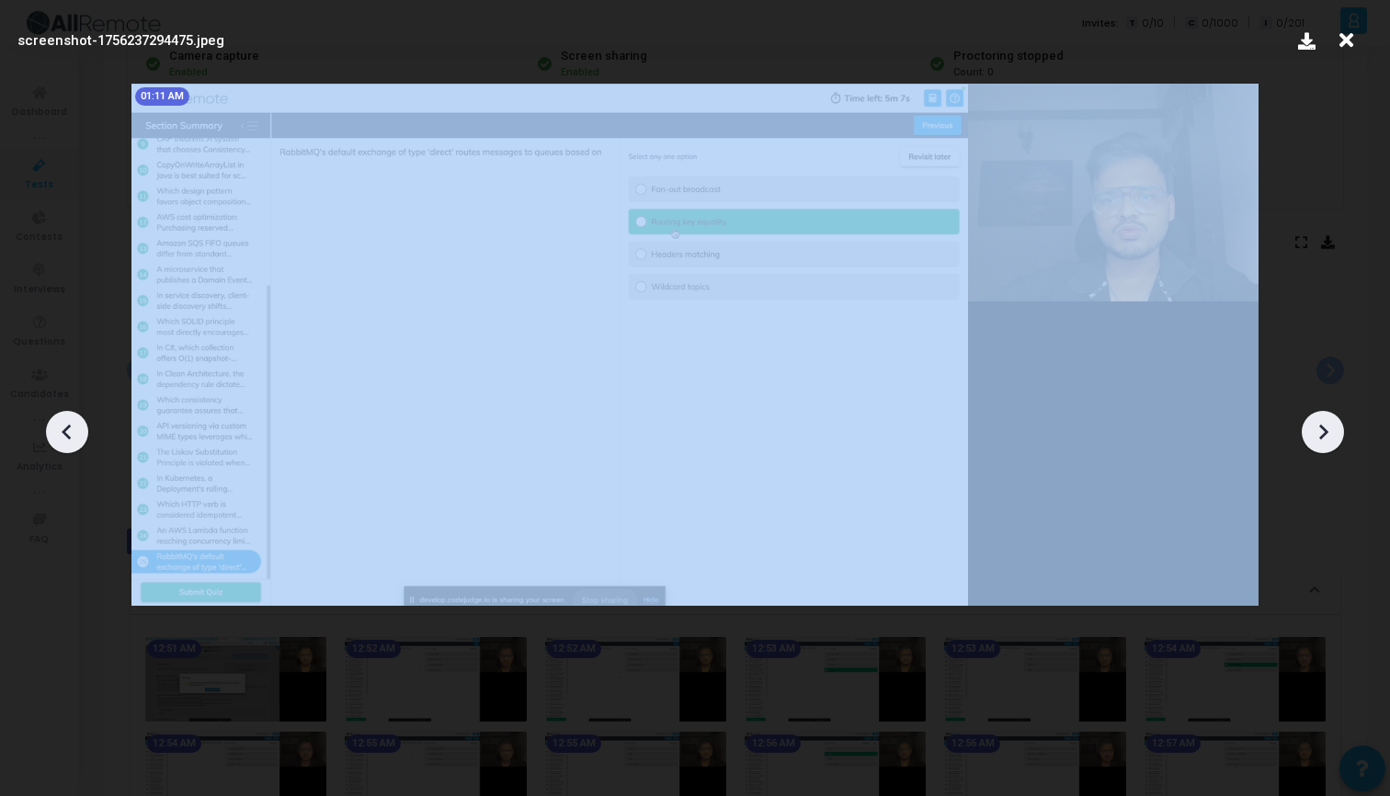
click at [1313, 441] on icon at bounding box center [1323, 432] width 28 height 28
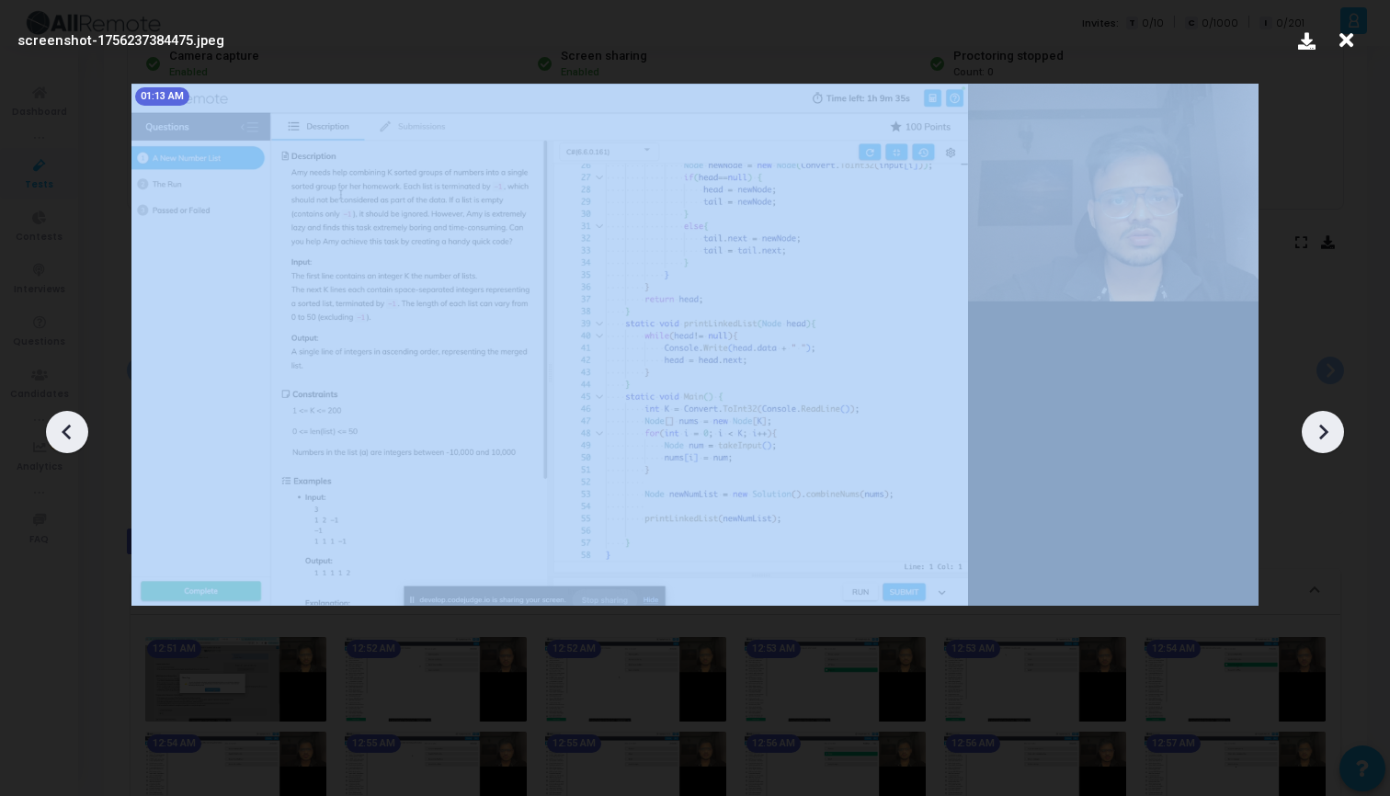
click at [1313, 441] on icon at bounding box center [1323, 432] width 28 height 28
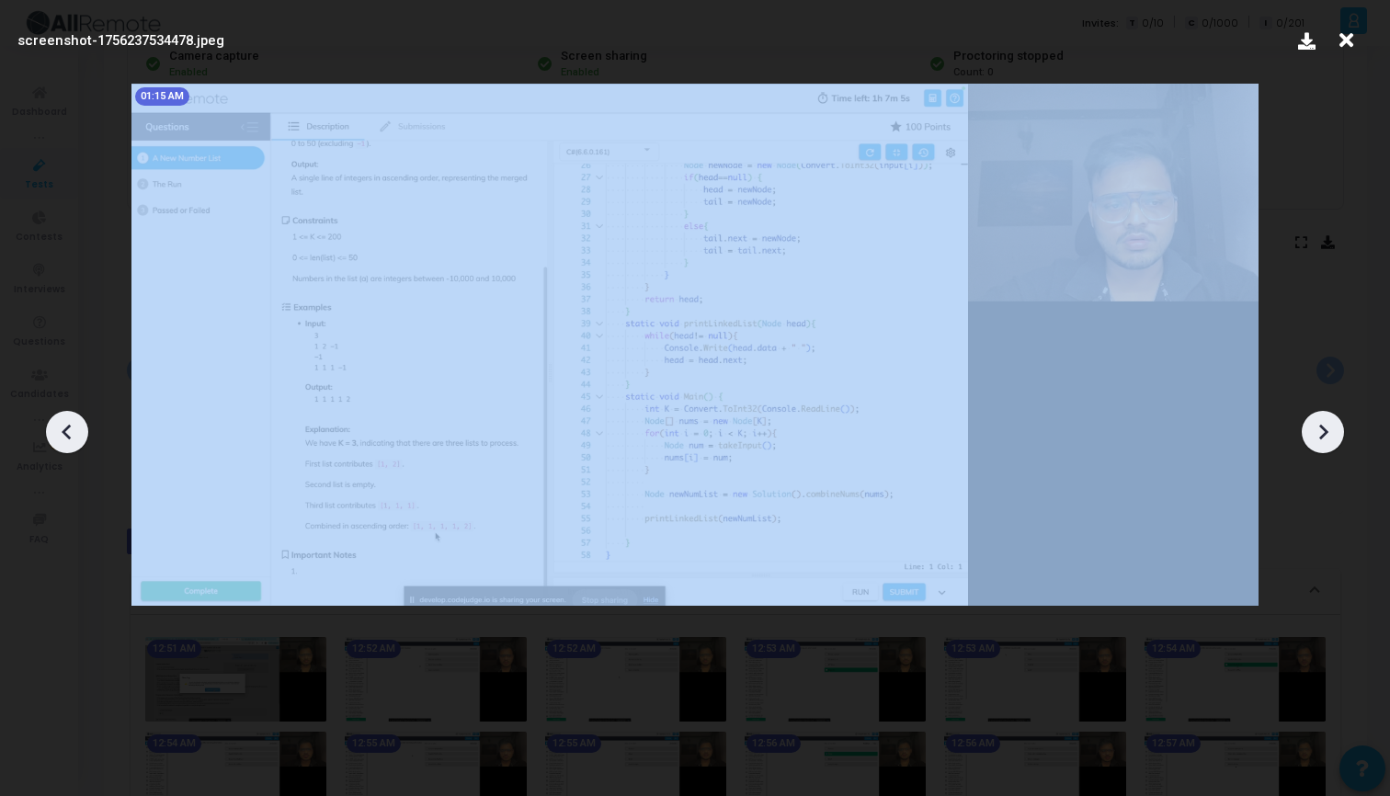
click at [1313, 441] on icon at bounding box center [1323, 432] width 28 height 28
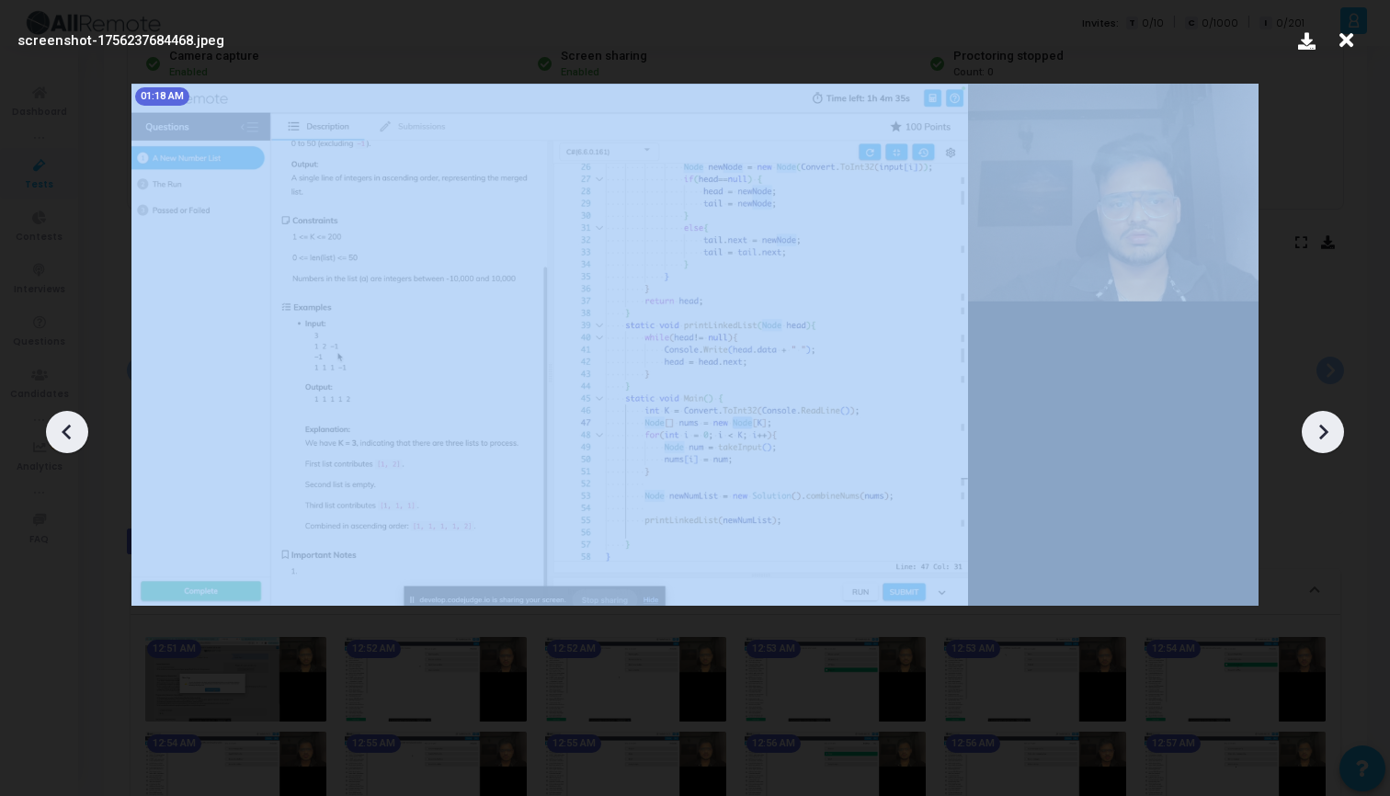
click at [1313, 441] on icon at bounding box center [1323, 432] width 28 height 28
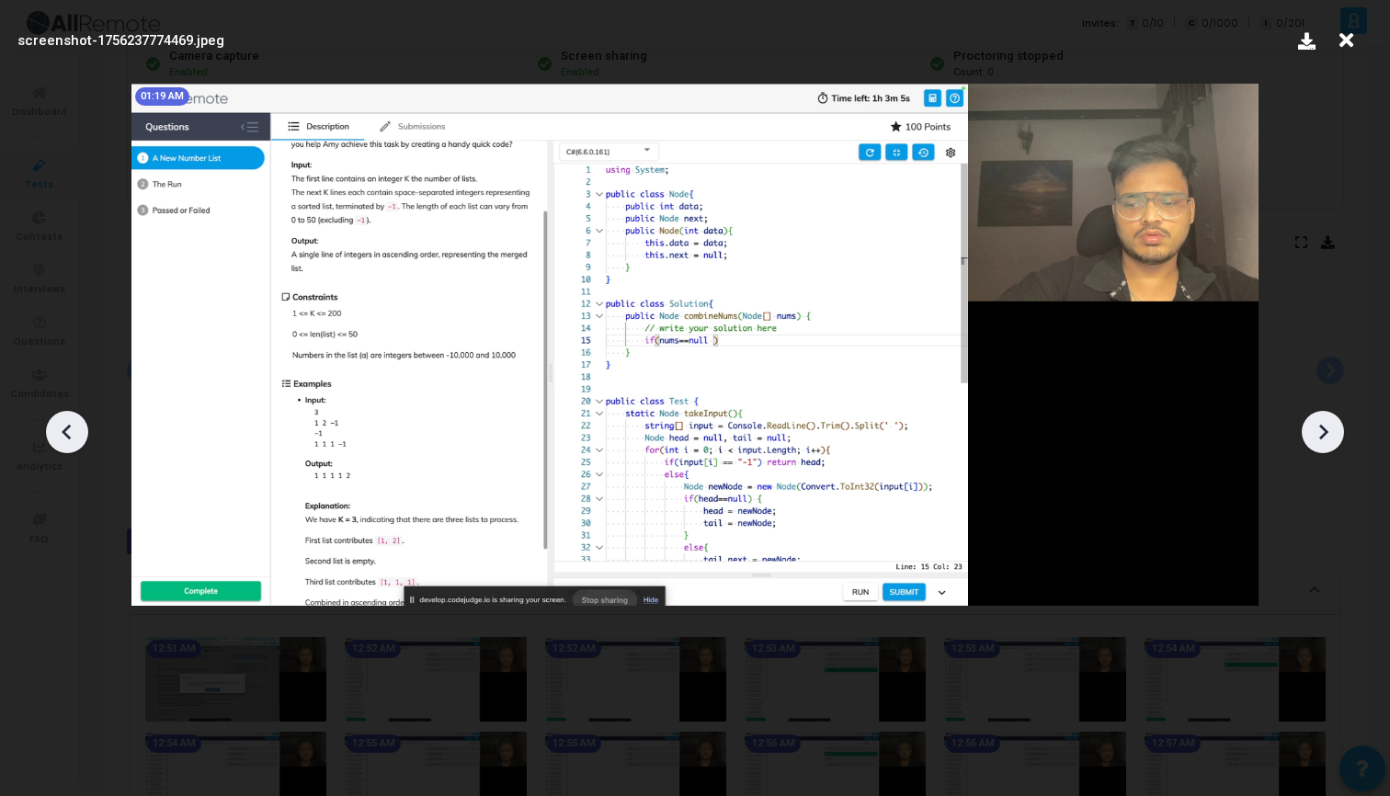
click at [1317, 454] on div at bounding box center [695, 425] width 1390 height 741
click at [1317, 448] on div at bounding box center [1323, 432] width 42 height 42
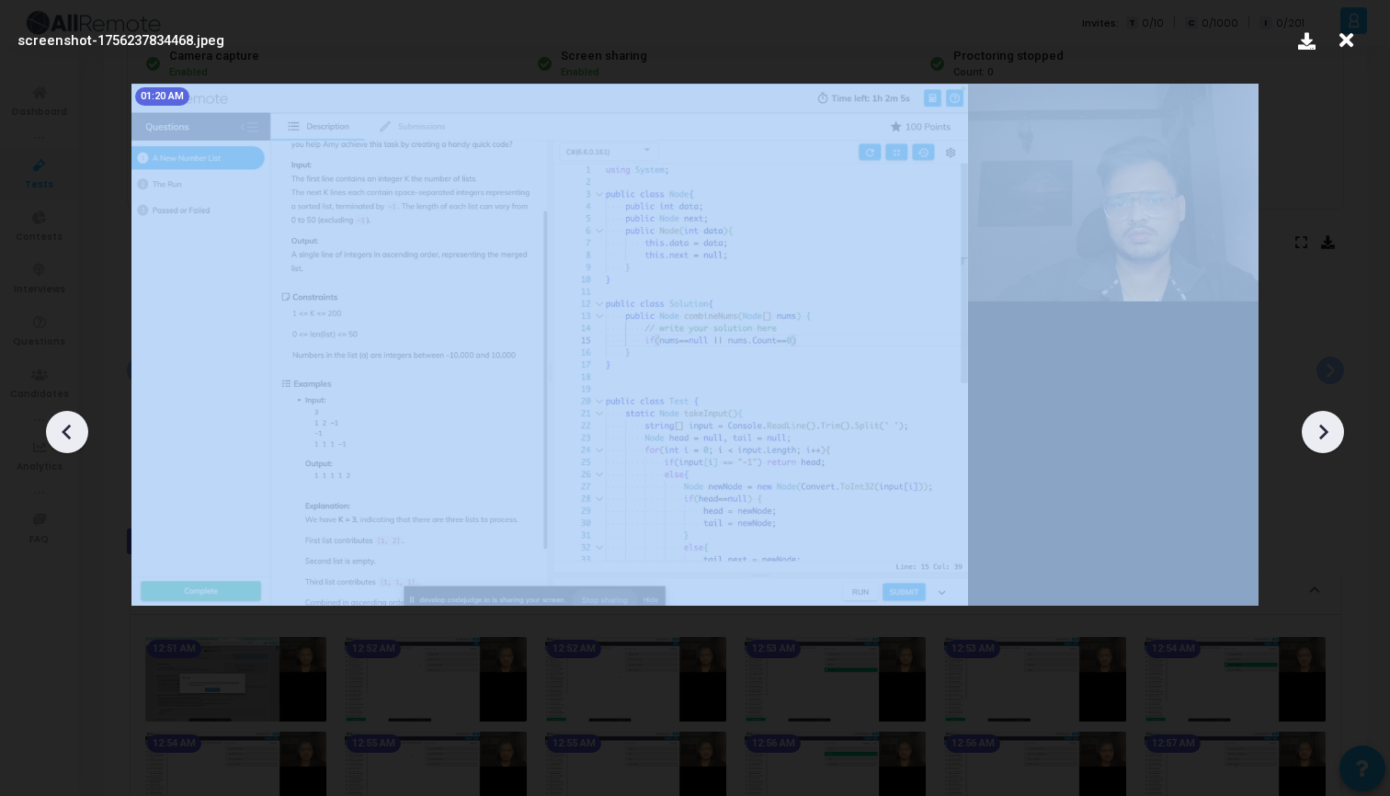
click at [1317, 448] on div at bounding box center [1323, 432] width 42 height 42
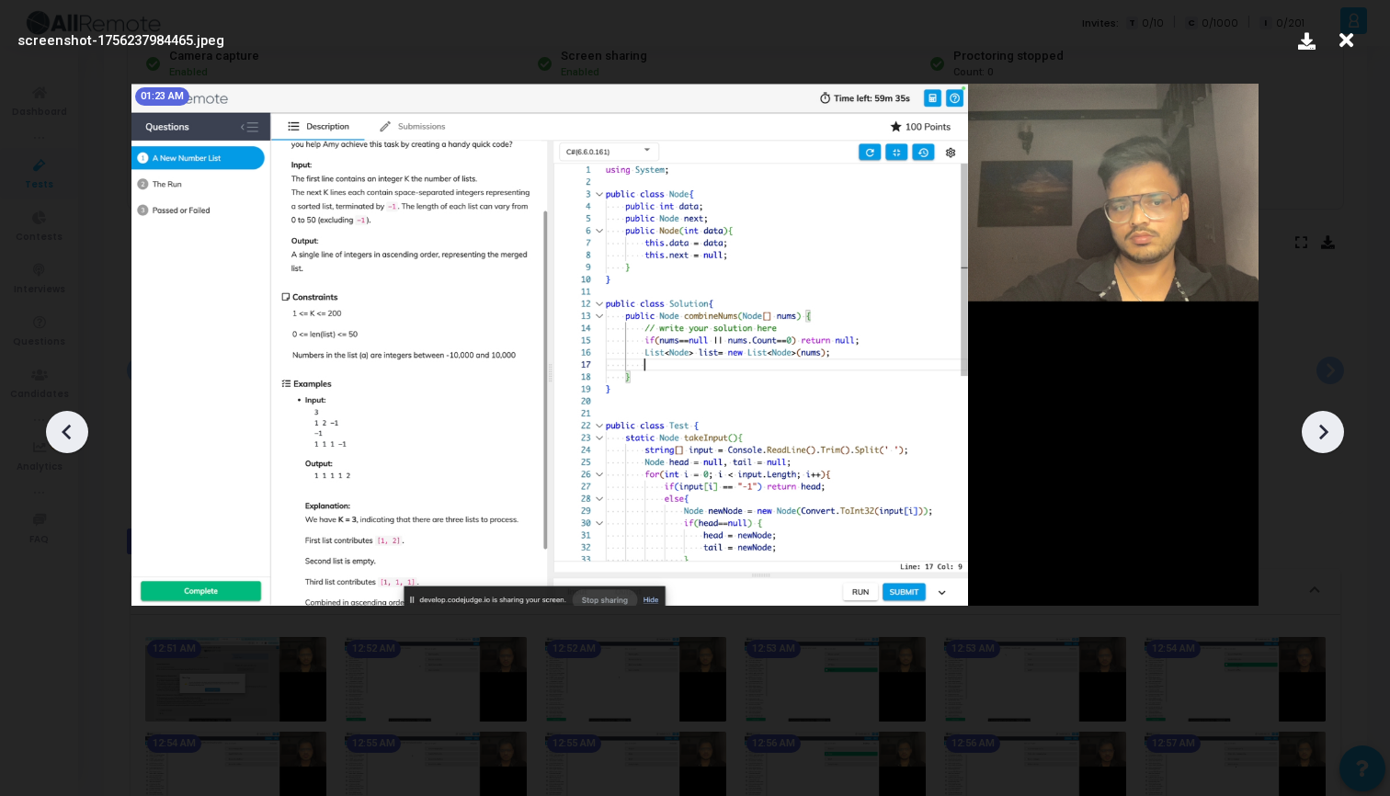
click at [1349, 40] on icon at bounding box center [1346, 40] width 29 height 35
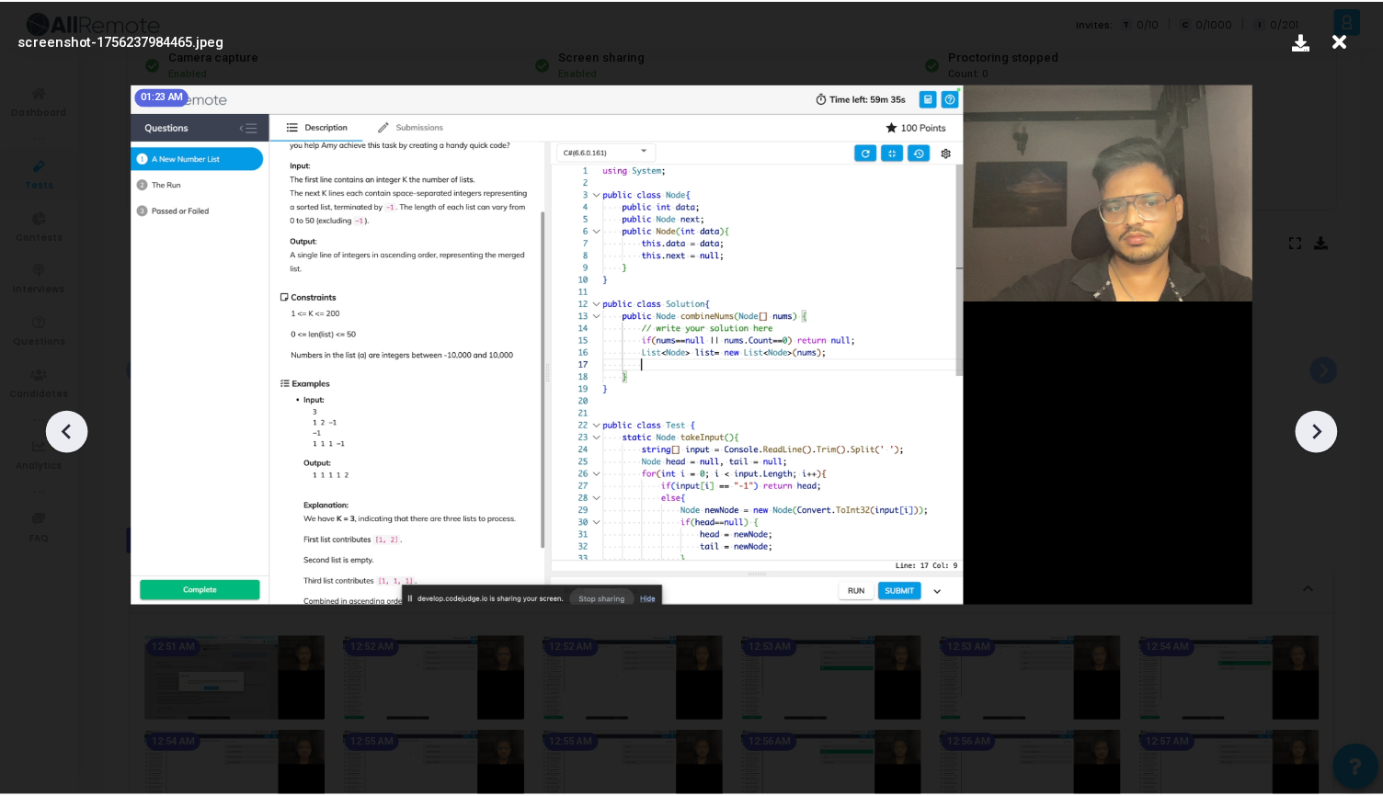
scroll to position [194, 0]
